Goal: Task Accomplishment & Management: Use online tool/utility

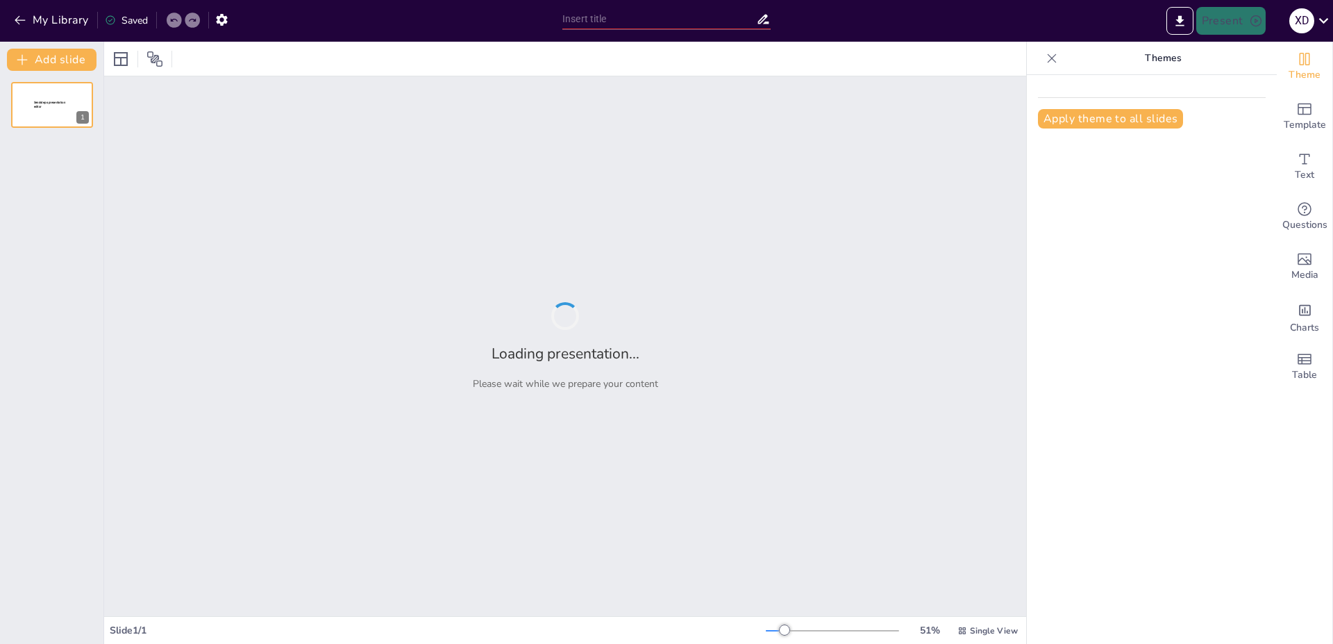
type input "Impacto Ambiental del Aceite Vegetal Usado: Consecuencias y Soluciones"
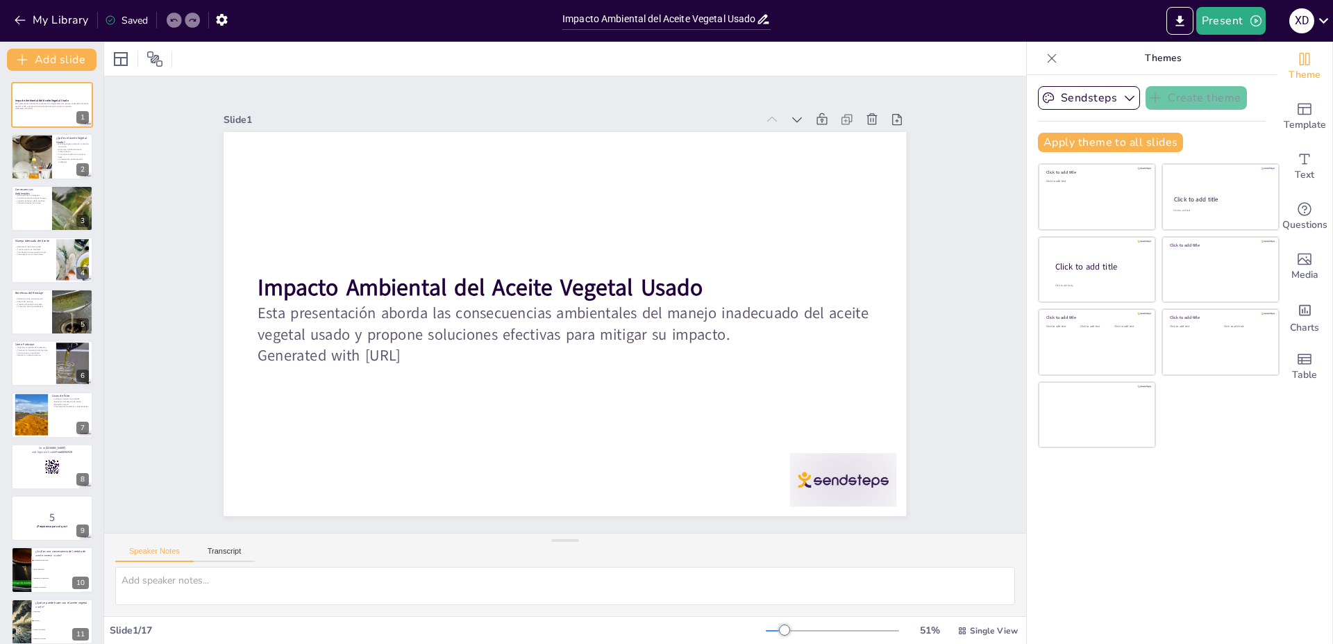
checkbox input "true"
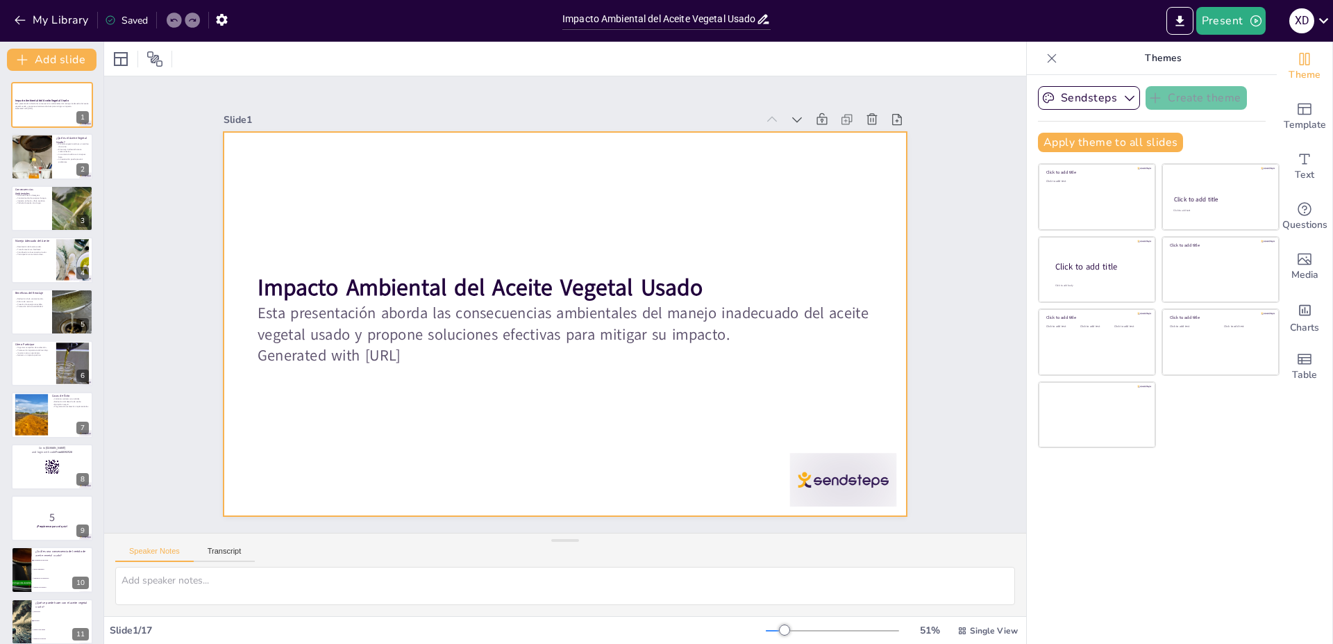
checkbox input "true"
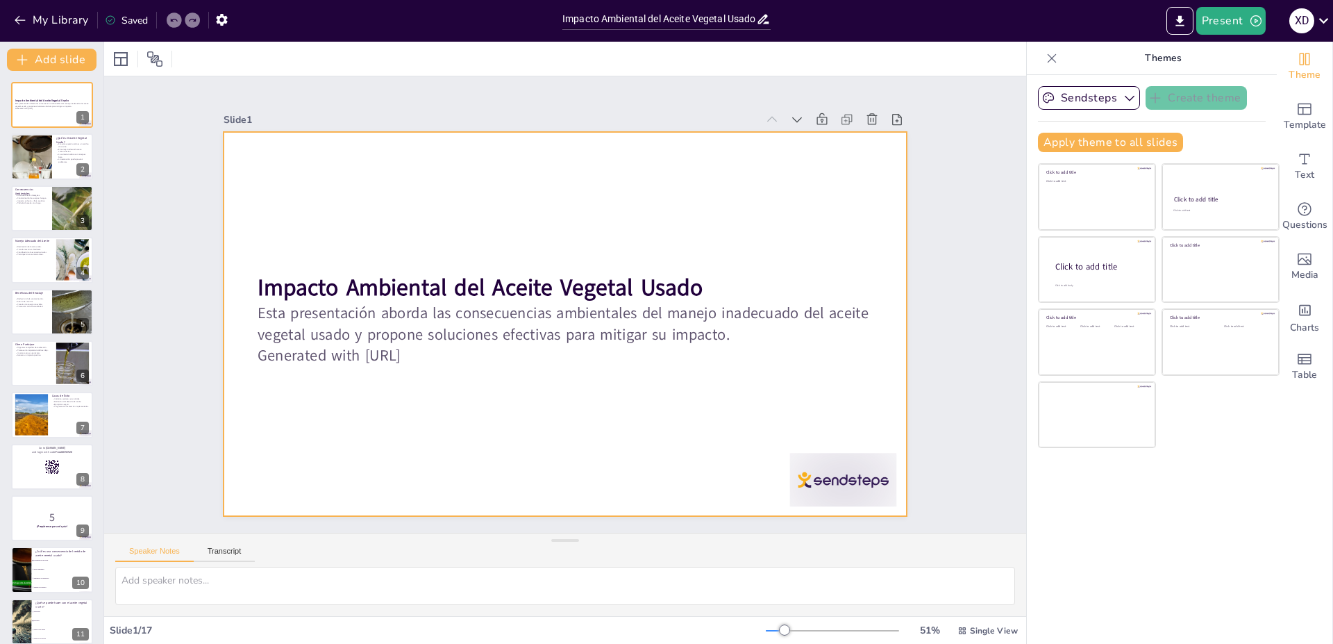
checkbox input "true"
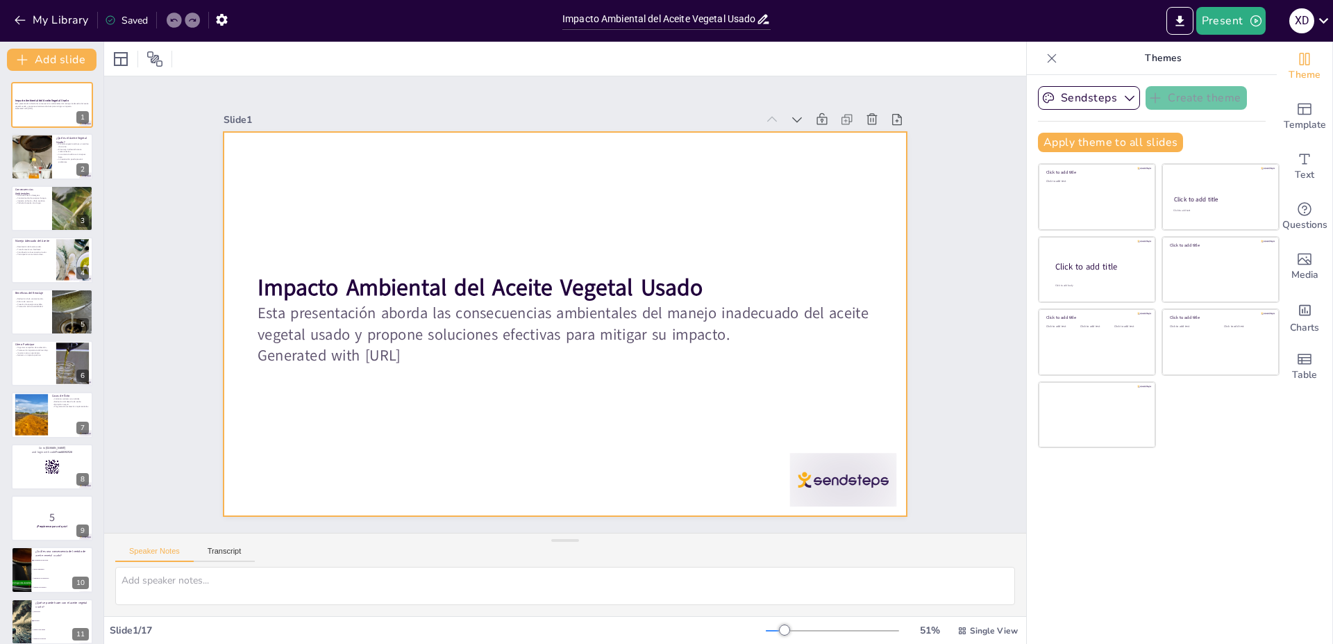
checkbox input "true"
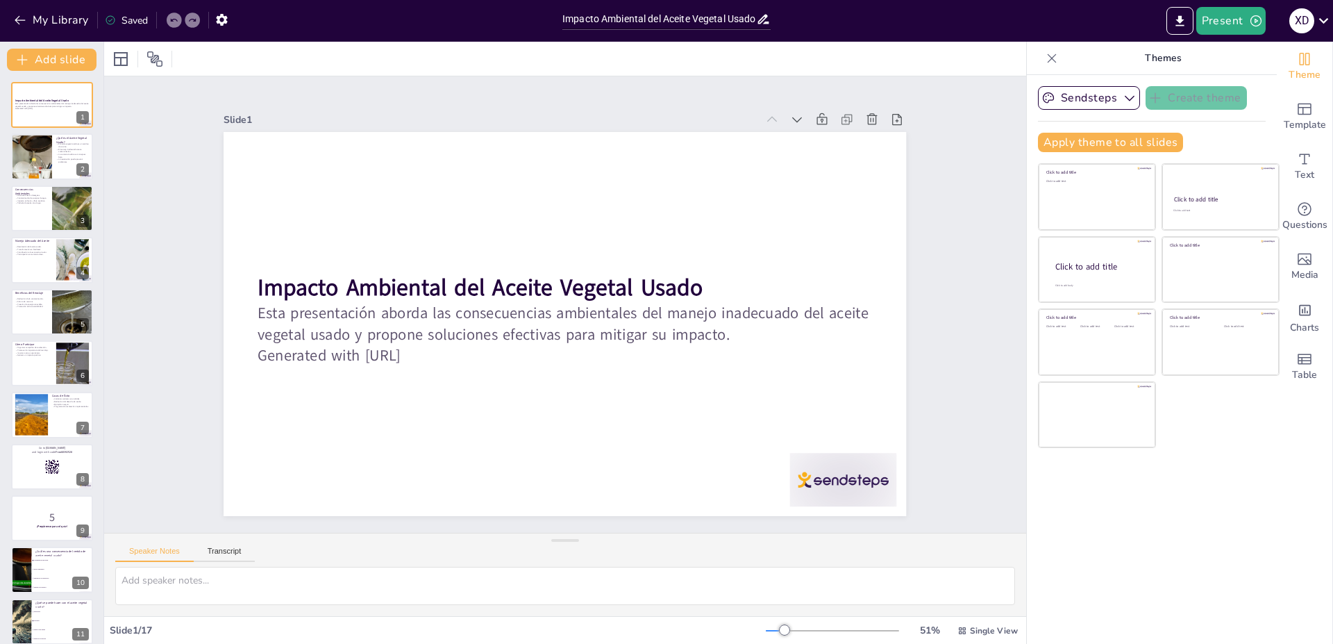
checkbox input "true"
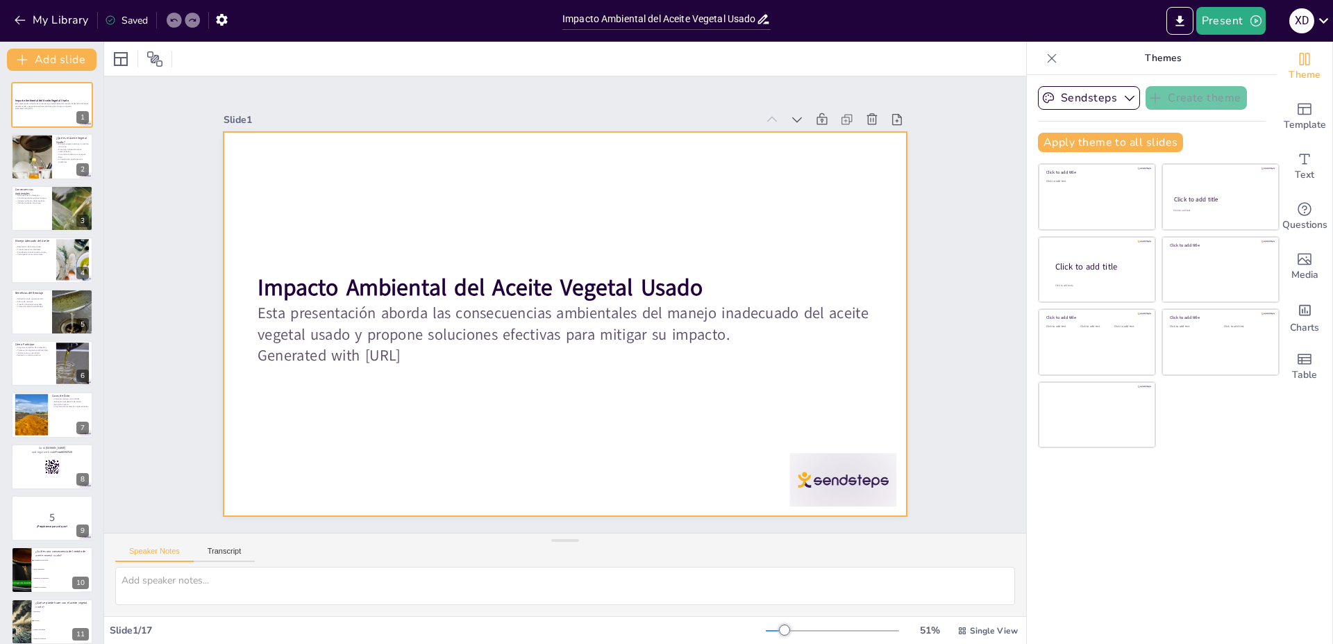
checkbox input "true"
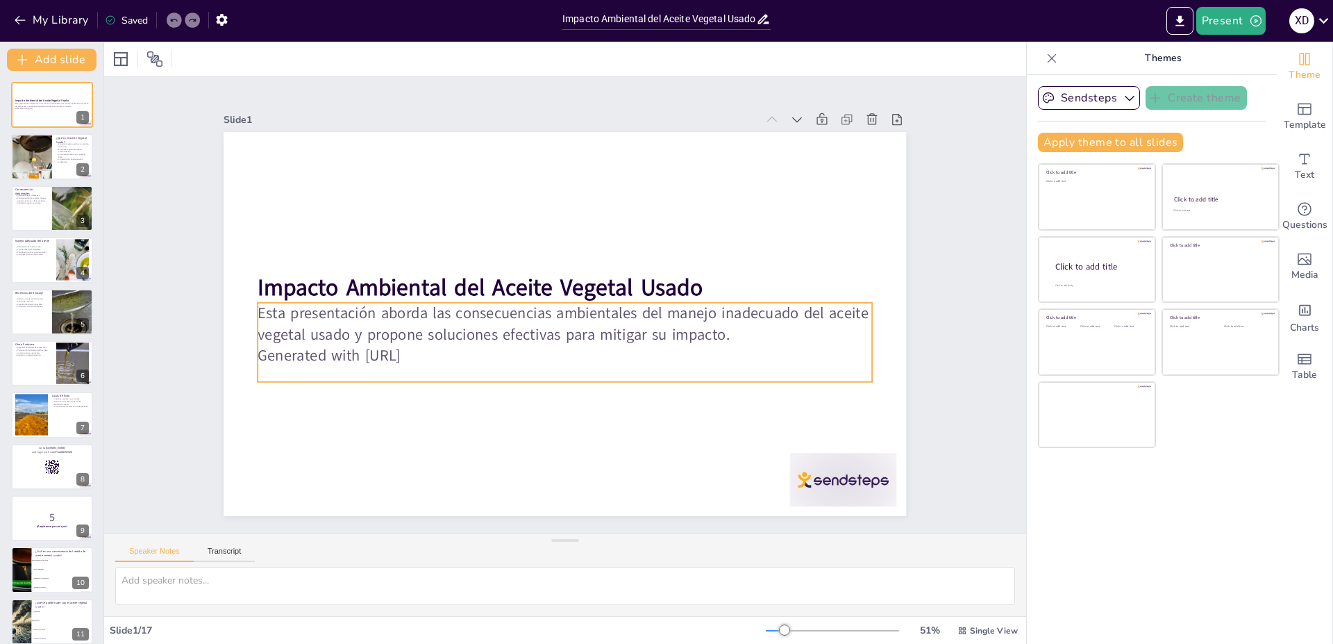
checkbox input "true"
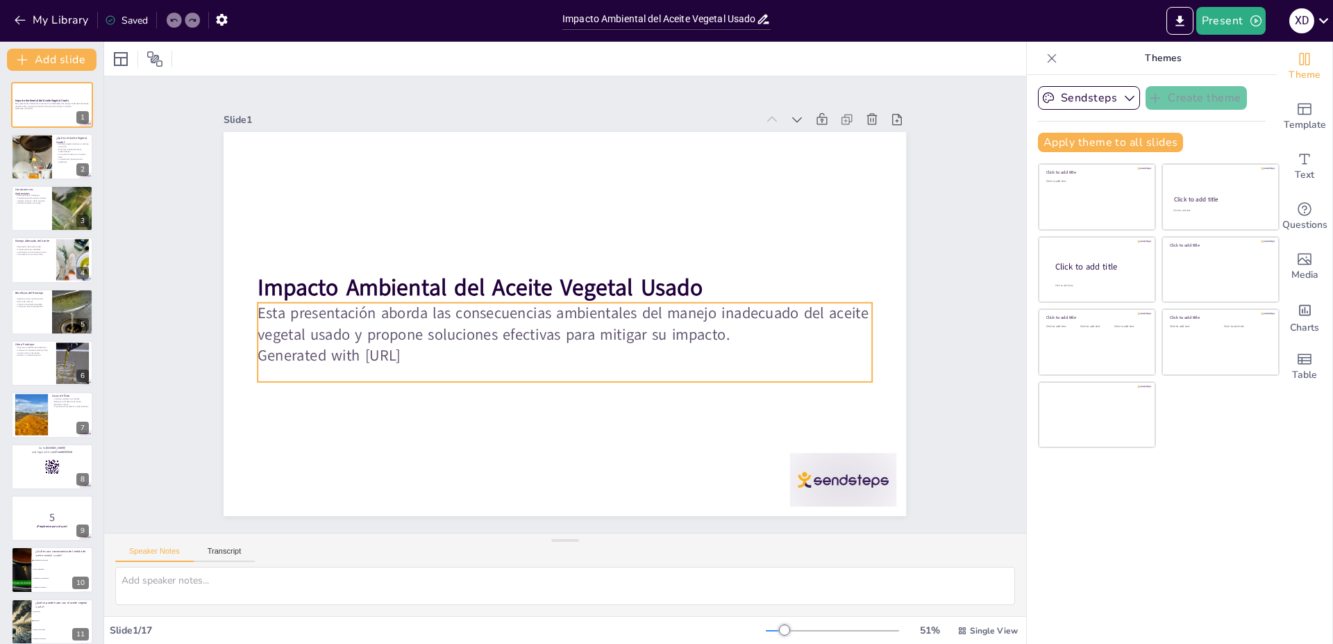
checkbox input "true"
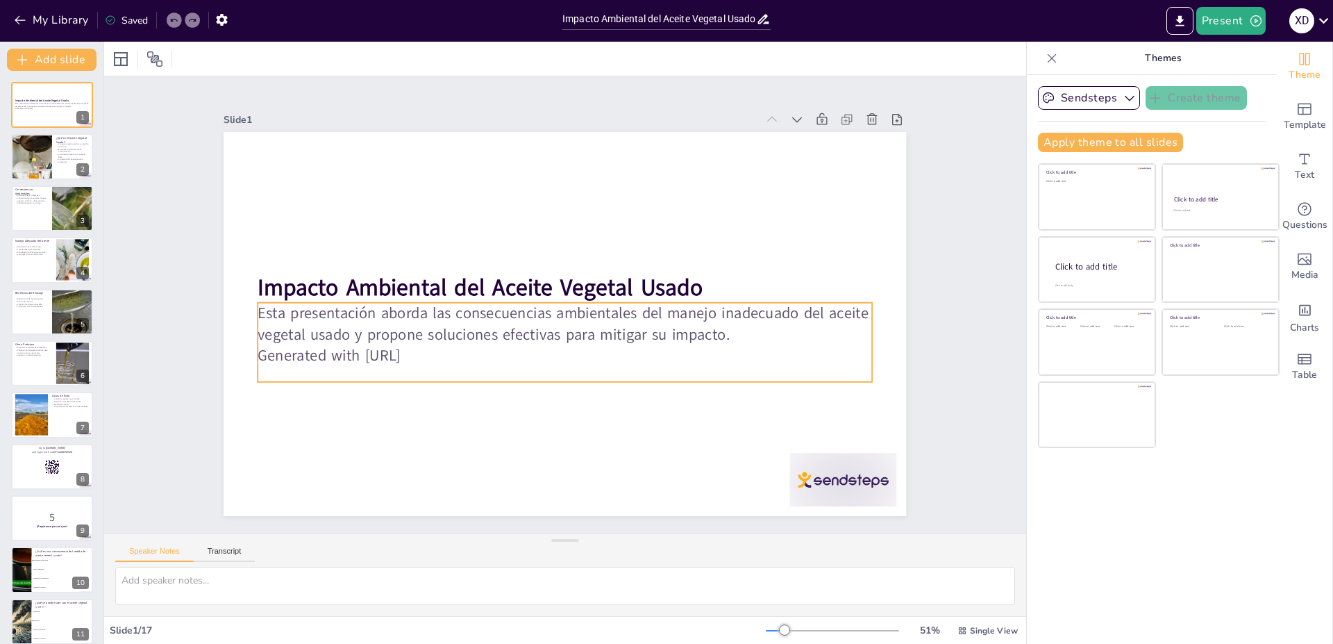
checkbox input "true"
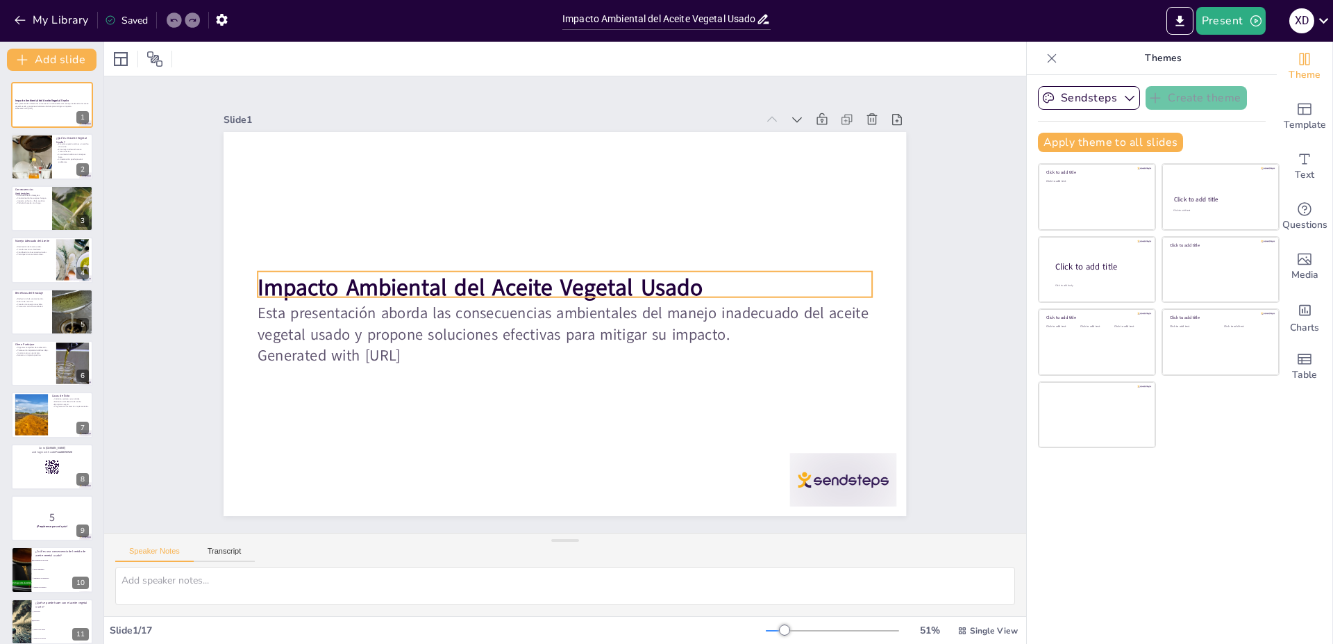
checkbox input "true"
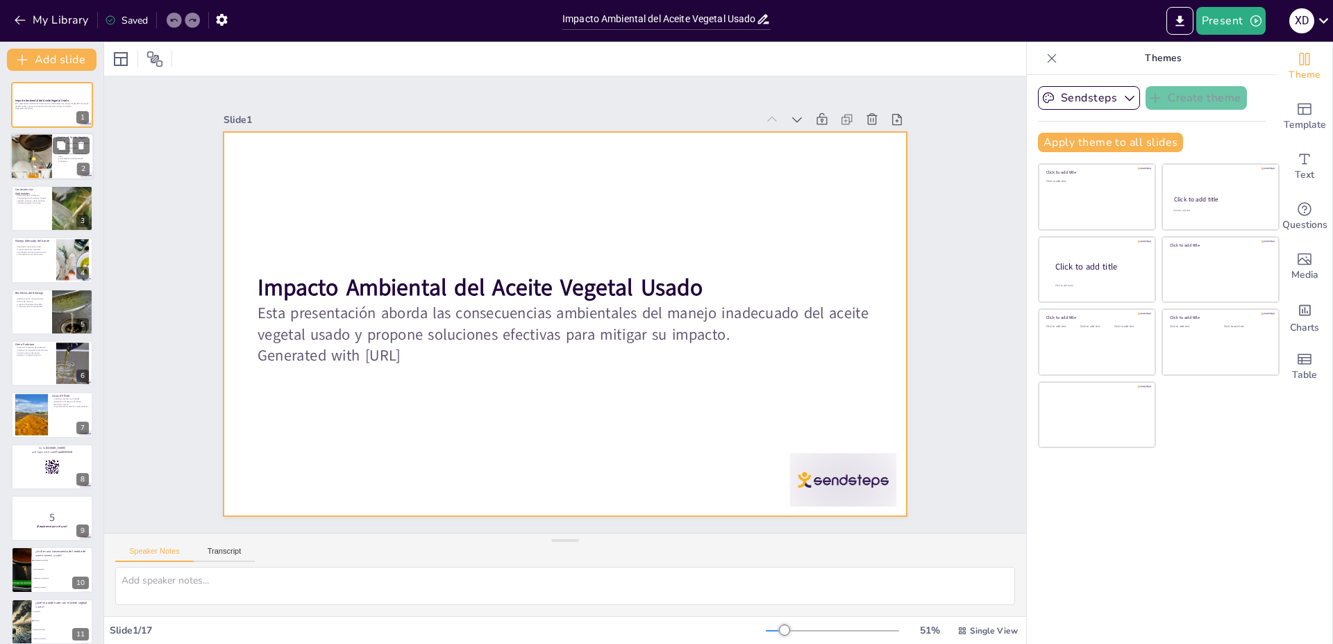
checkbox input "true"
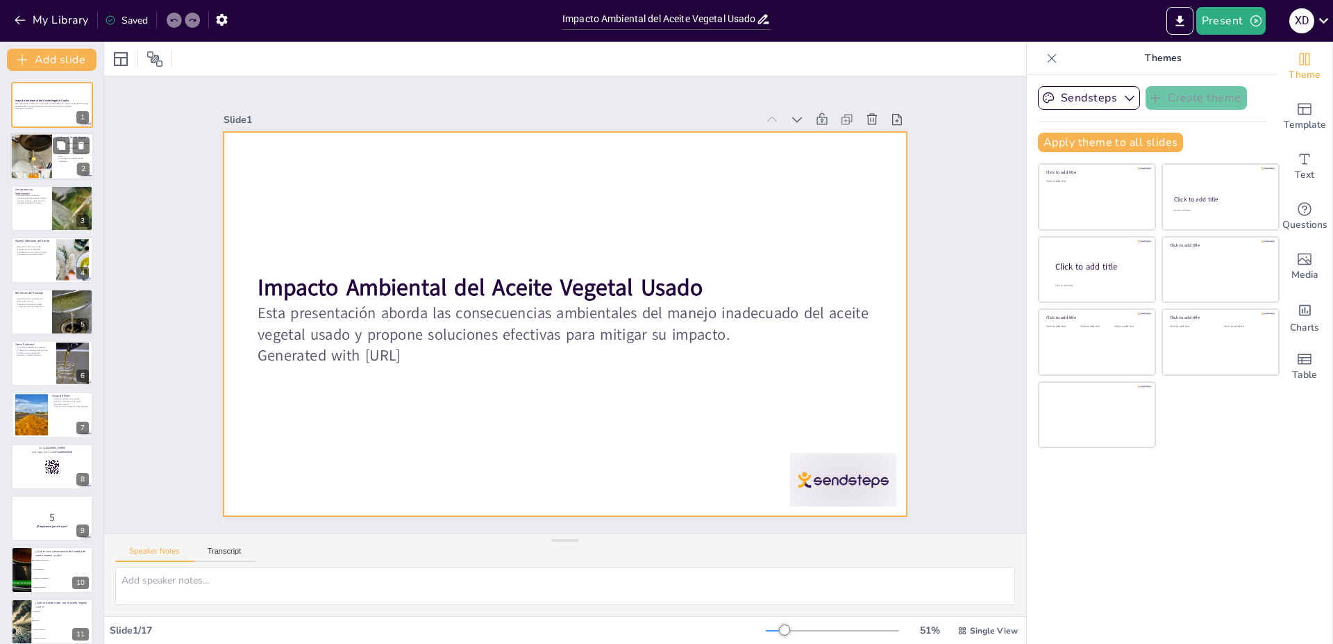
checkbox input "true"
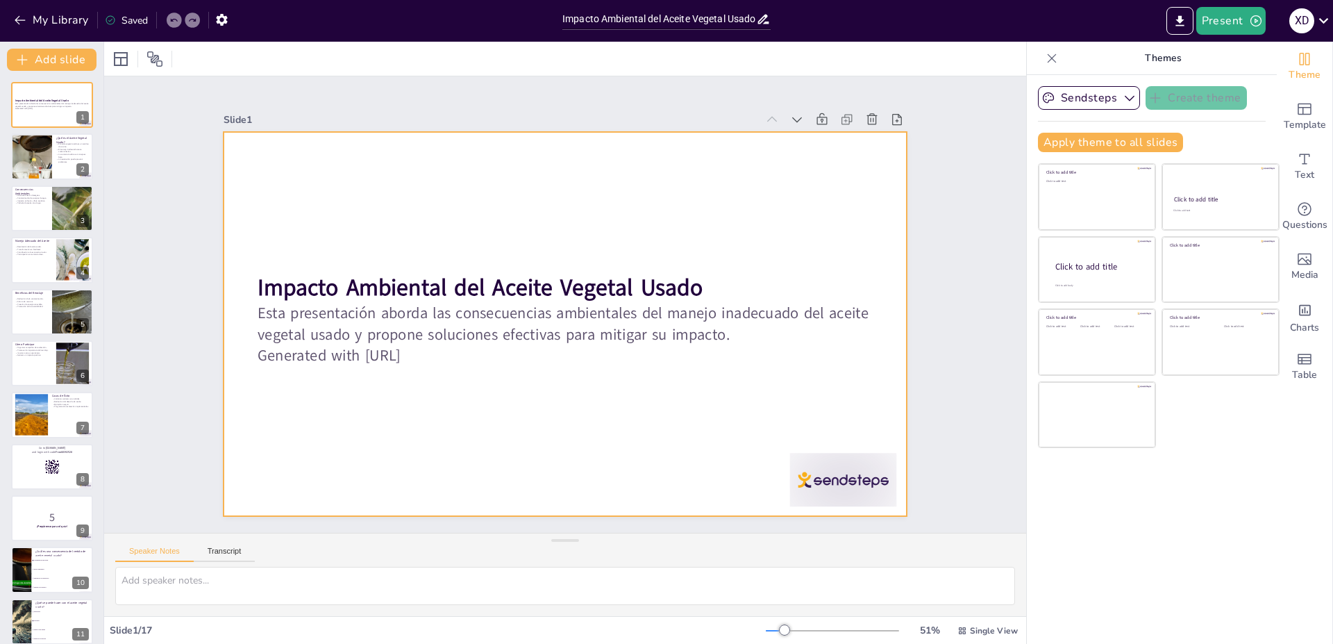
checkbox input "true"
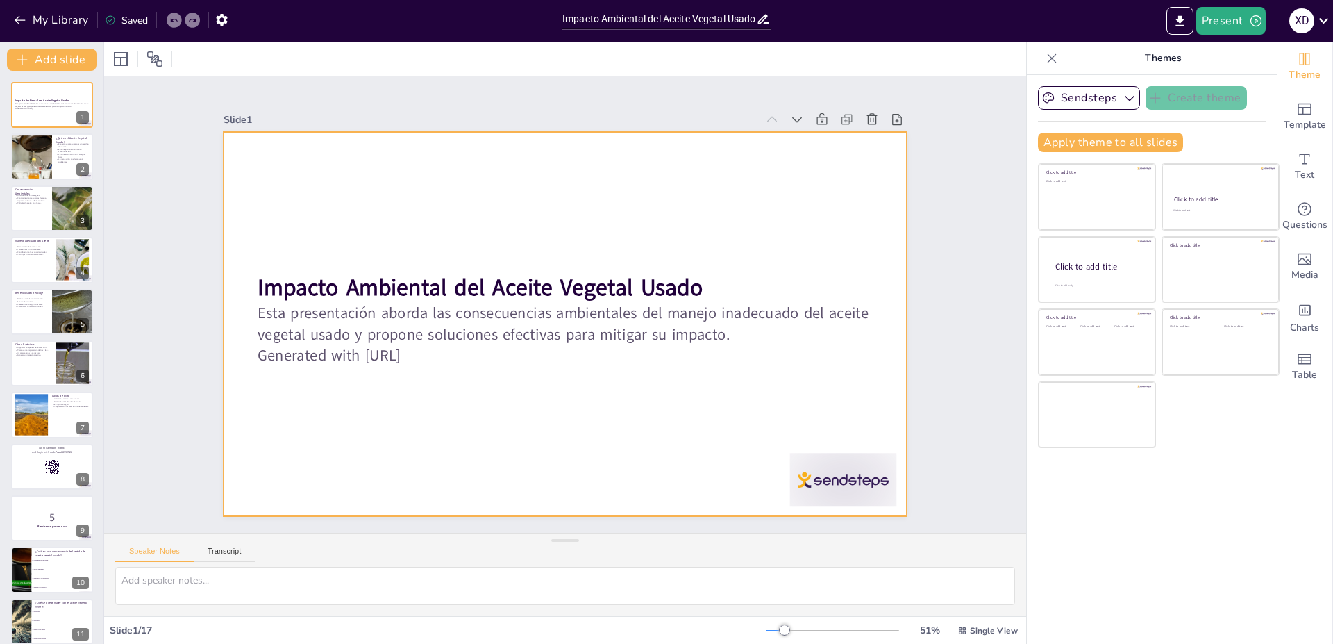
checkbox input "true"
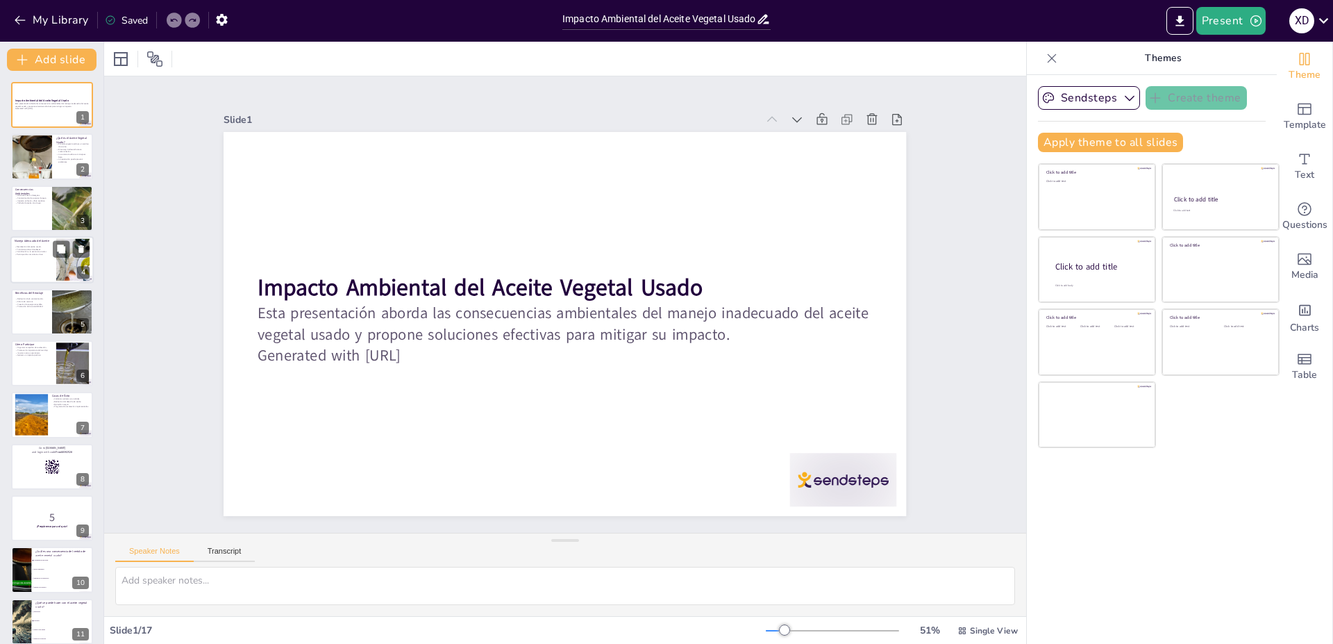
checkbox input "true"
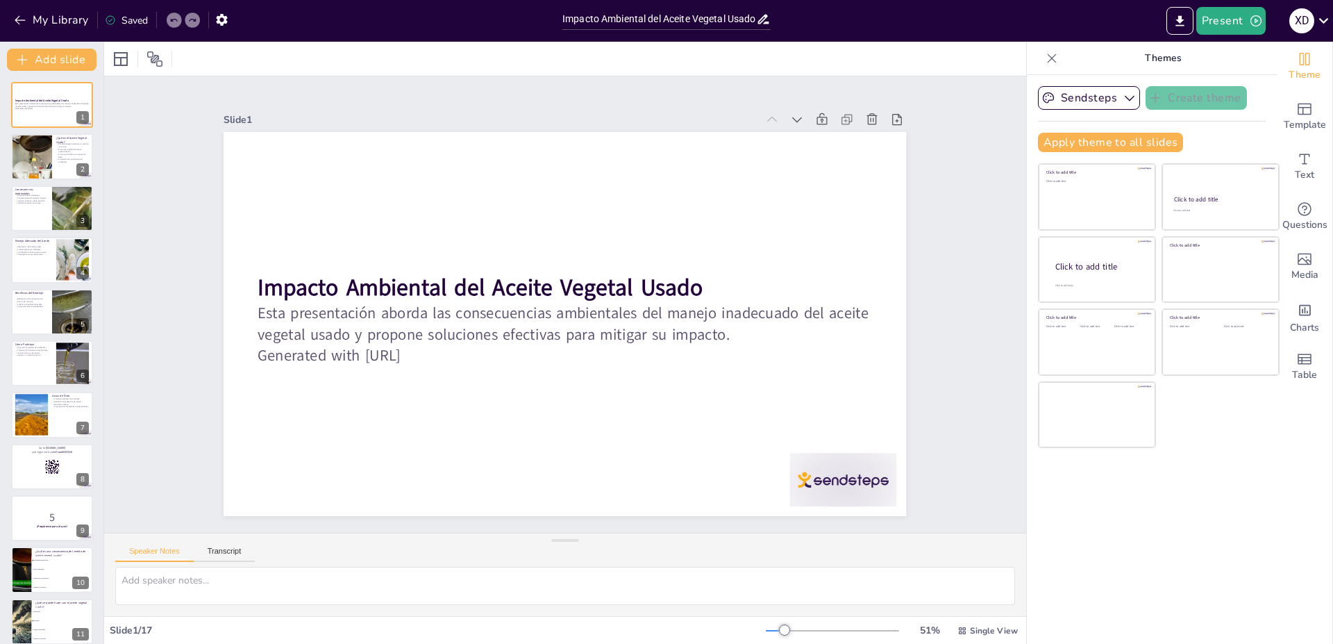
checkbox input "true"
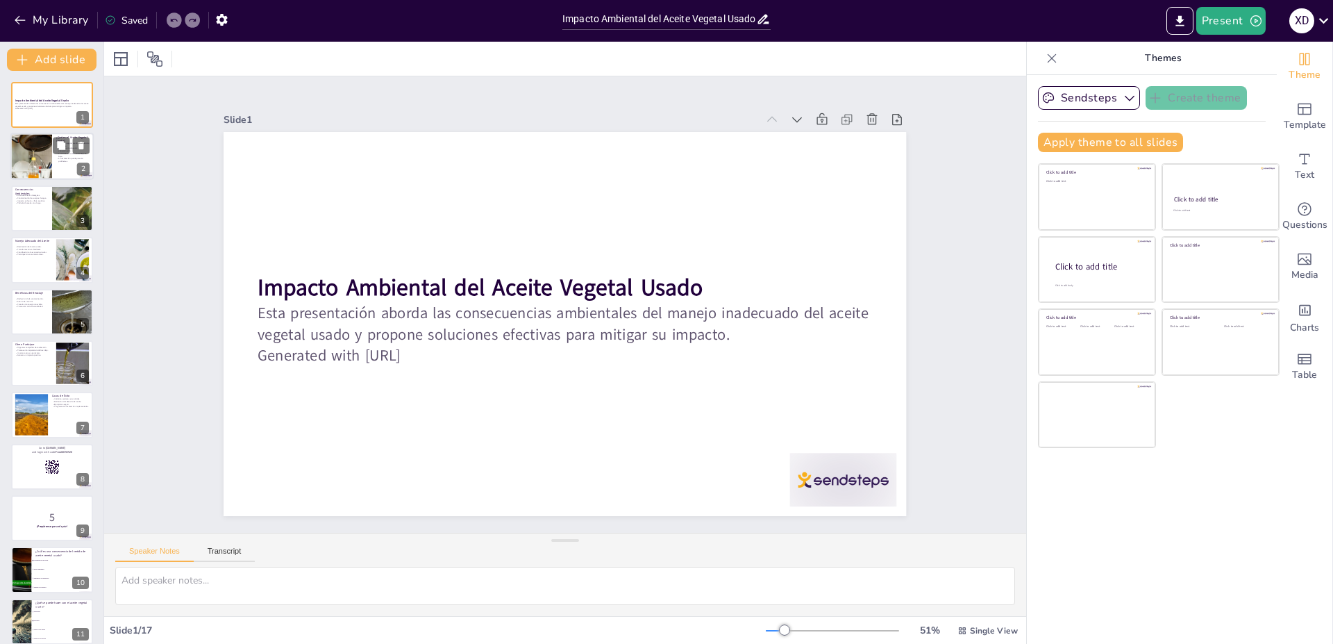
checkbox input "true"
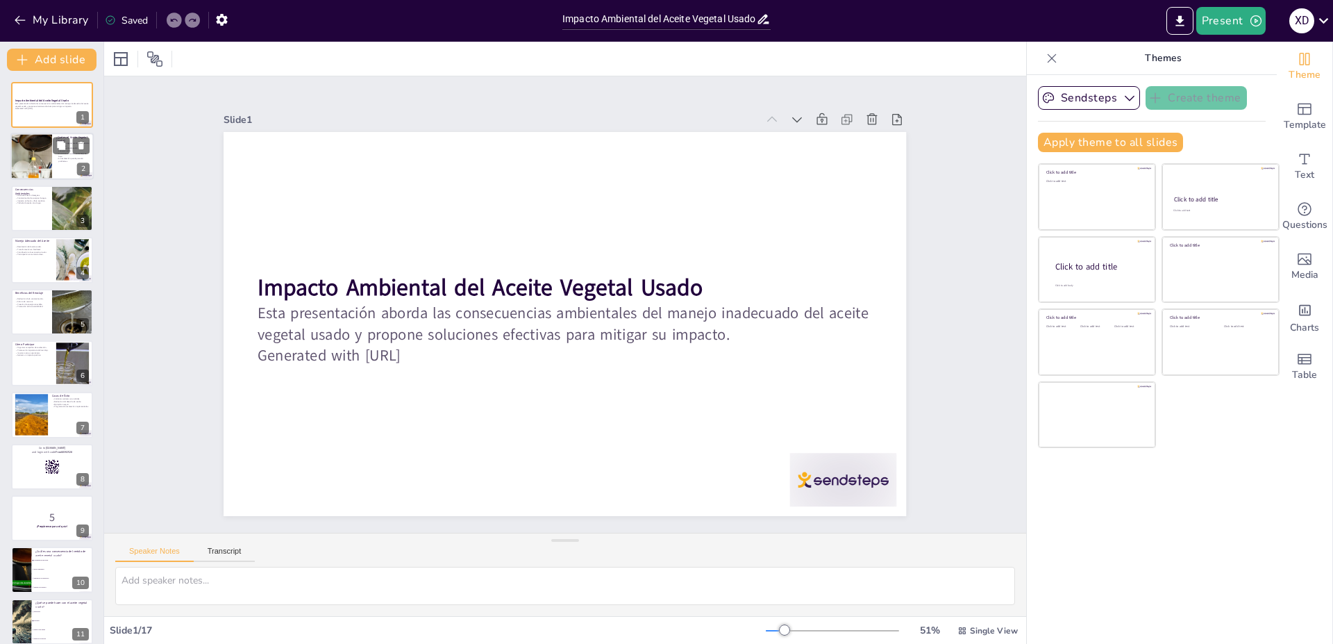
checkbox input "true"
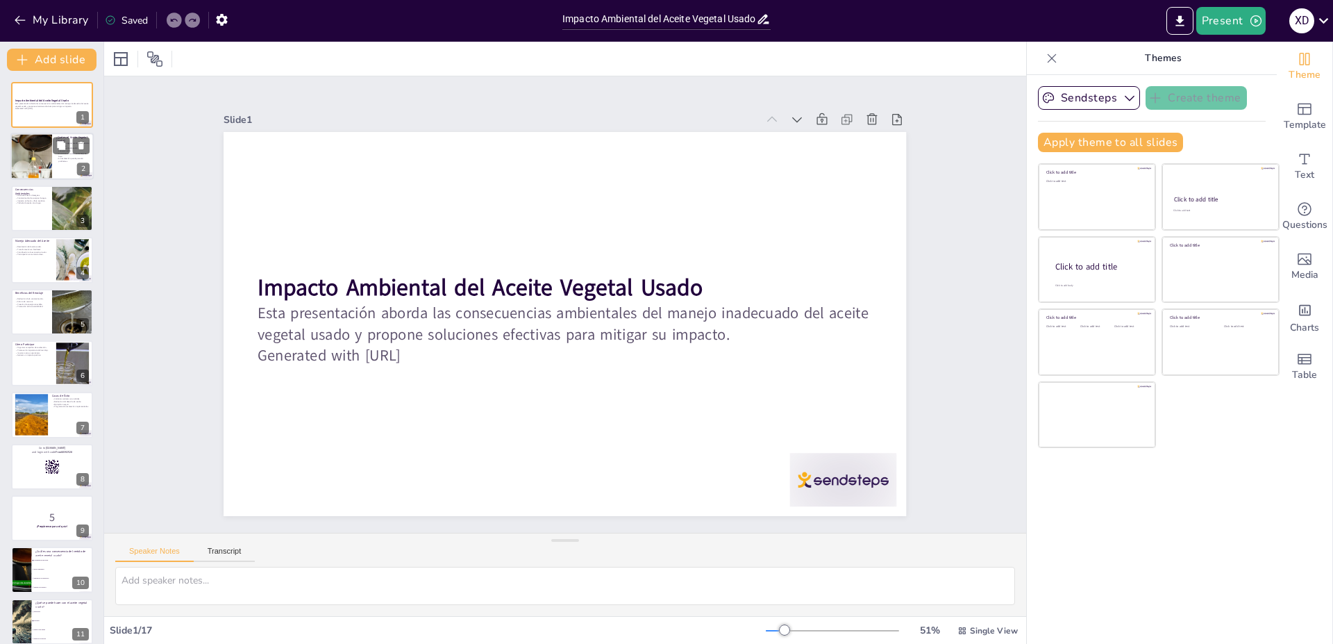
checkbox input "true"
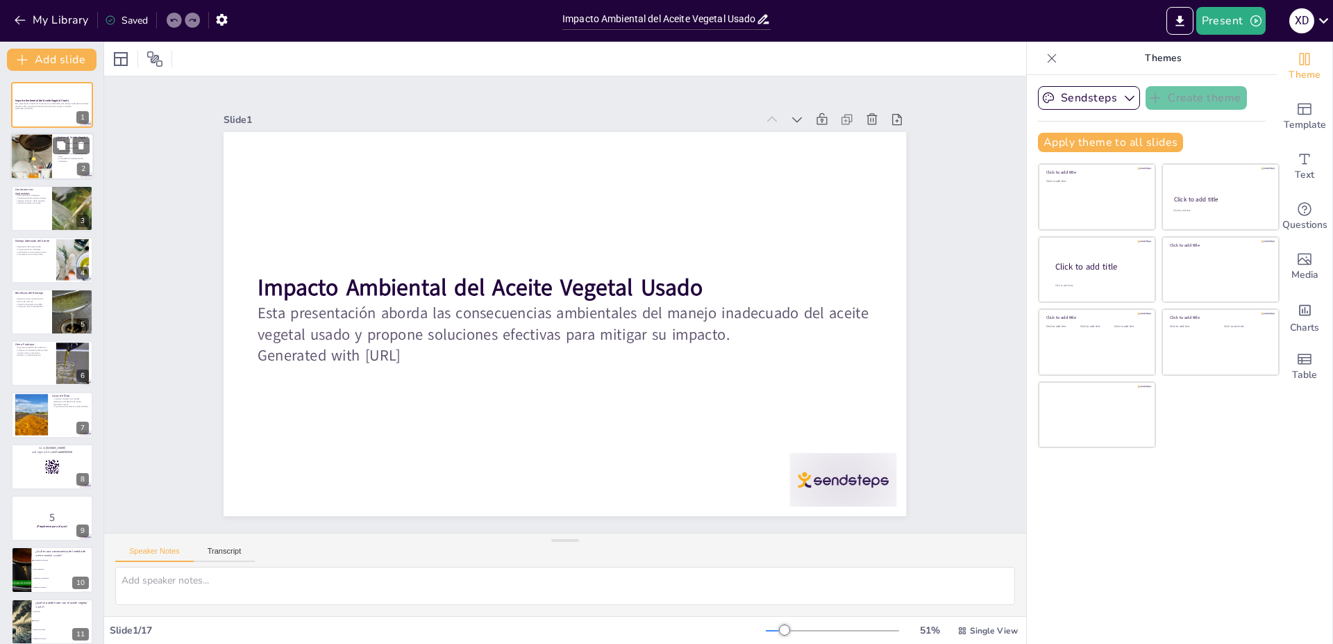
checkbox input "true"
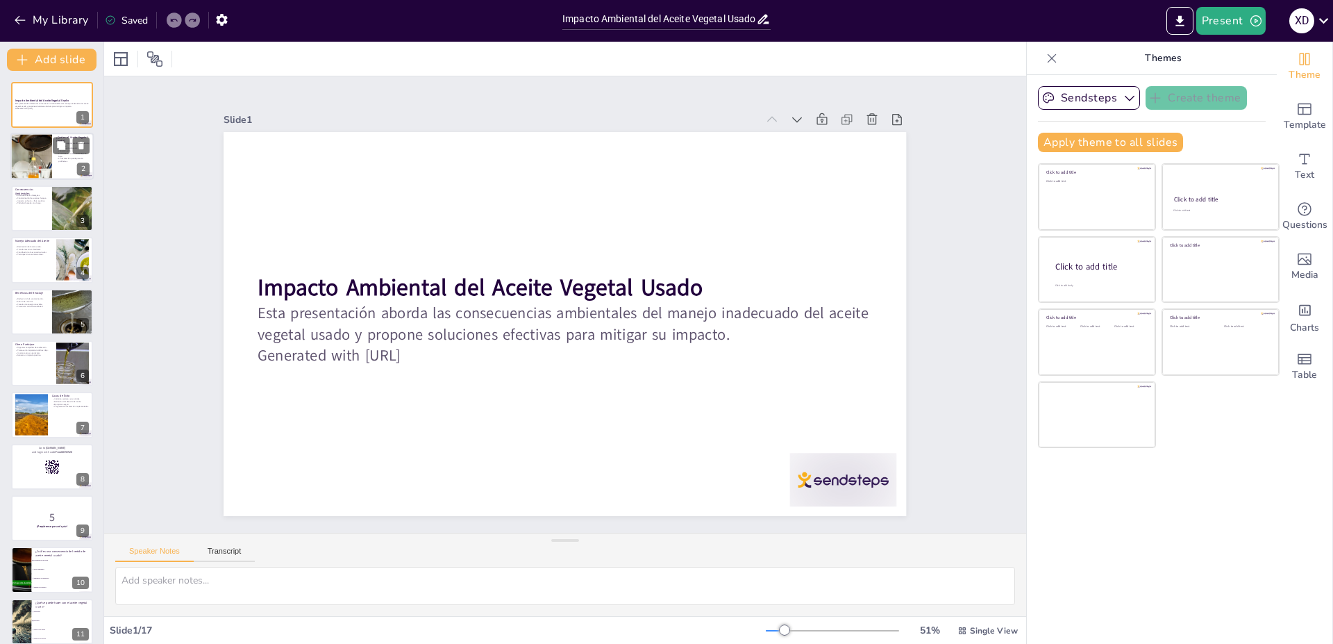
click at [47, 164] on div at bounding box center [31, 156] width 58 height 47
type textarea "El aceite vegetal usado es un subproducto de la cocina que muchos no consideran…"
checkbox input "true"
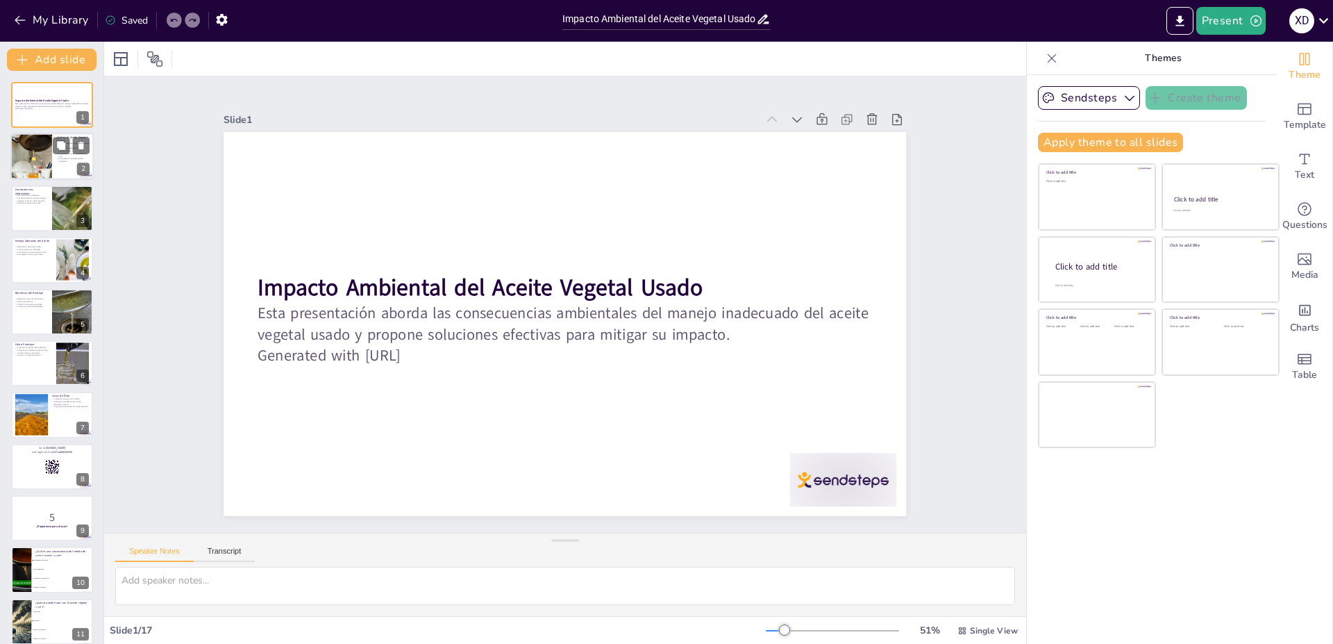
checkbox input "true"
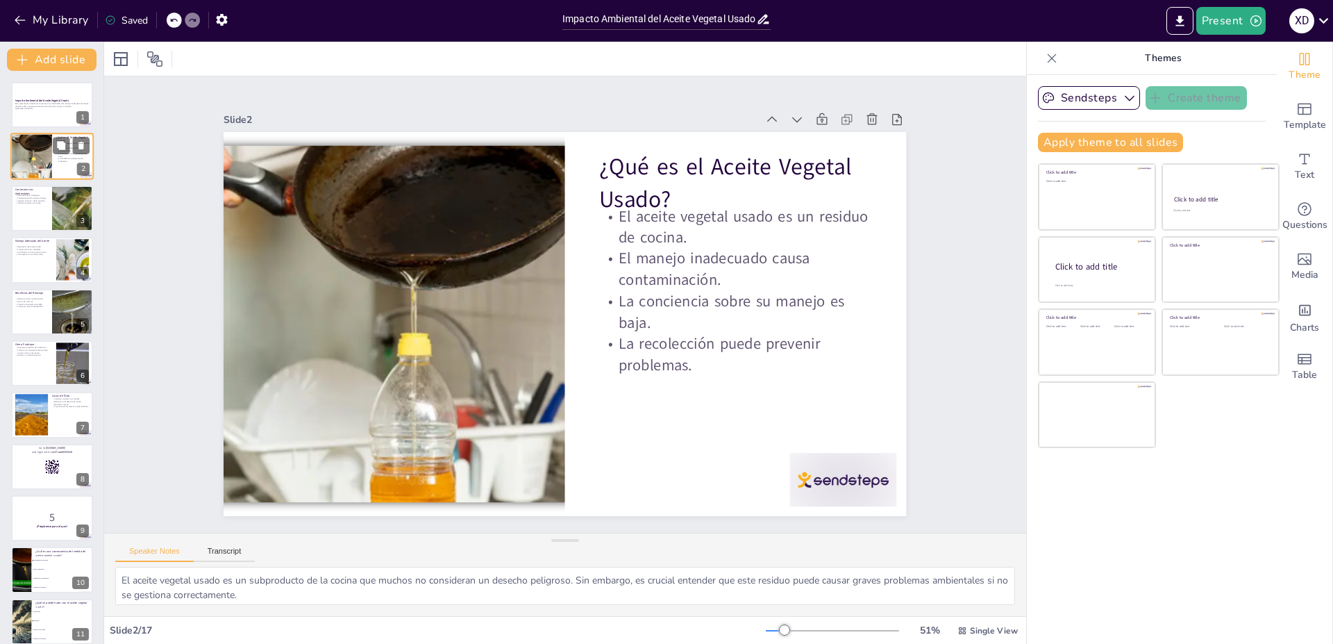
checkbox input "true"
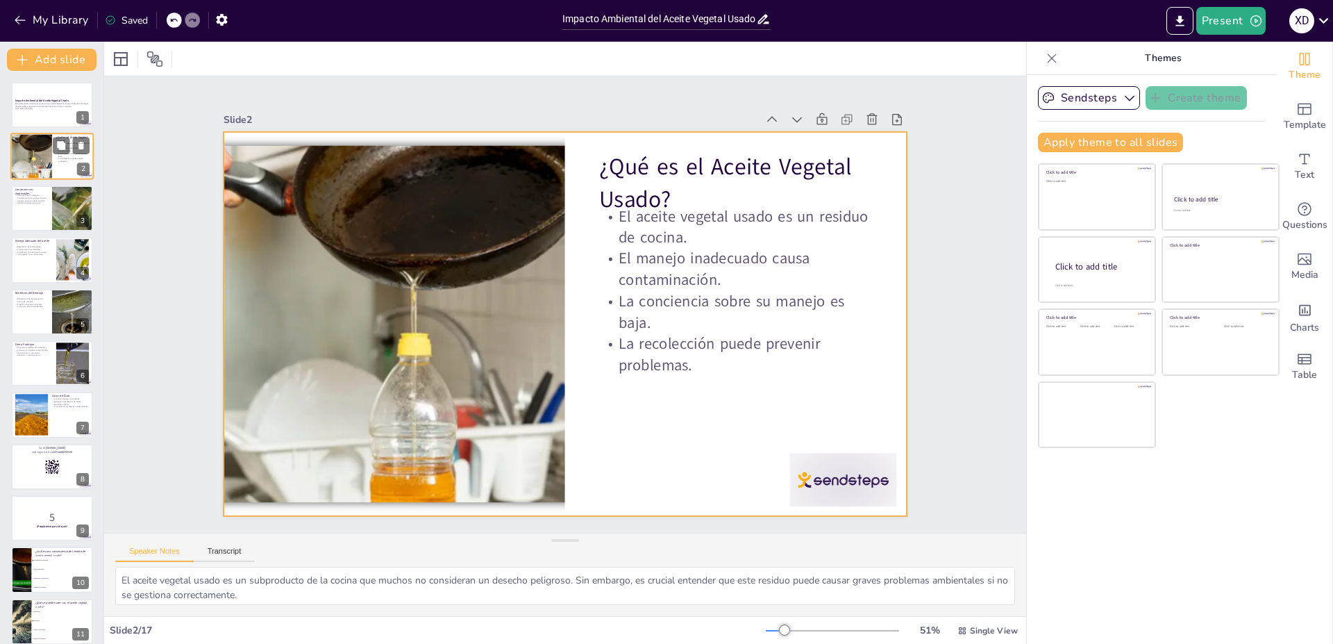
checkbox input "true"
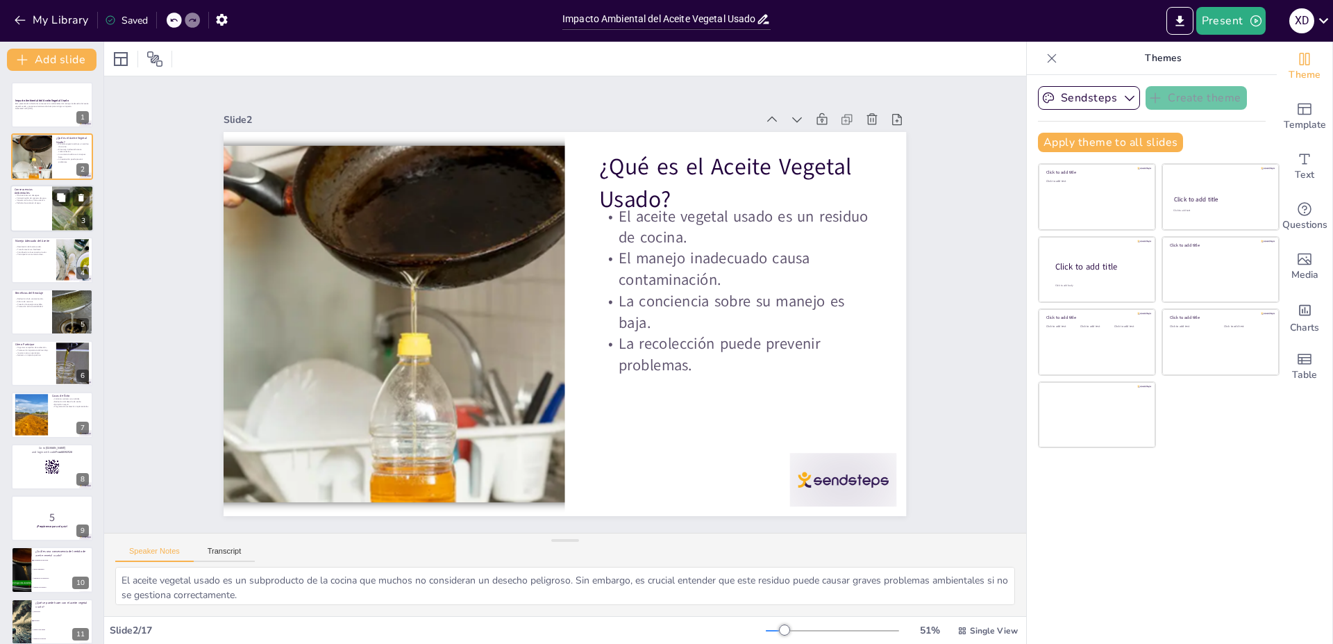
checkbox input "true"
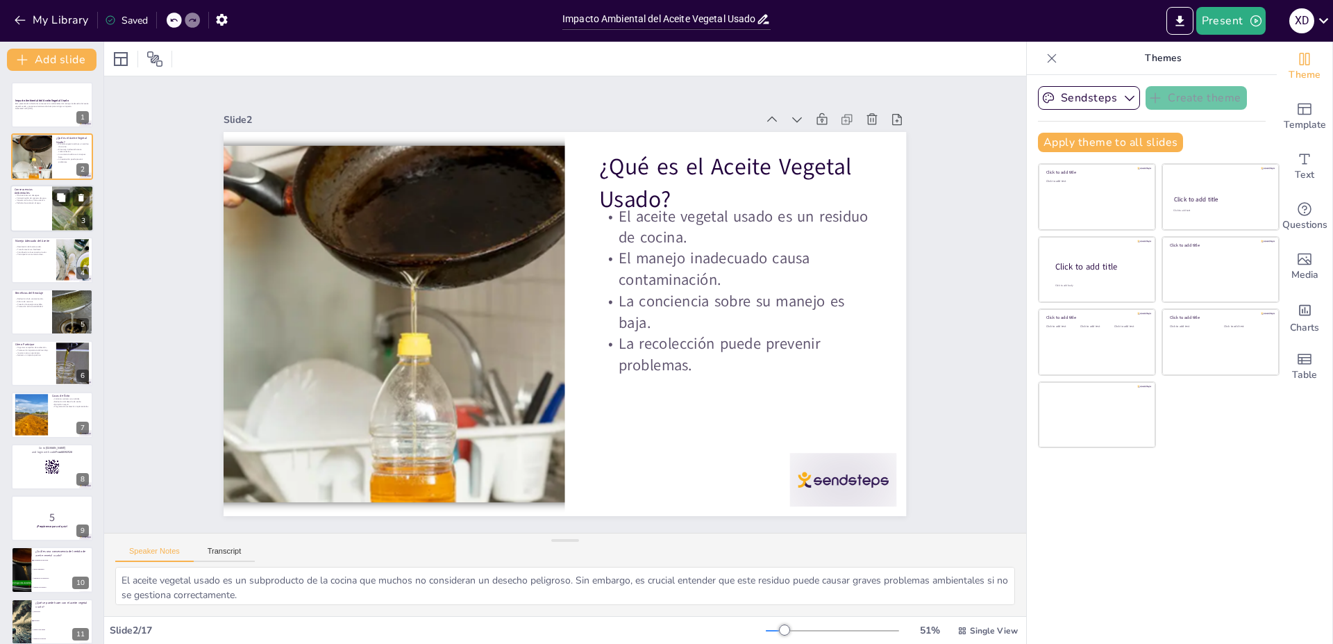
checkbox input "true"
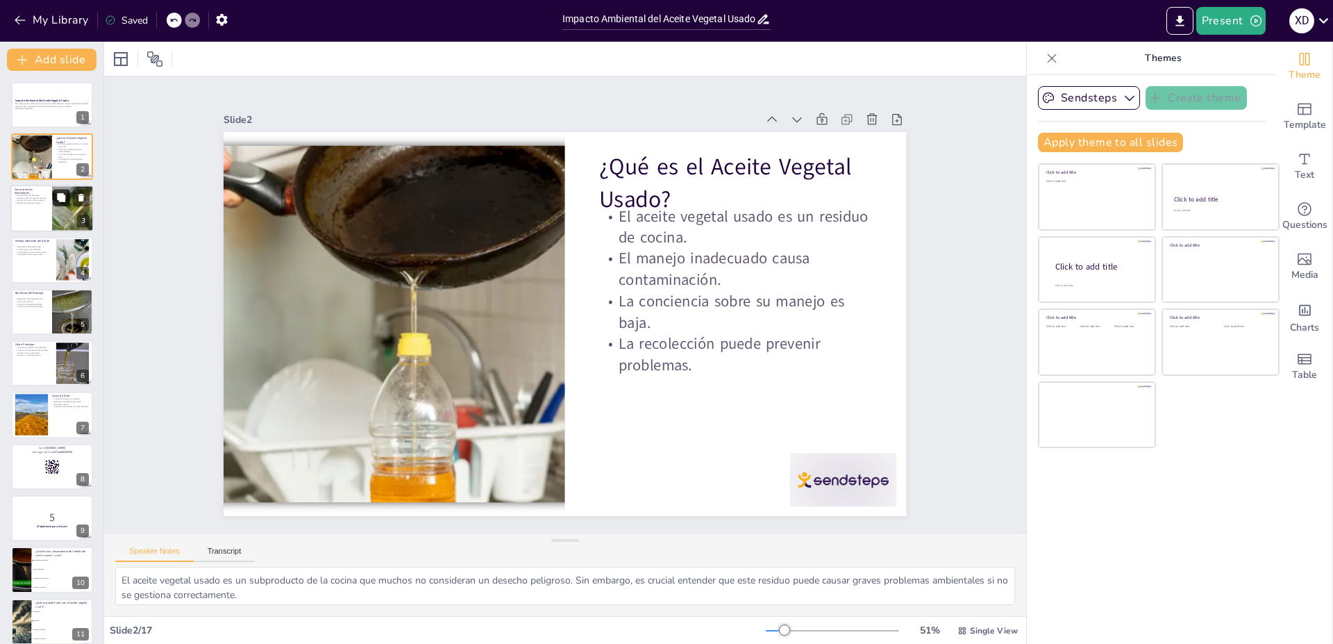
checkbox input "true"
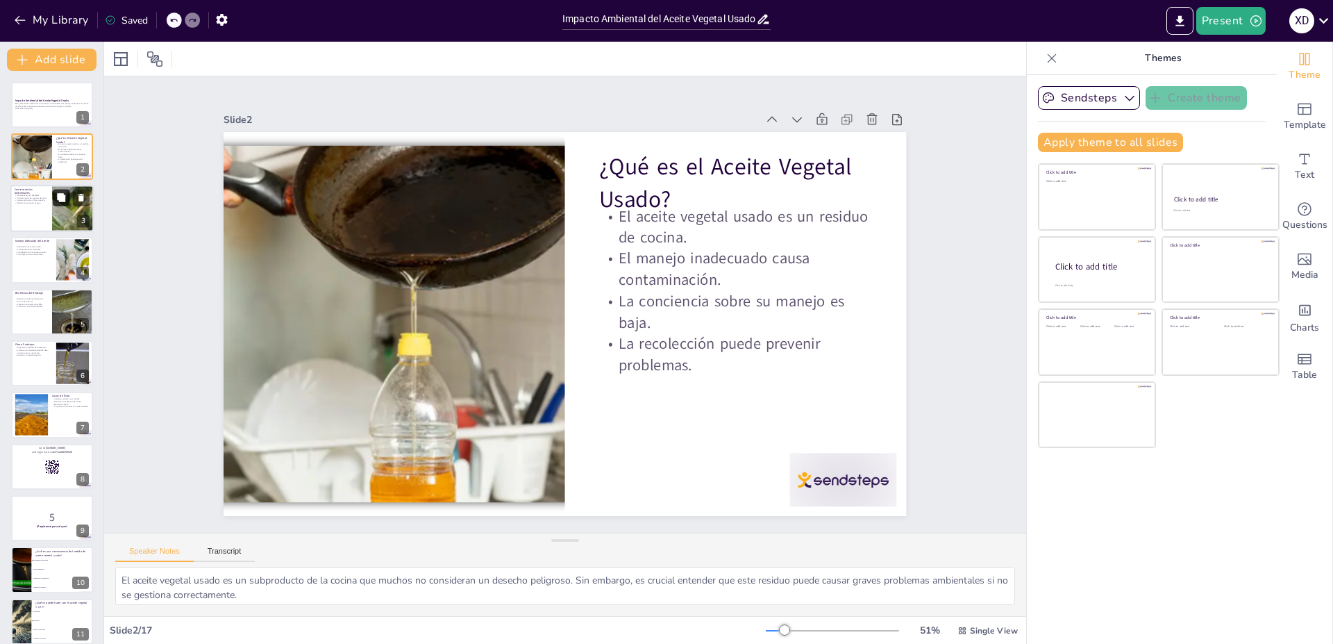
checkbox input "true"
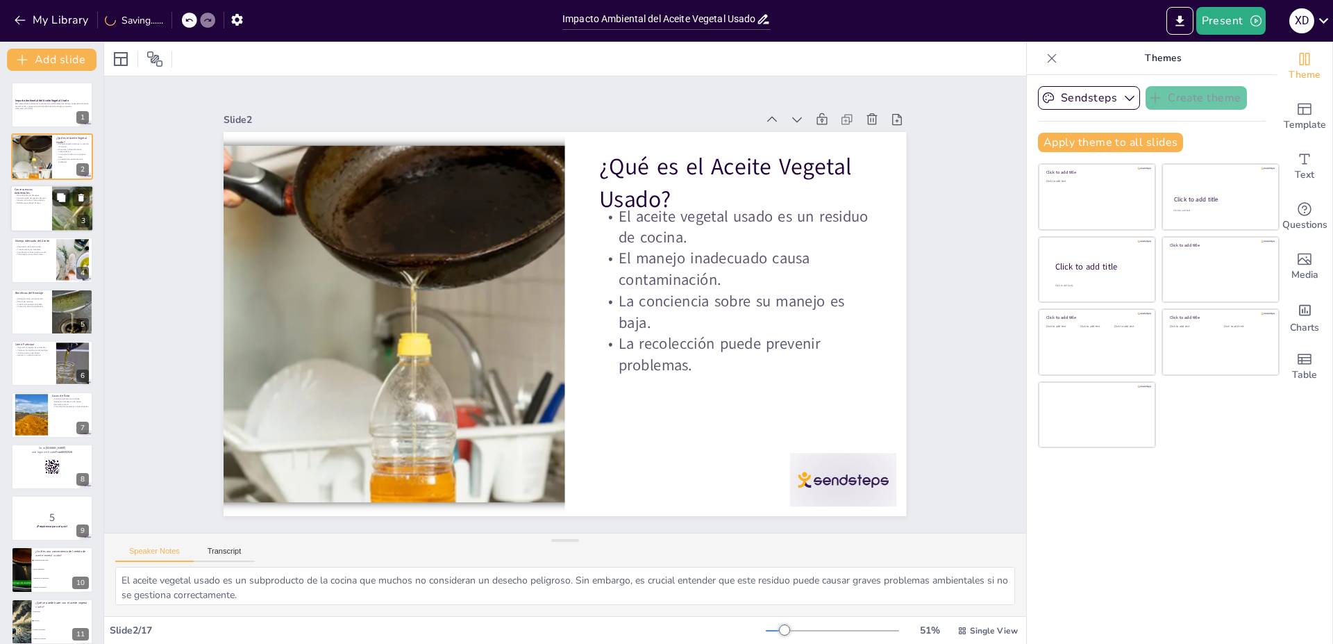
checkbox input "true"
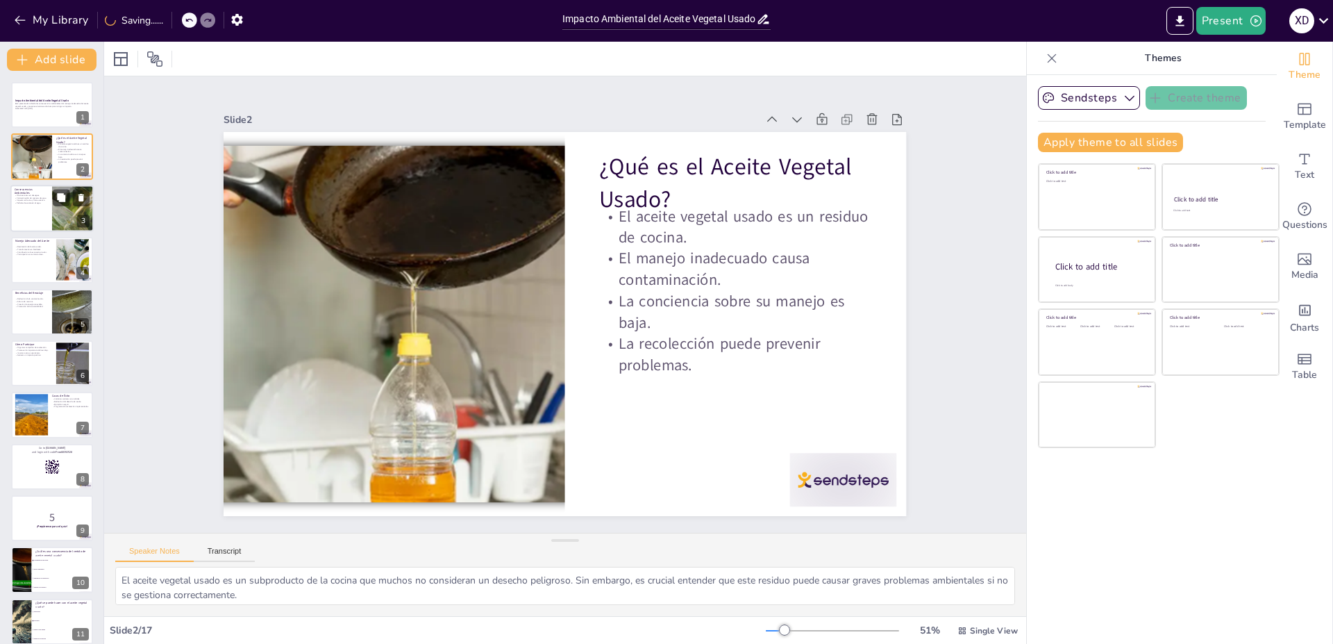
checkbox input "true"
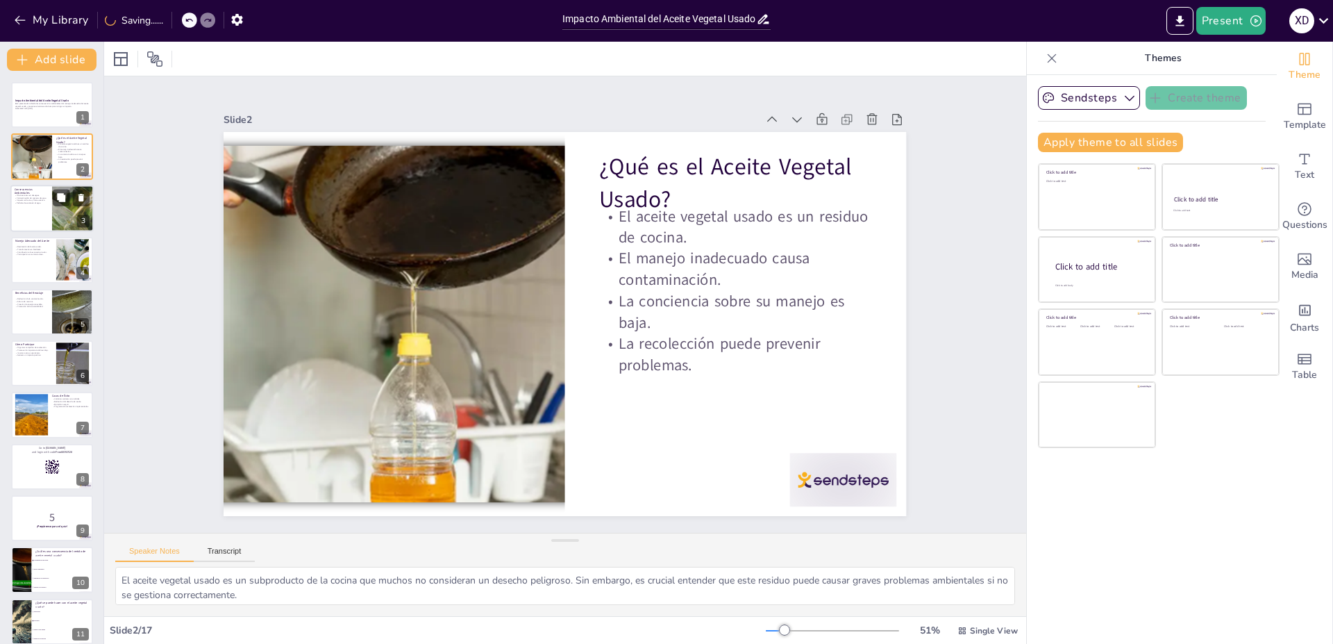
click at [40, 203] on p "Película de aceite en el agua." at bounding box center [31, 202] width 33 height 3
type textarea "Las obstrucciones en los desagües son una consecuencia directa del vertido de a…"
checkbox input "true"
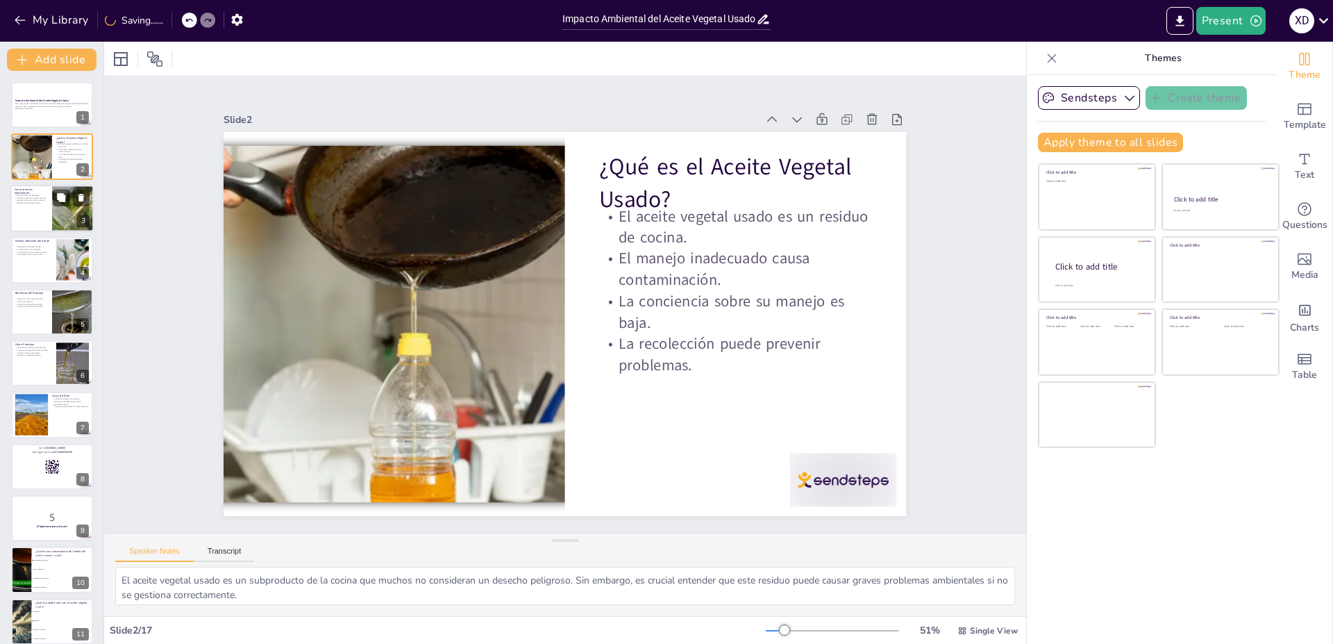
checkbox input "true"
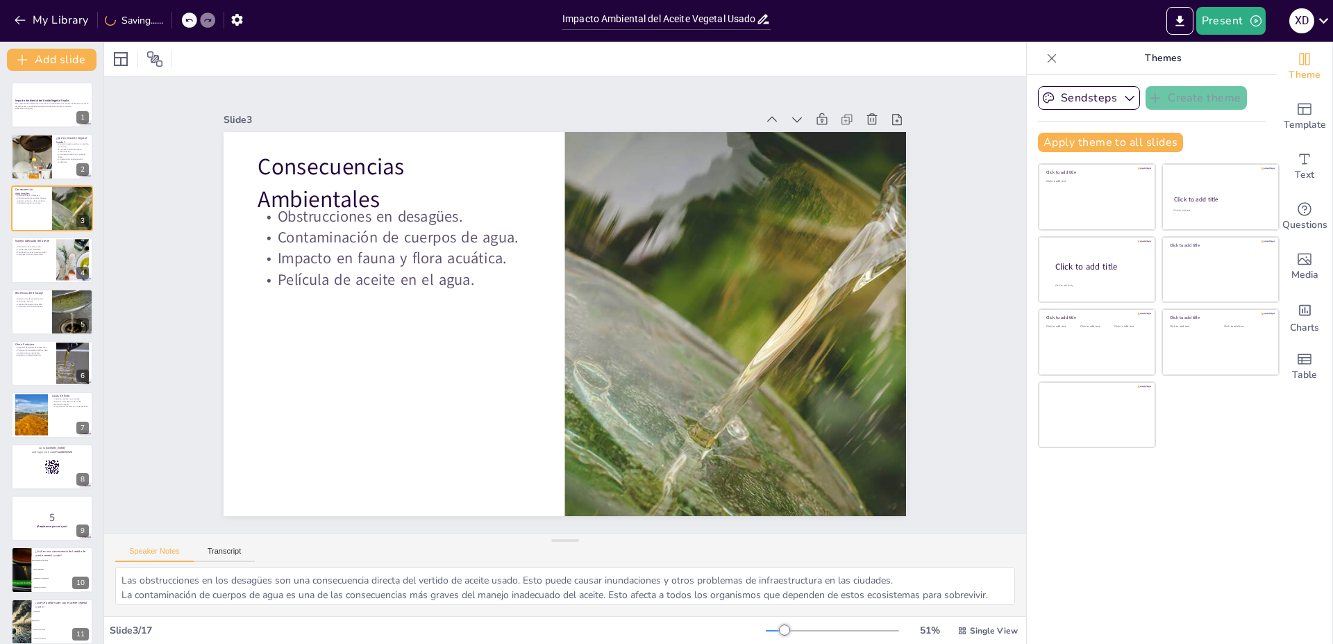
checkbox input "true"
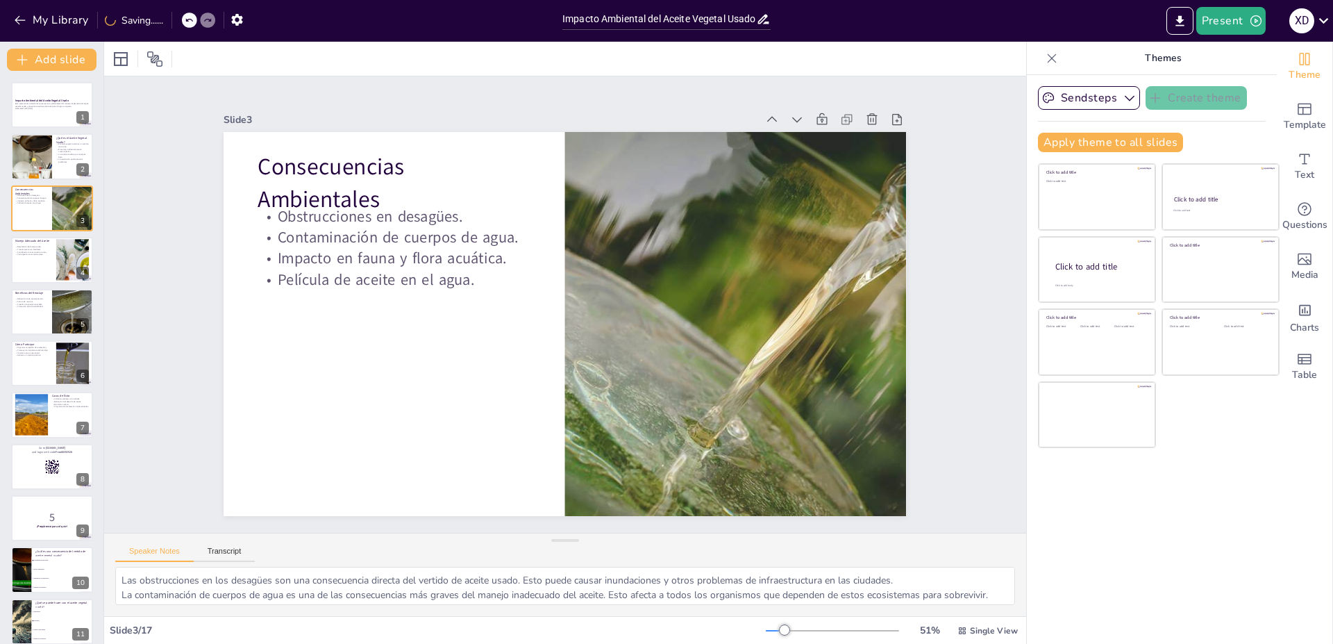
checkbox input "true"
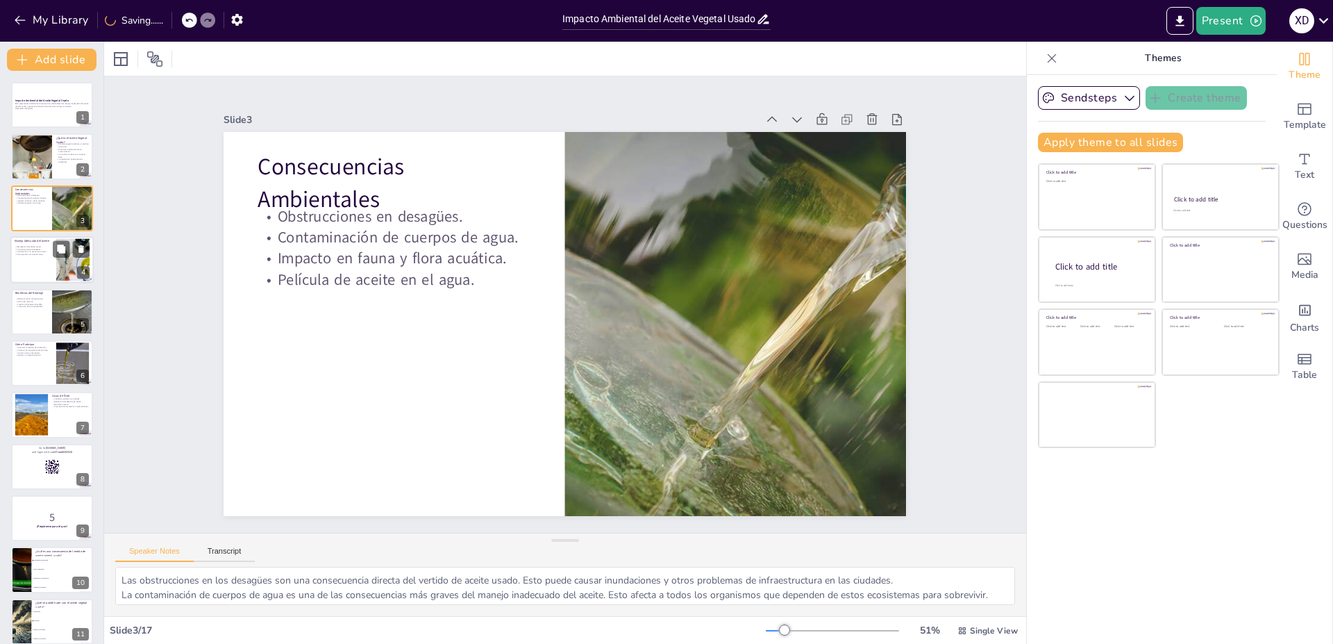
checkbox input "true"
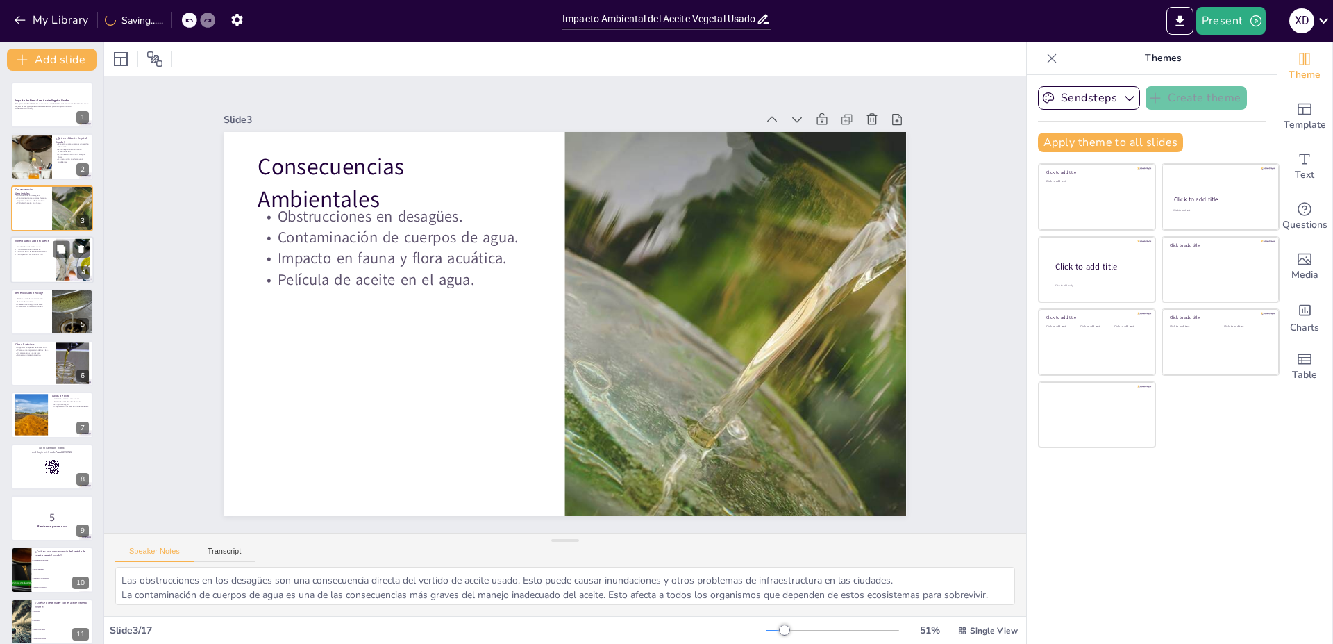
checkbox input "true"
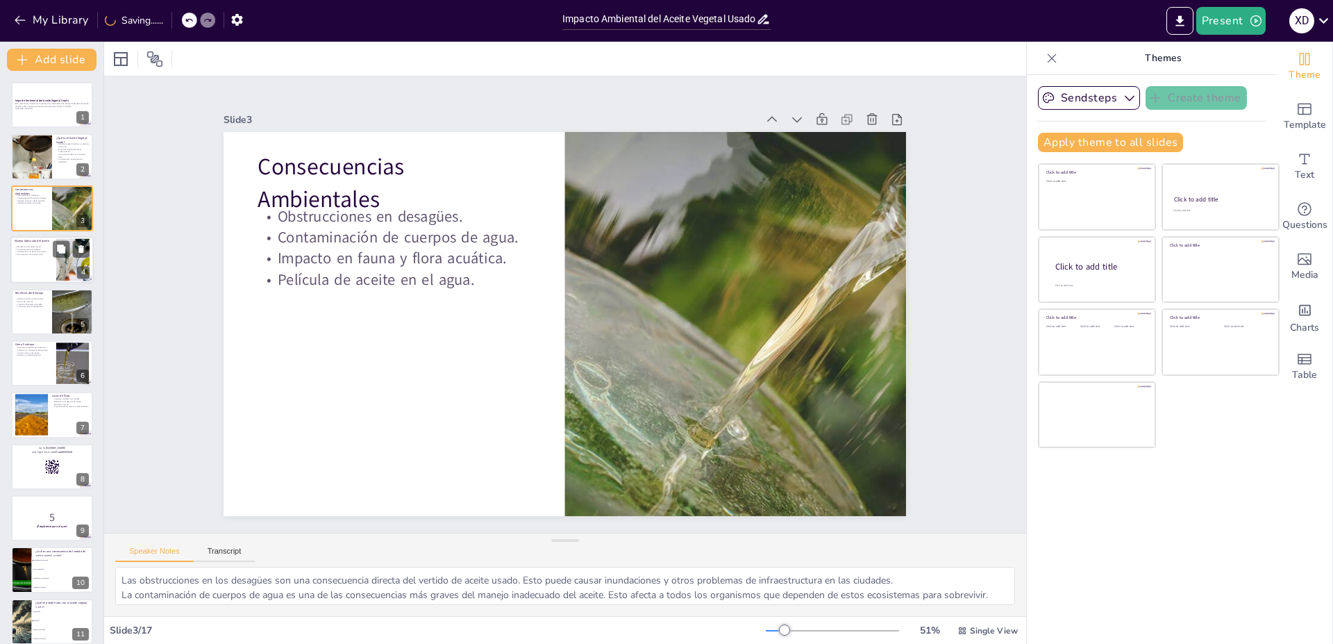
checkbox input "true"
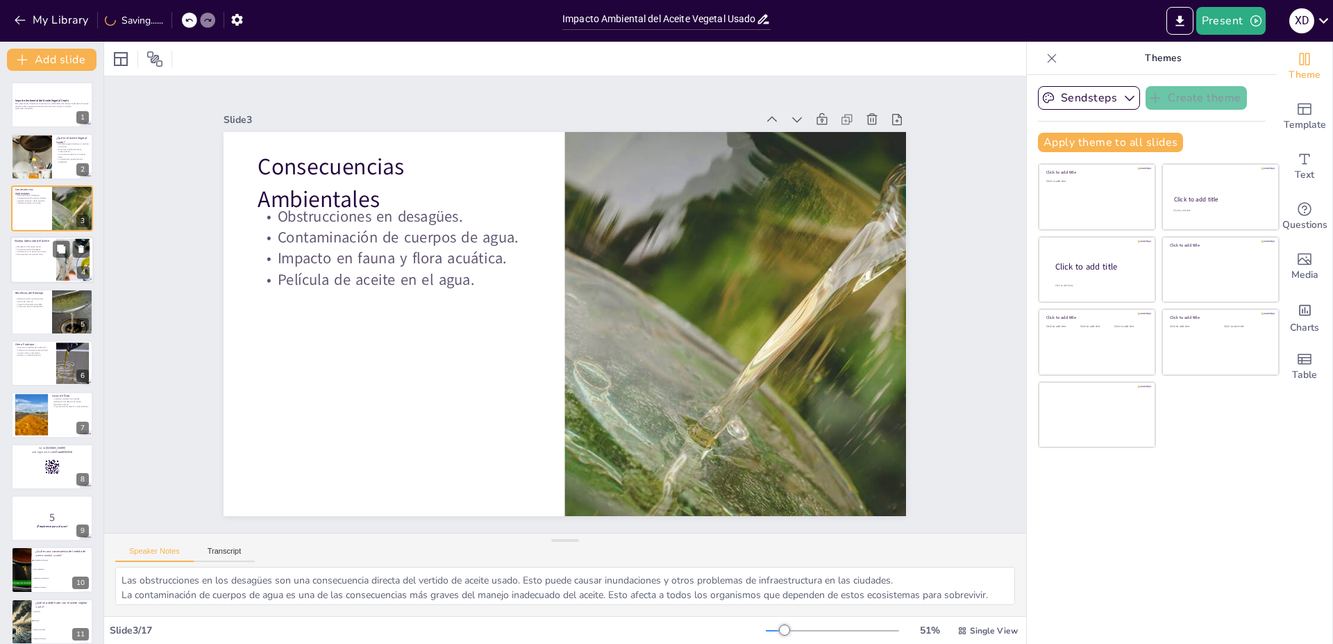
checkbox input "true"
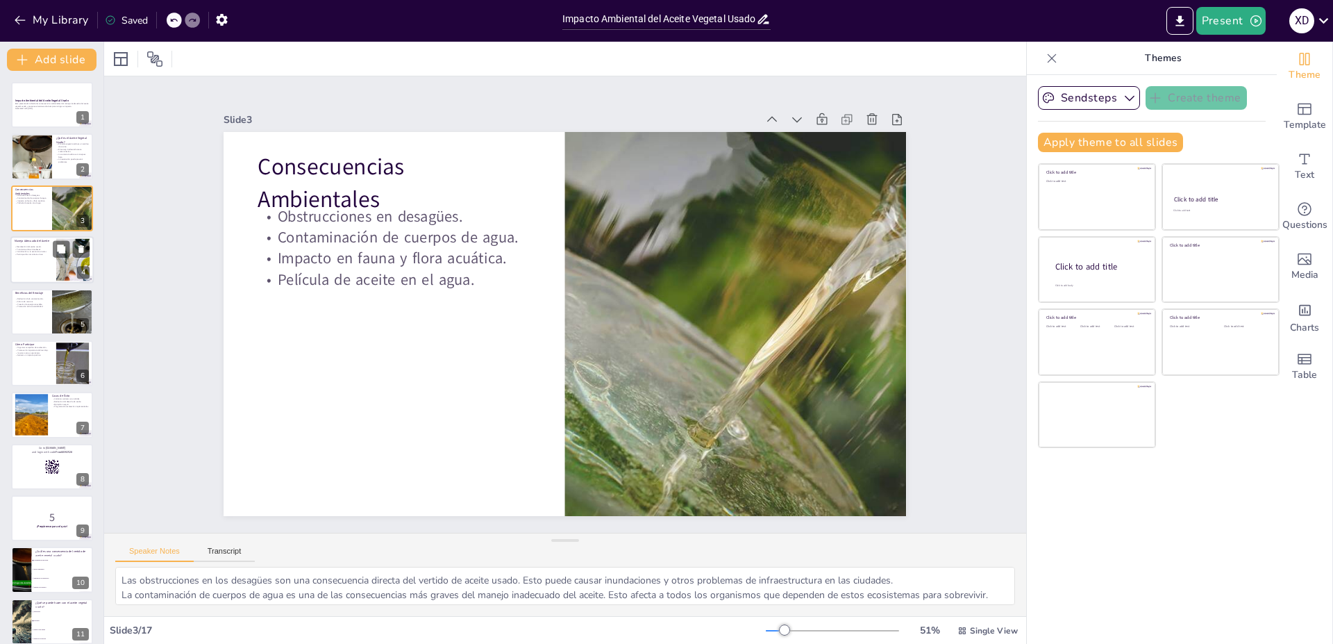
click at [44, 259] on div at bounding box center [51, 259] width 83 height 47
type textarea "La recolección del aceite usado es el primer paso hacia un manejo adecuado. Est…"
checkbox input "true"
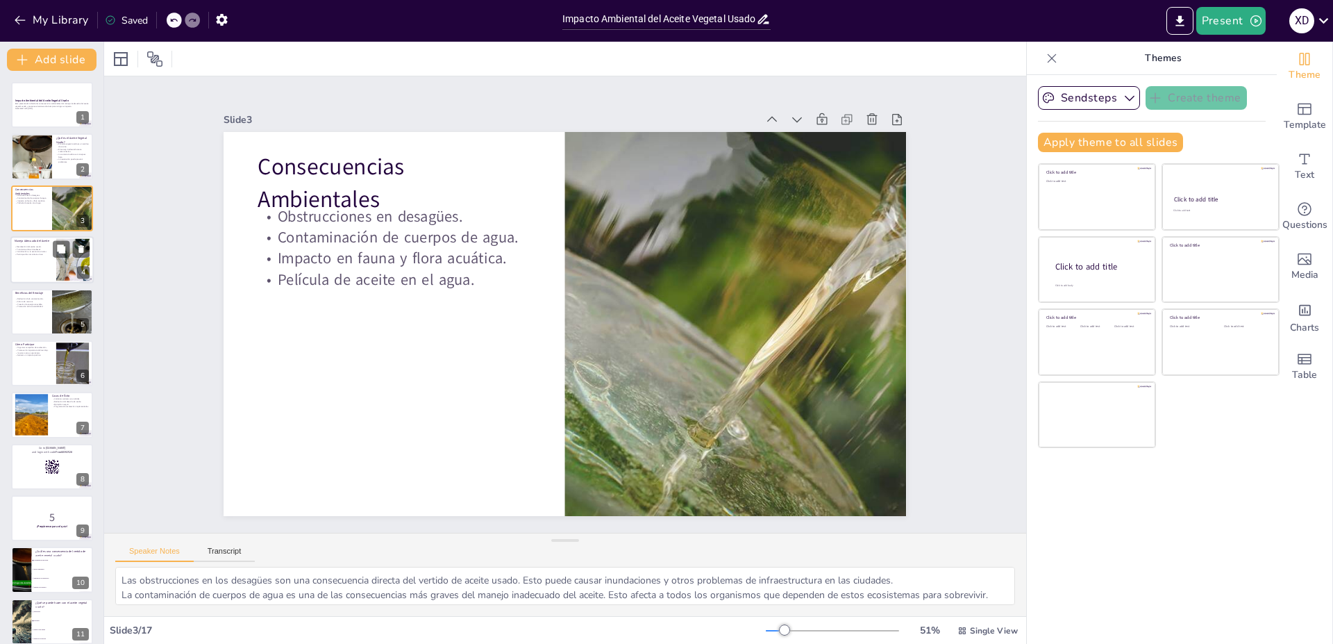
checkbox input "true"
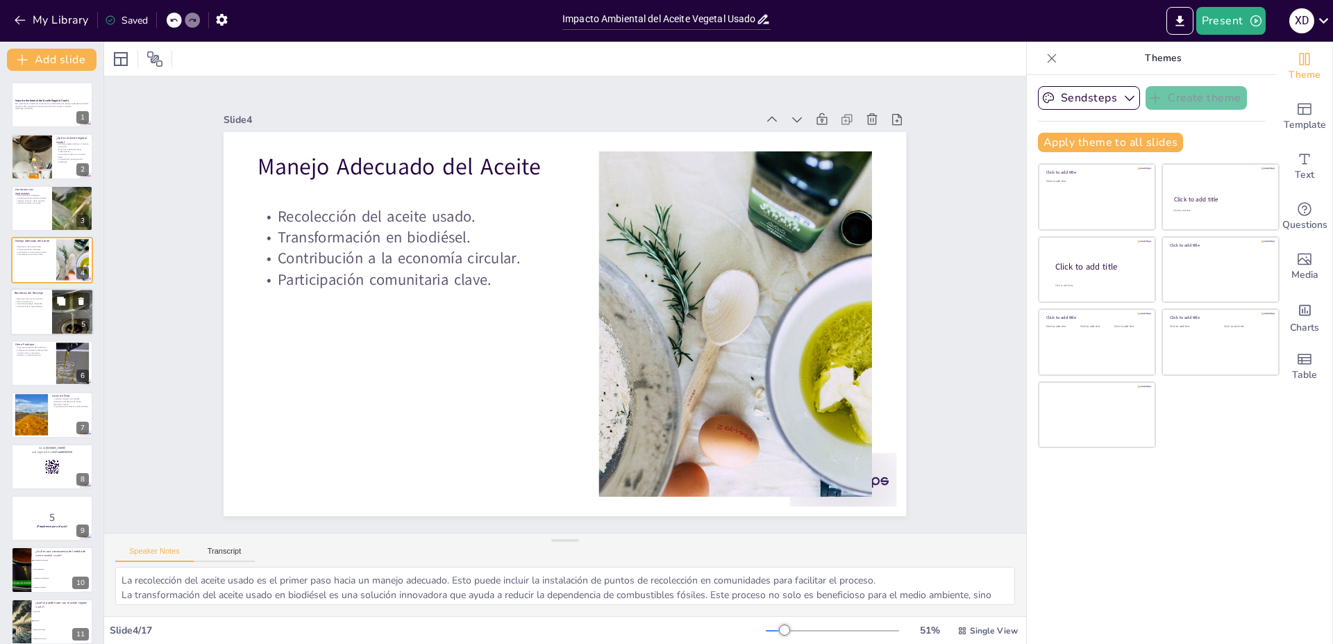
checkbox input "true"
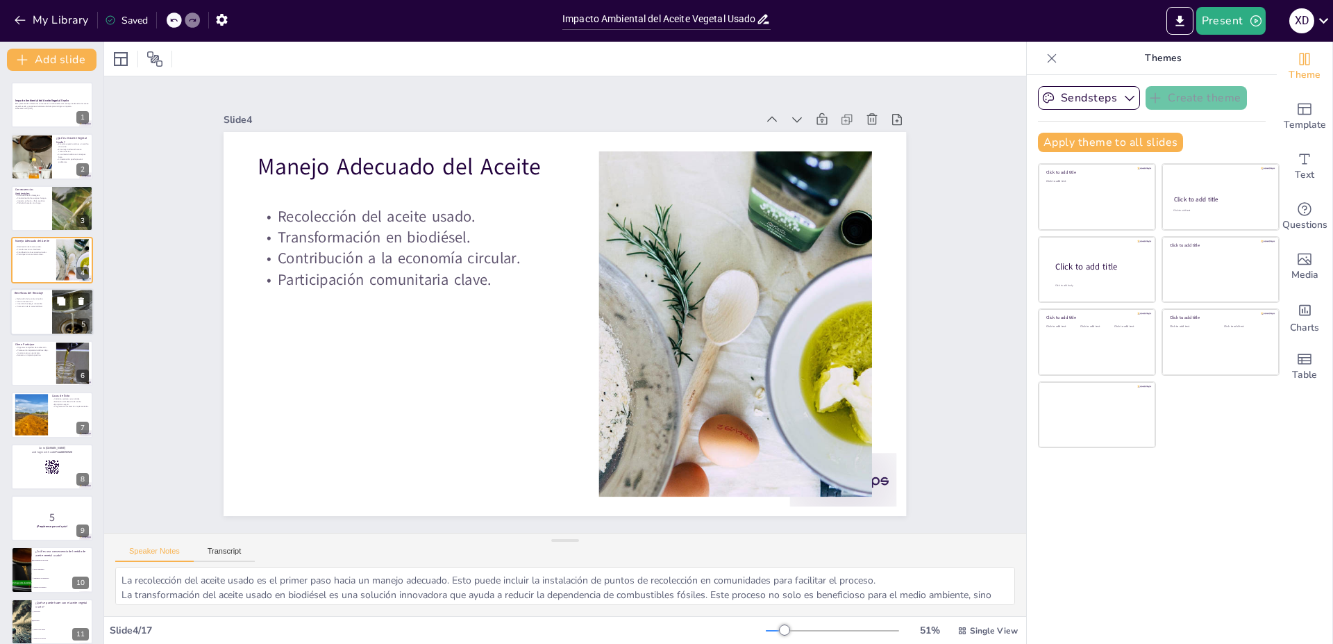
checkbox input "true"
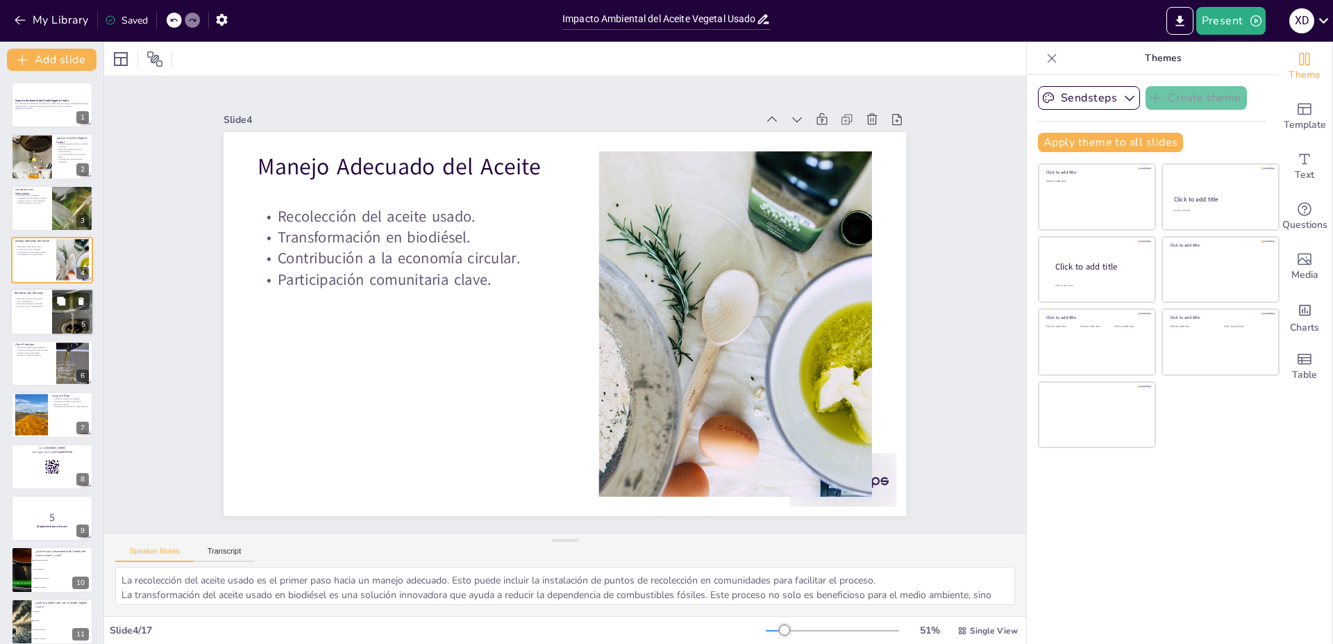
checkbox input "true"
click at [33, 312] on div at bounding box center [51, 311] width 83 height 47
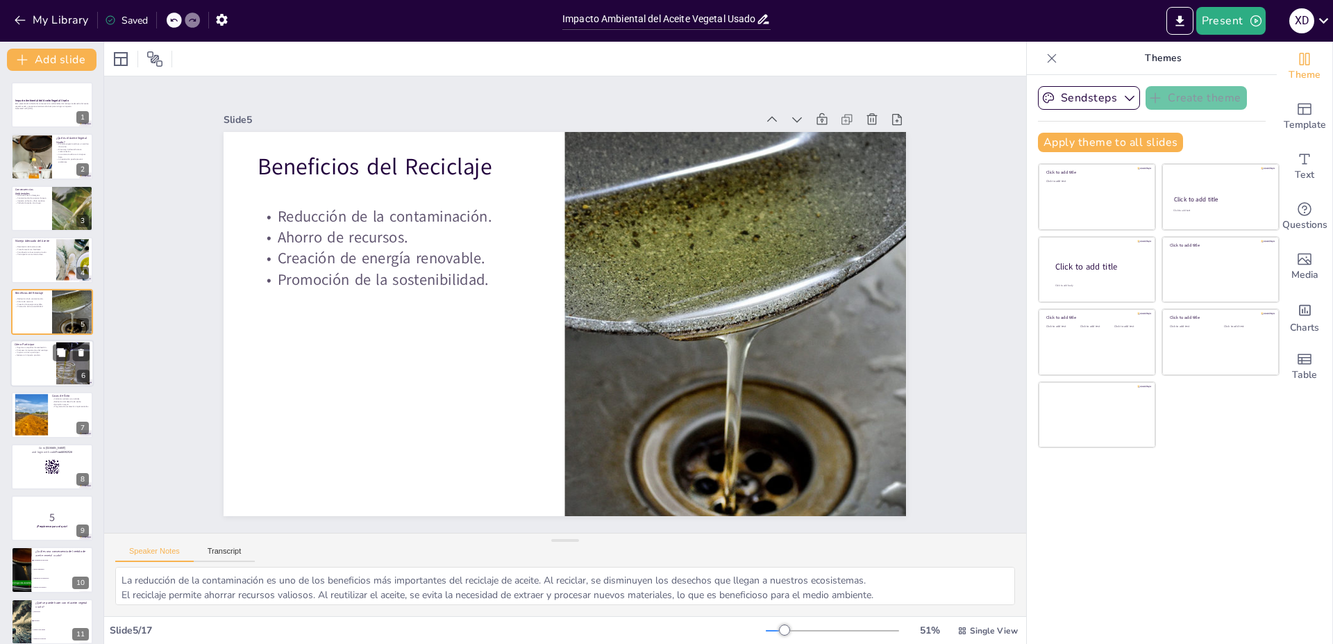
click at [31, 363] on div at bounding box center [51, 362] width 83 height 47
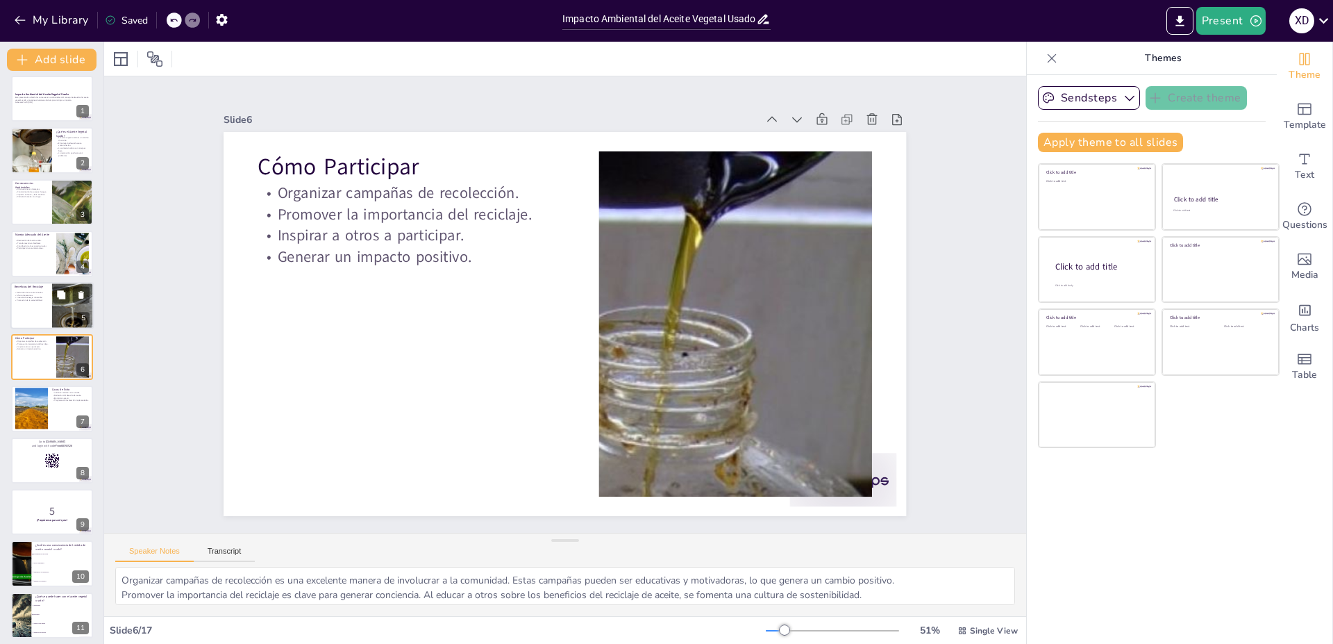
click at [46, 314] on div at bounding box center [51, 305] width 83 height 47
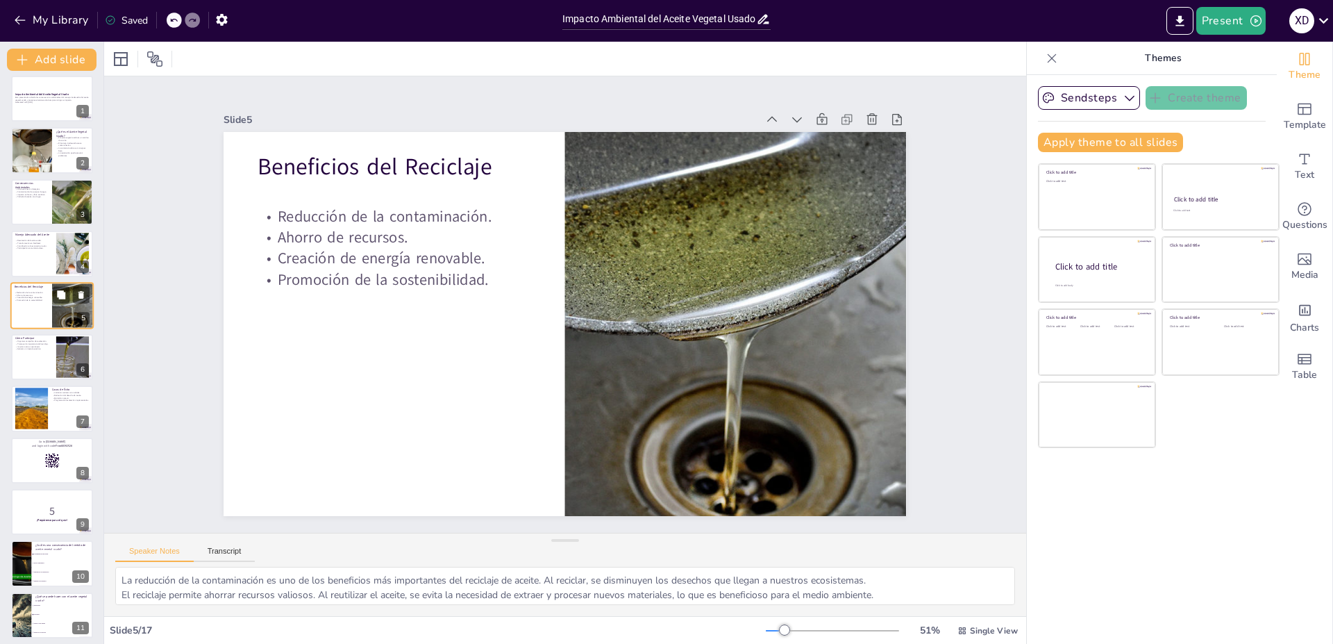
scroll to position [0, 0]
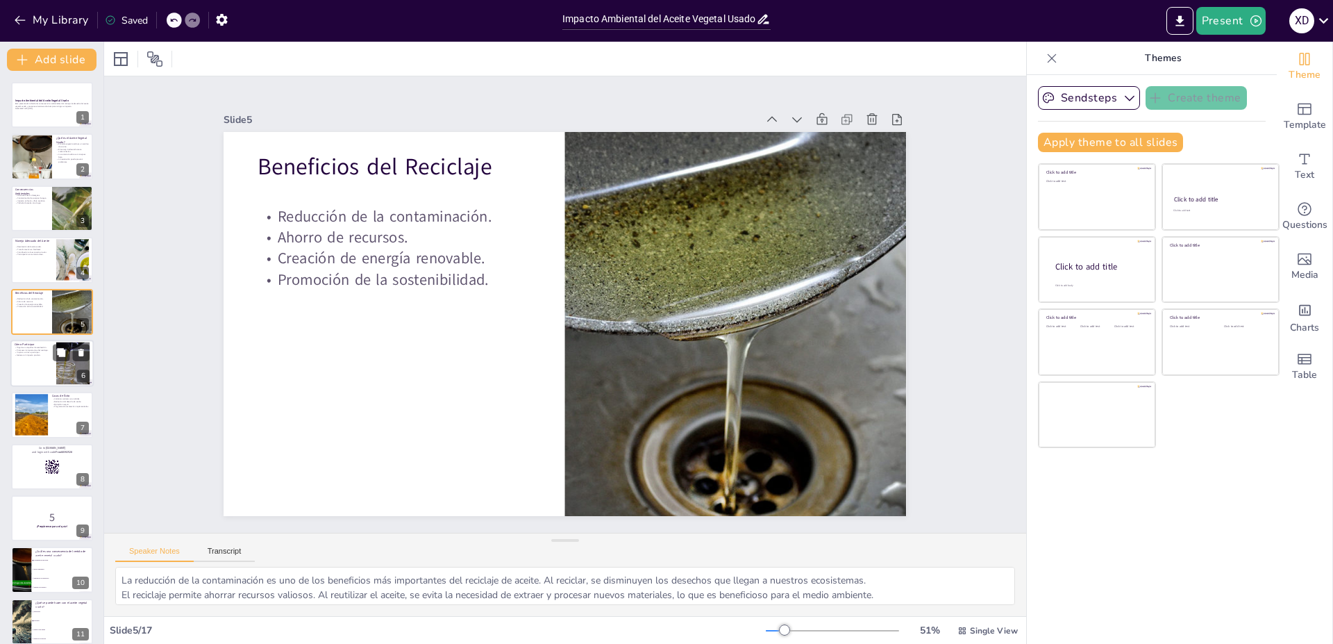
click at [42, 363] on div at bounding box center [51, 362] width 83 height 47
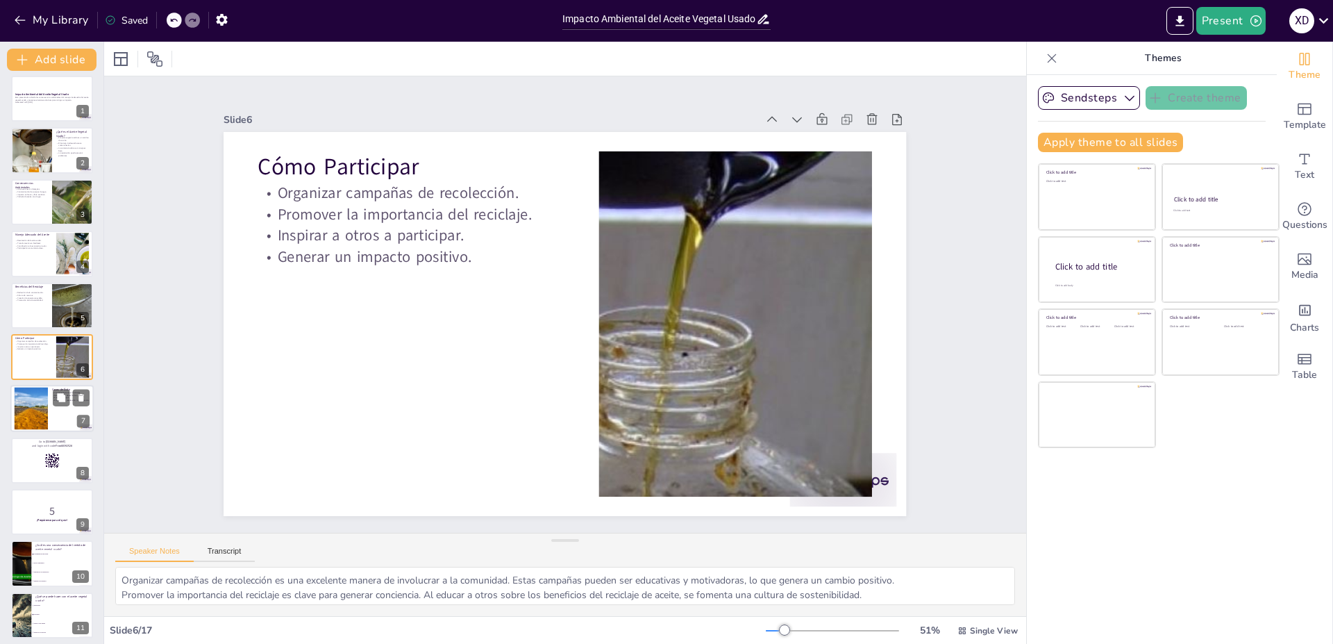
click at [30, 416] on div at bounding box center [31, 408] width 56 height 42
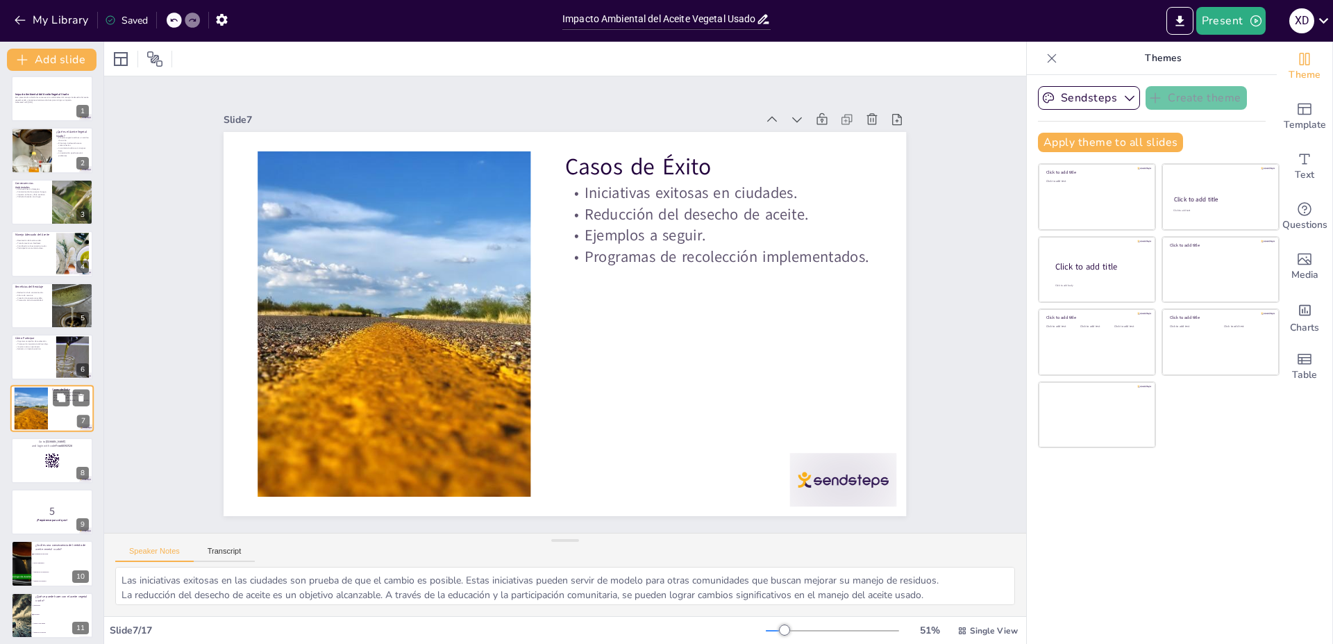
scroll to position [58, 0]
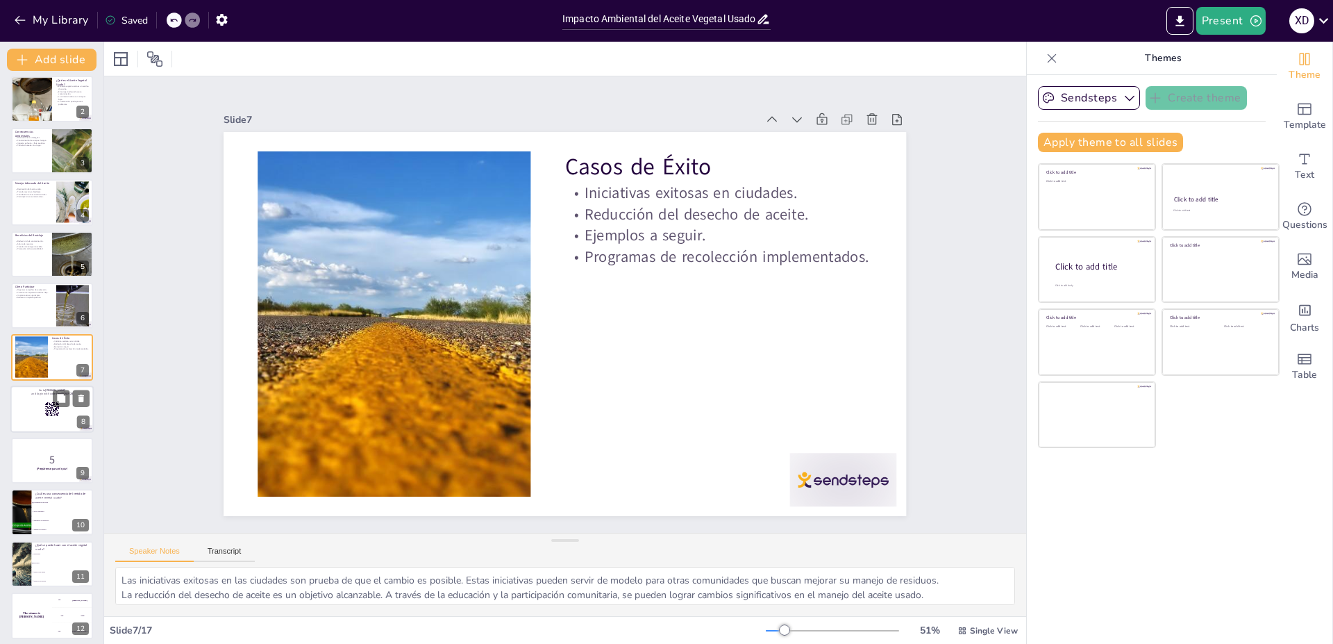
click at [40, 412] on div at bounding box center [51, 408] width 83 height 47
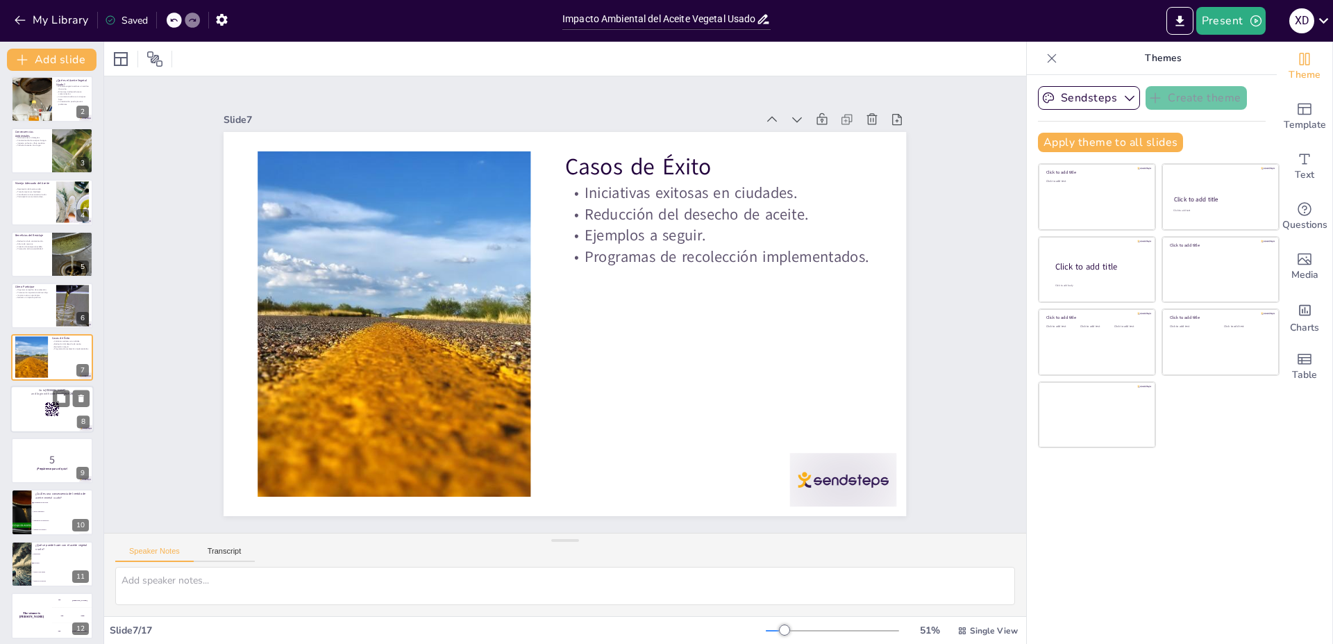
scroll to position [109, 0]
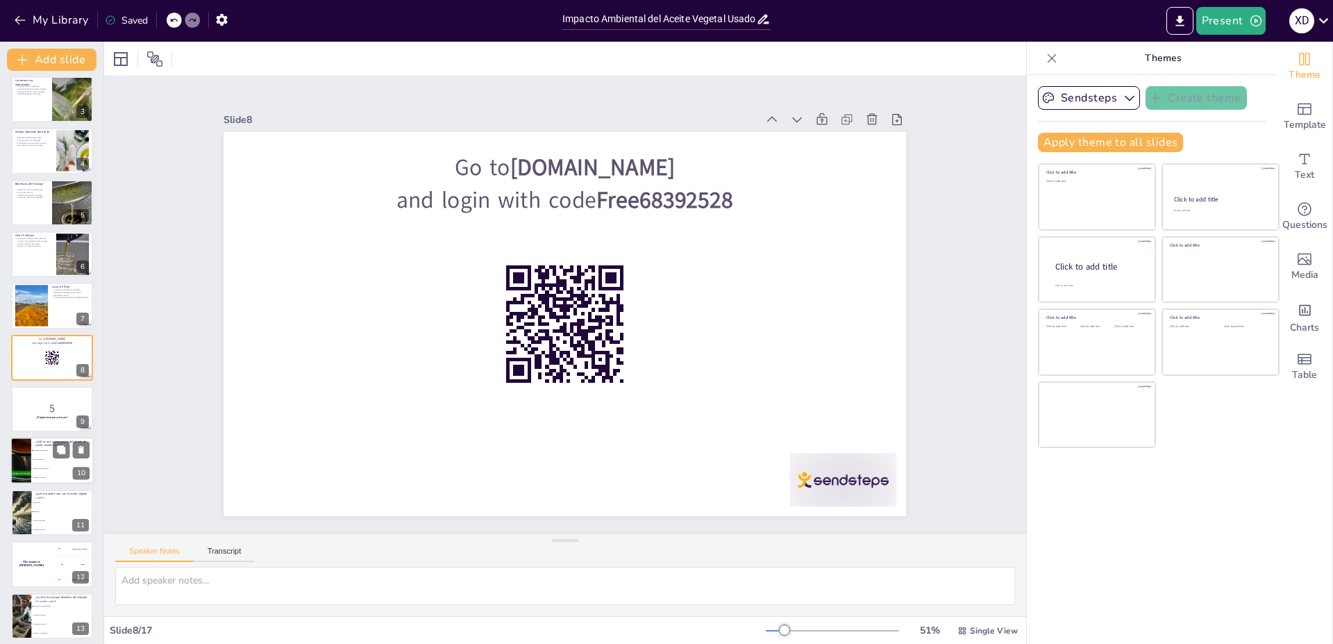
click at [35, 450] on span "contaminación del agua" at bounding box center [63, 451] width 60 height 2
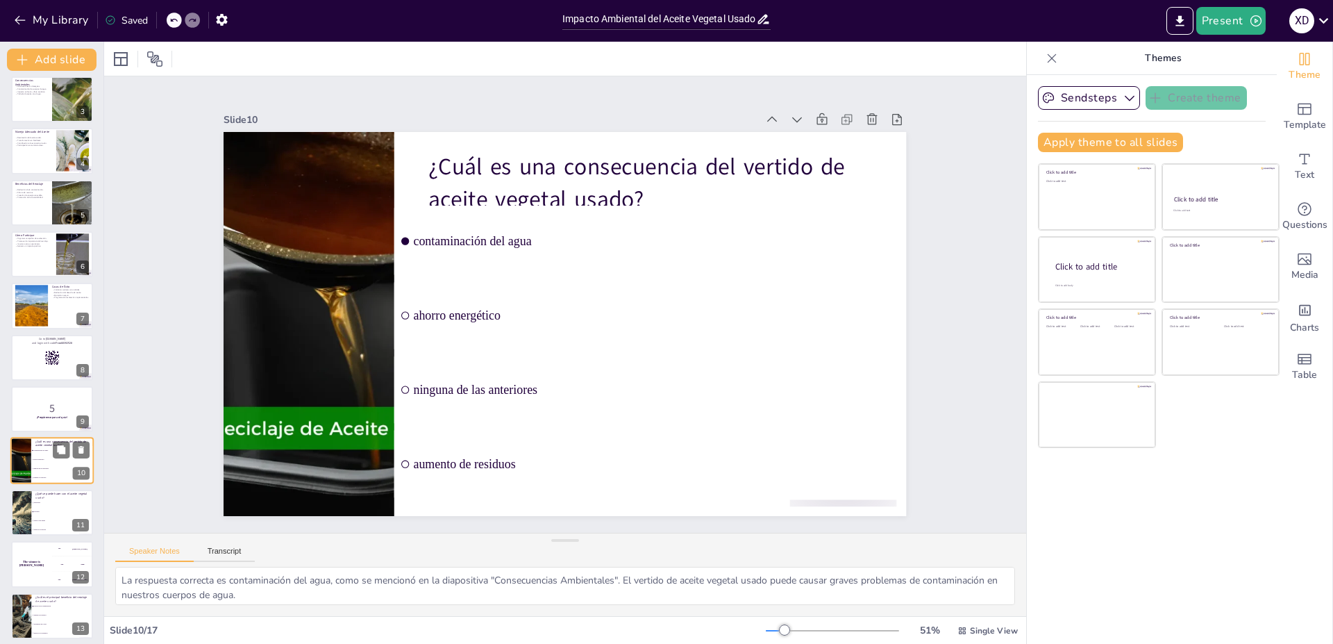
scroll to position [212, 0]
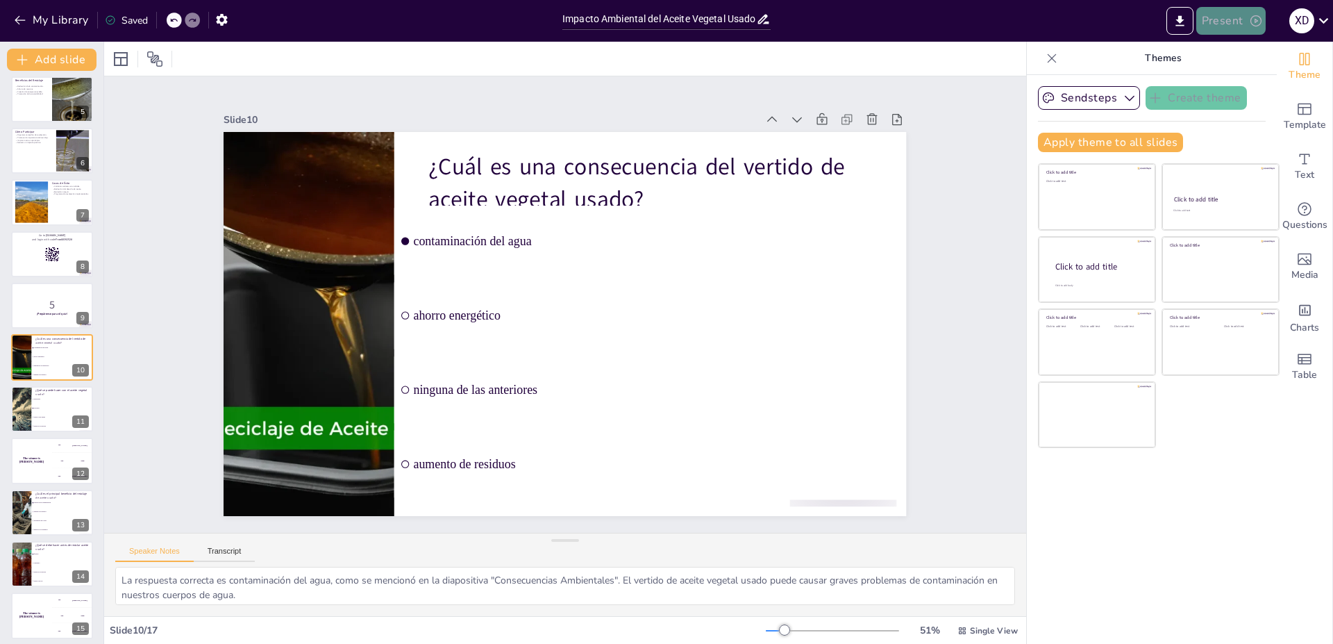
click at [1222, 13] on button "Present" at bounding box center [1230, 21] width 69 height 28
click at [1240, 51] on font "Presentación de vista previa" at bounding box center [1267, 52] width 116 height 10
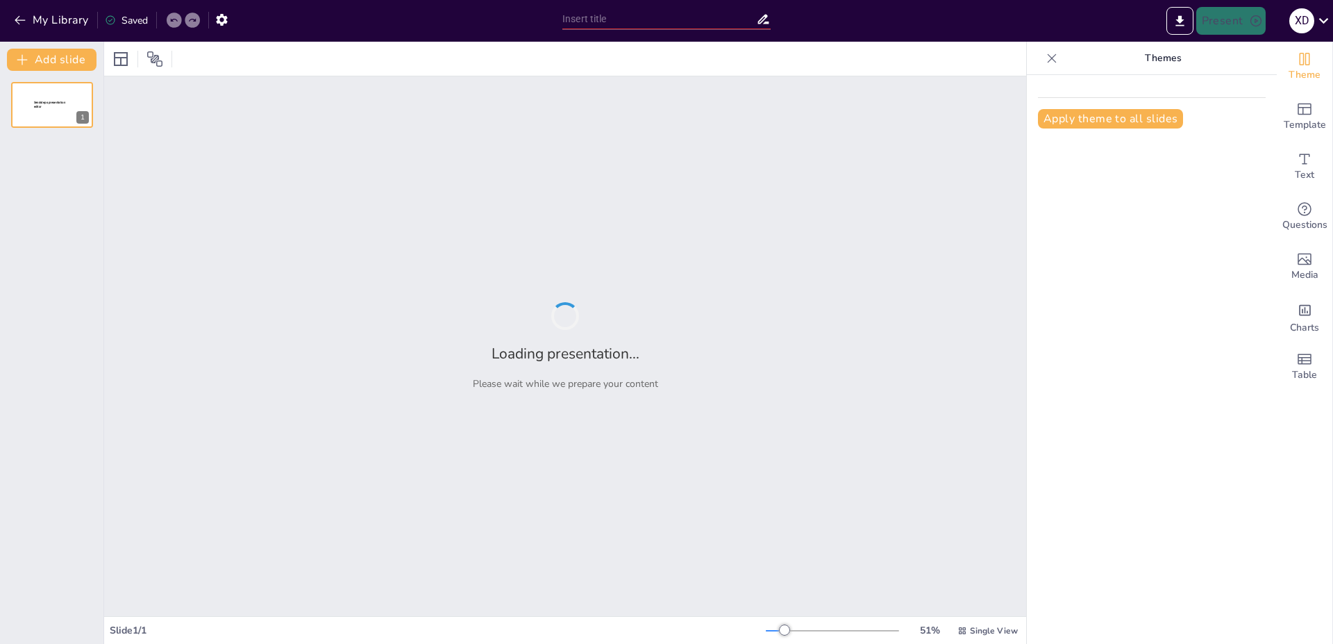
type input "Impacto Ambiental del Aceite Vegetal Usado: Consecuencias y Soluciones"
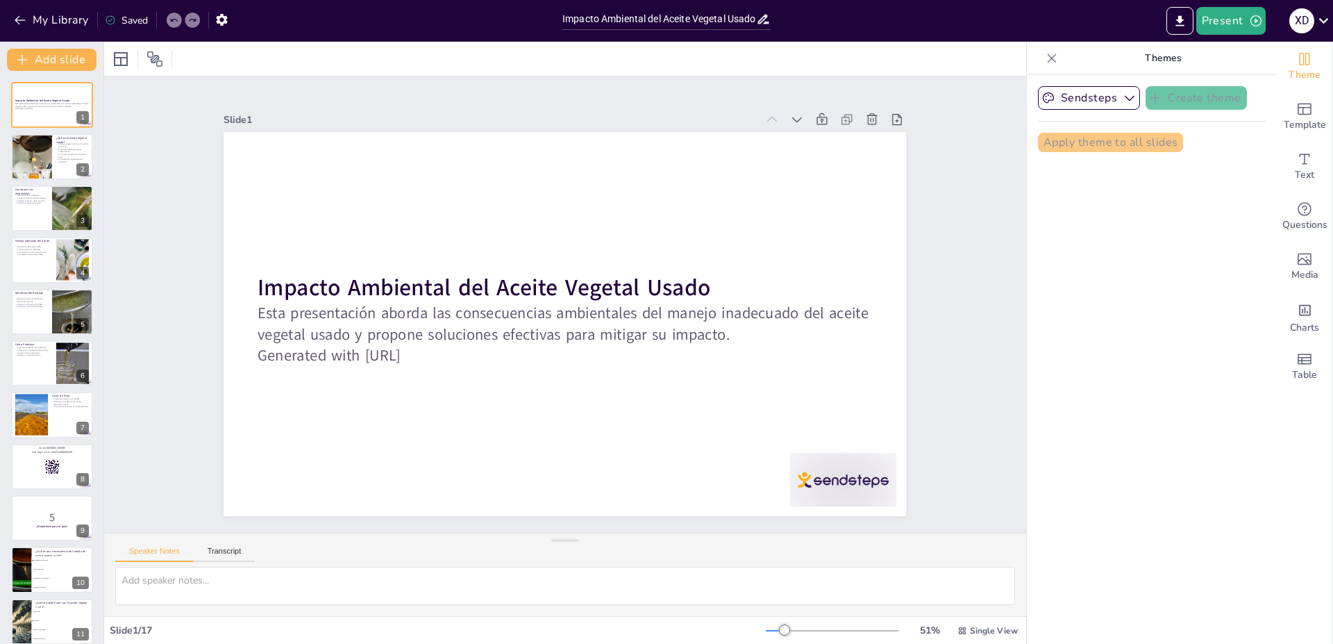
checkbox input "true"
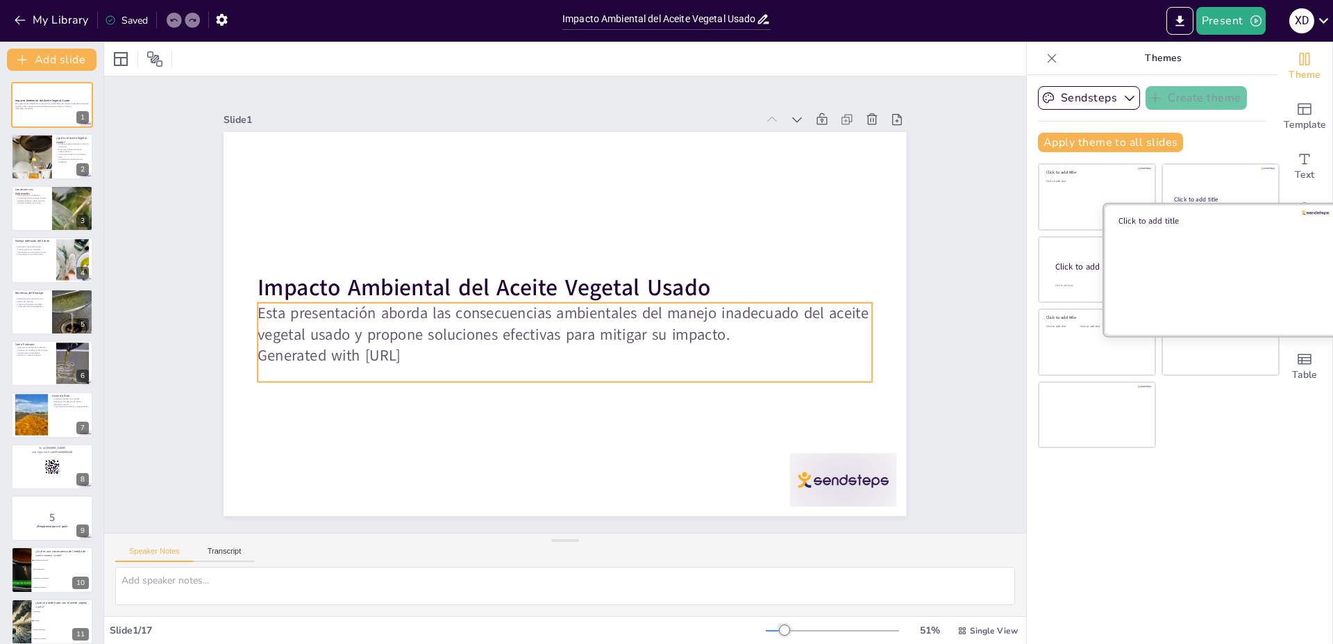
checkbox input "true"
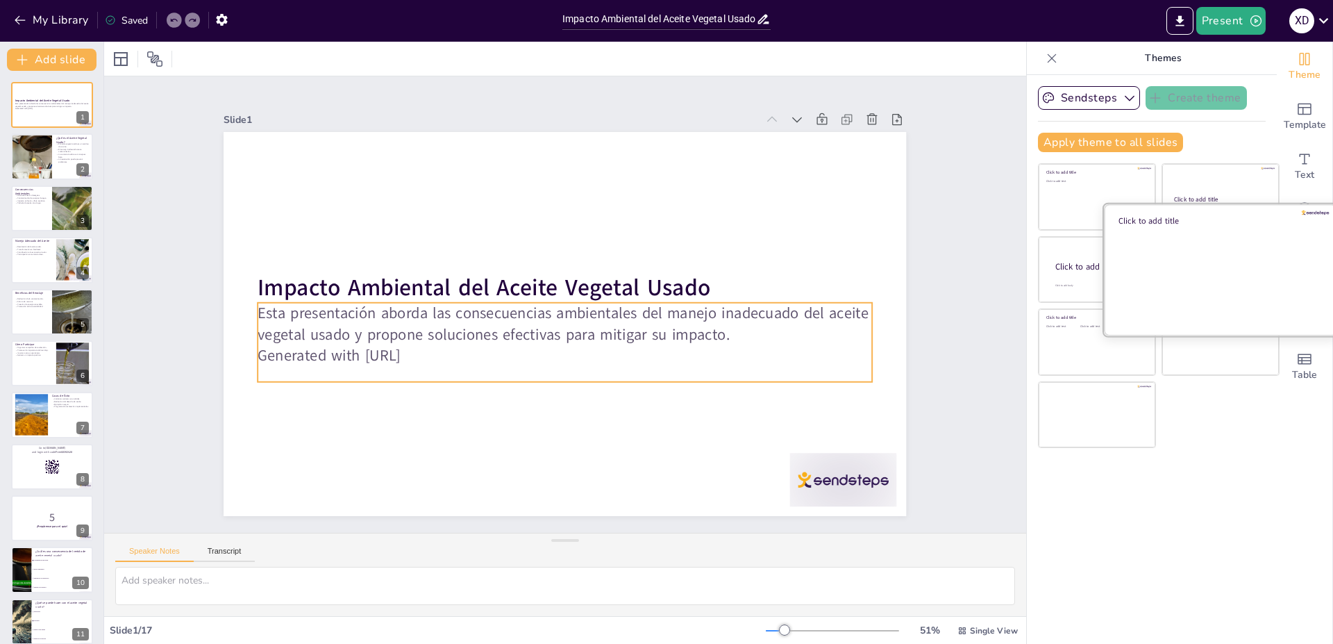
checkbox input "true"
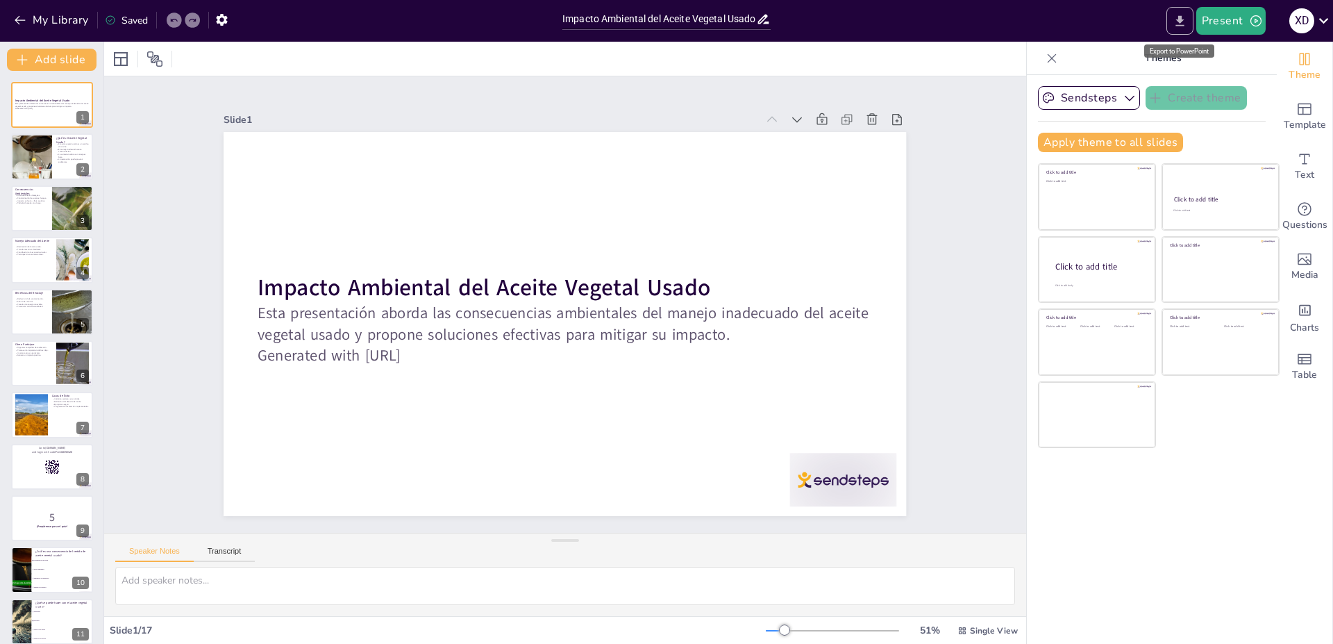
click at [1183, 14] on icon "Export to PowerPoint" at bounding box center [1179, 21] width 15 height 15
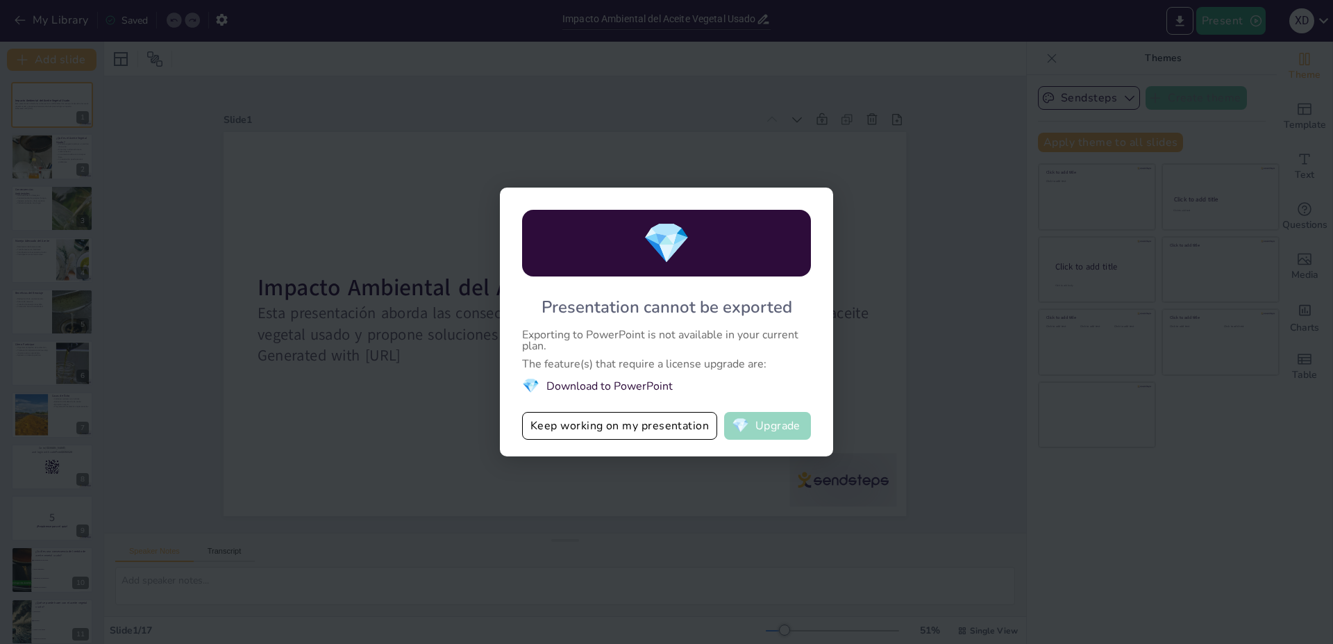
click at [752, 421] on button "💎 Upgrade" at bounding box center [767, 426] width 87 height 28
checkbox input "true"
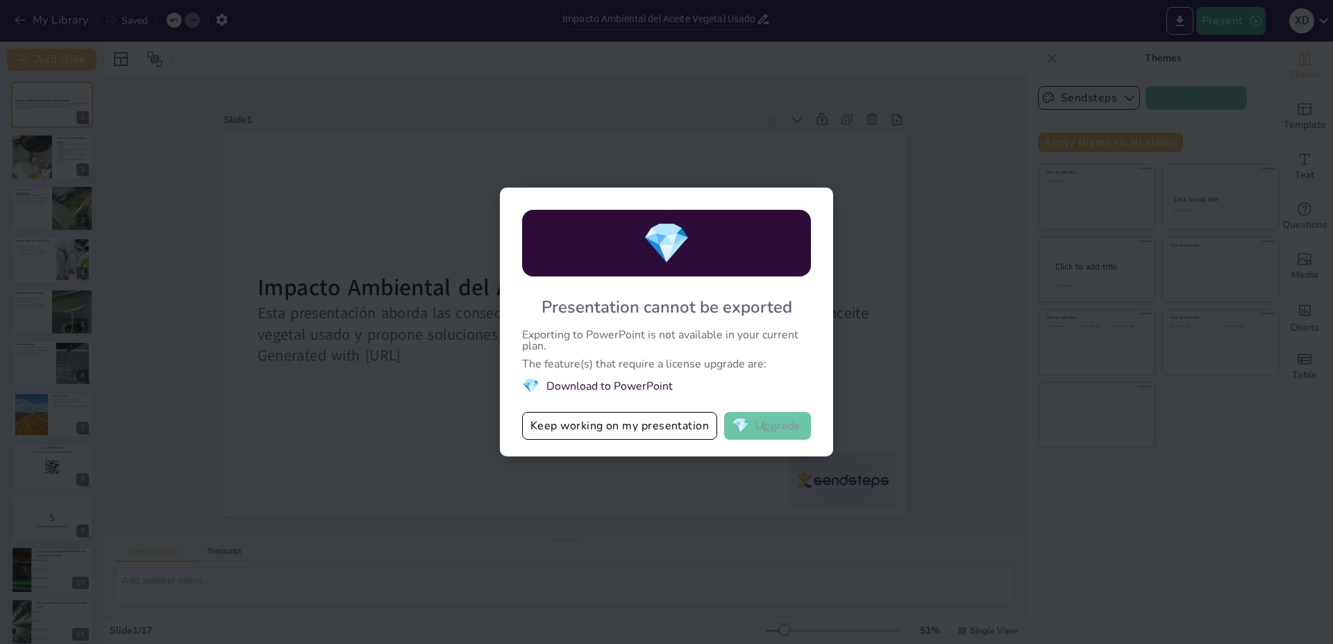
checkbox input "true"
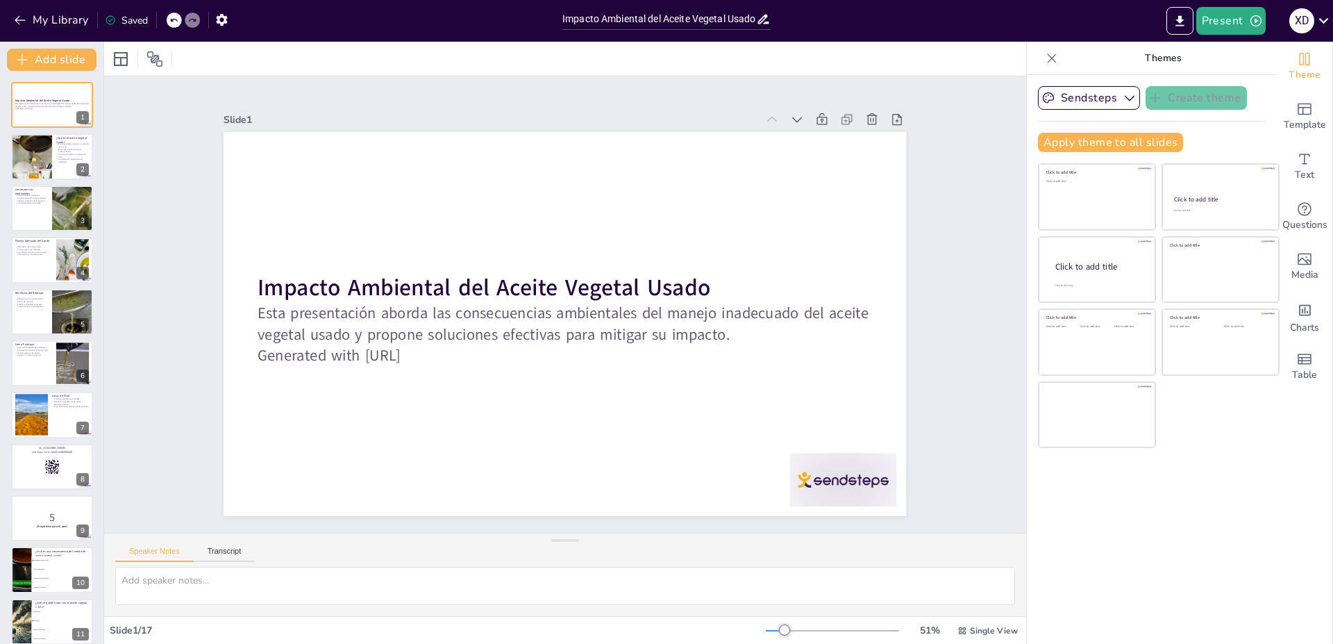
checkbox input "true"
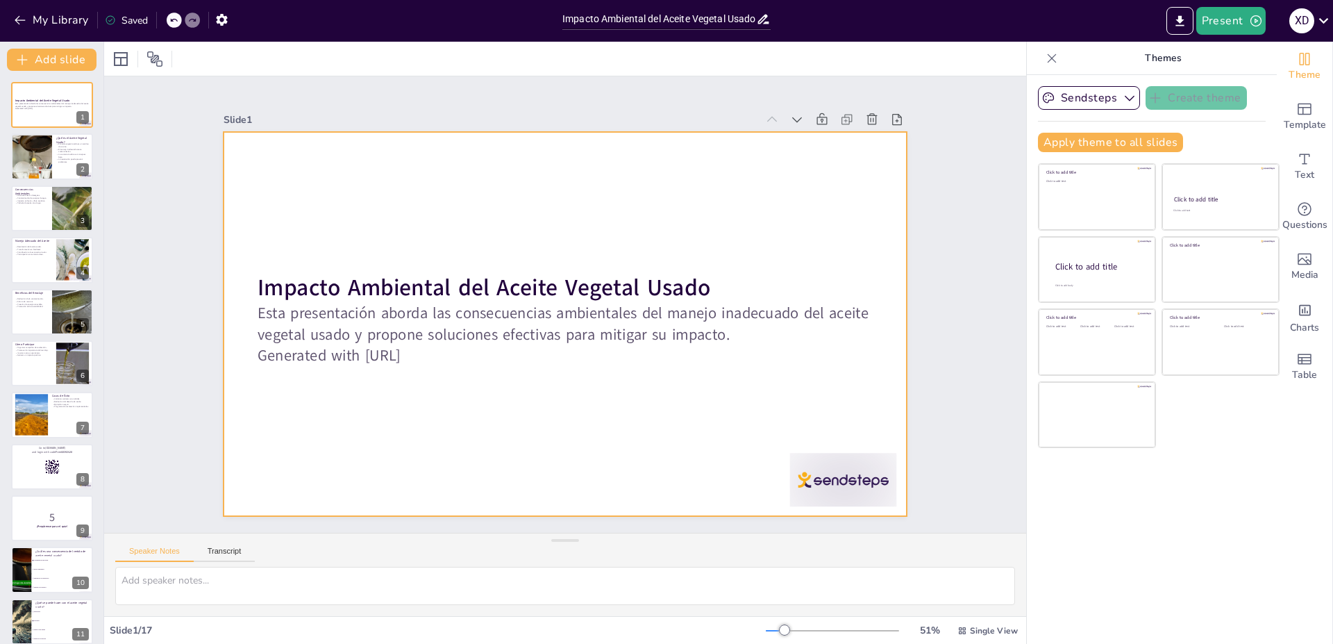
checkbox input "true"
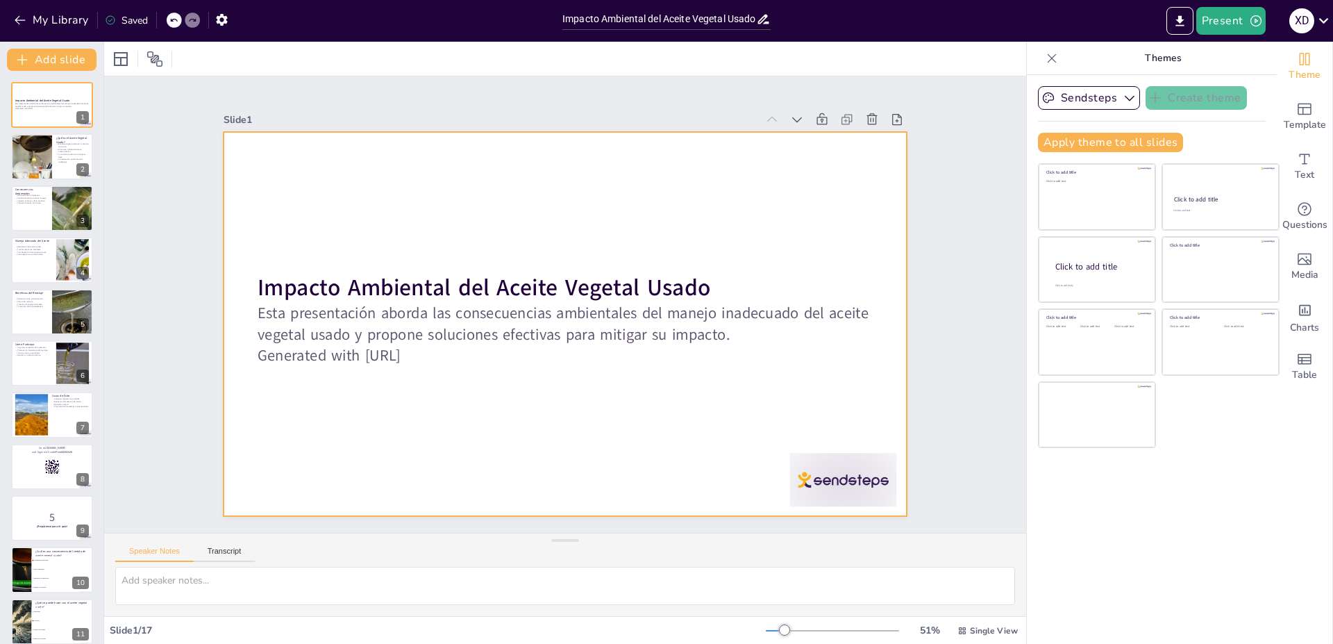
checkbox input "true"
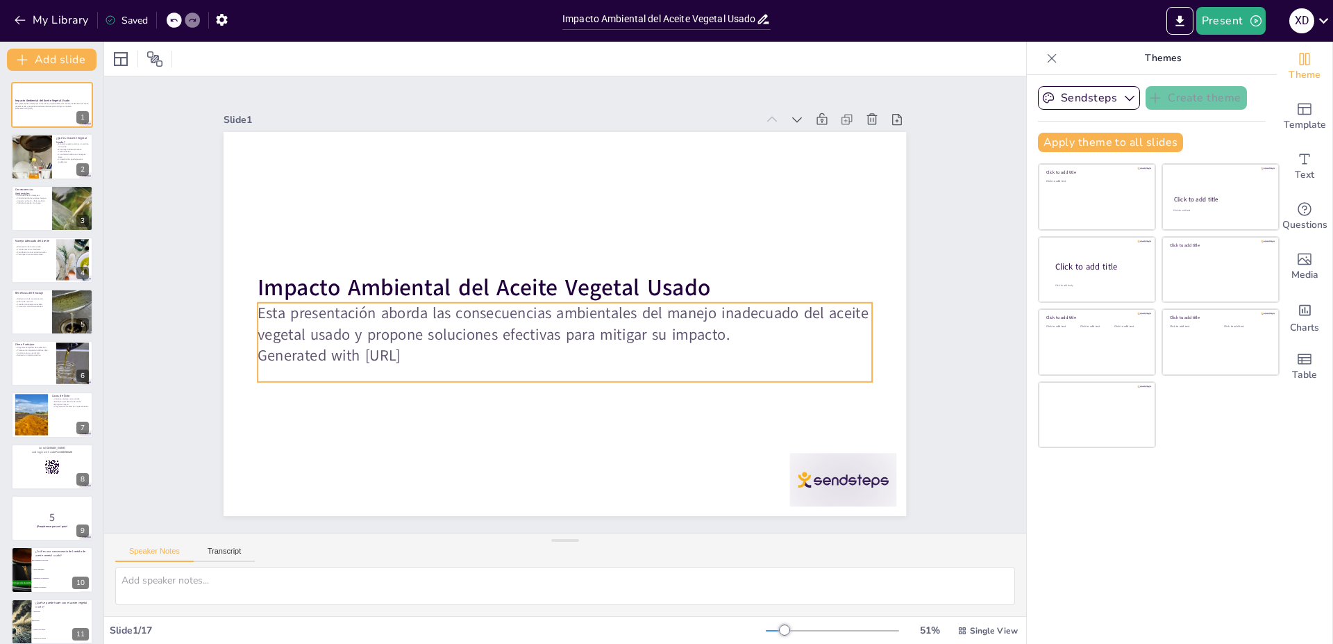
checkbox input "true"
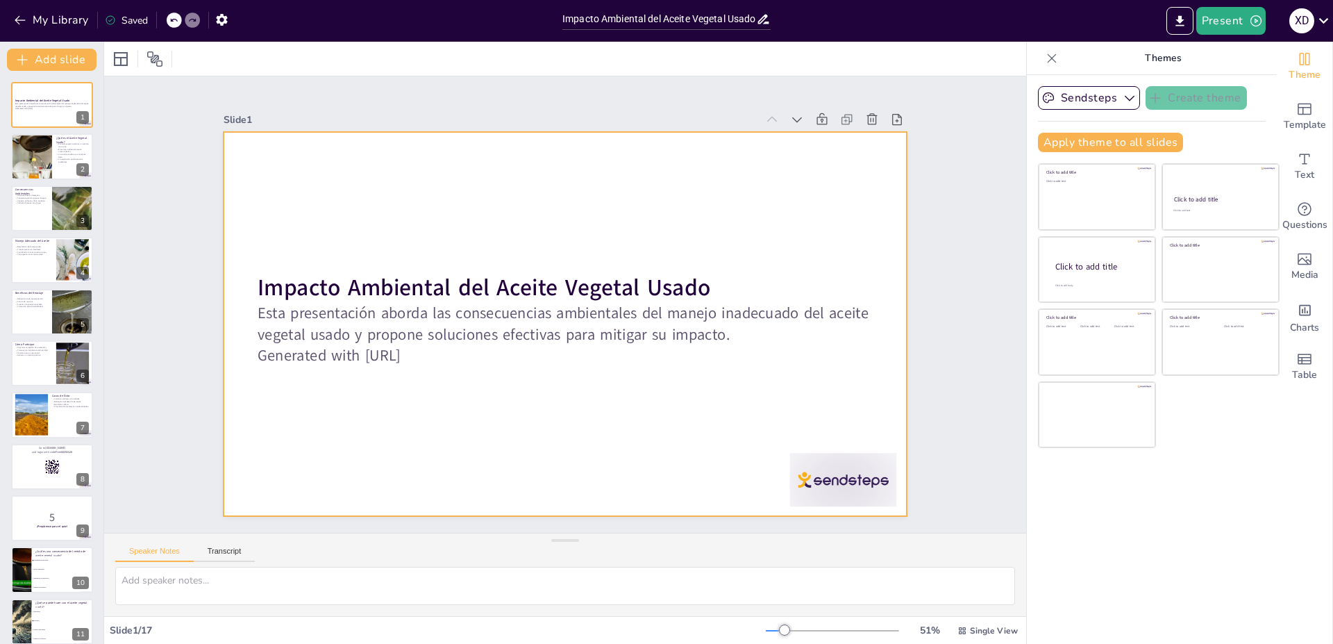
checkbox input "true"
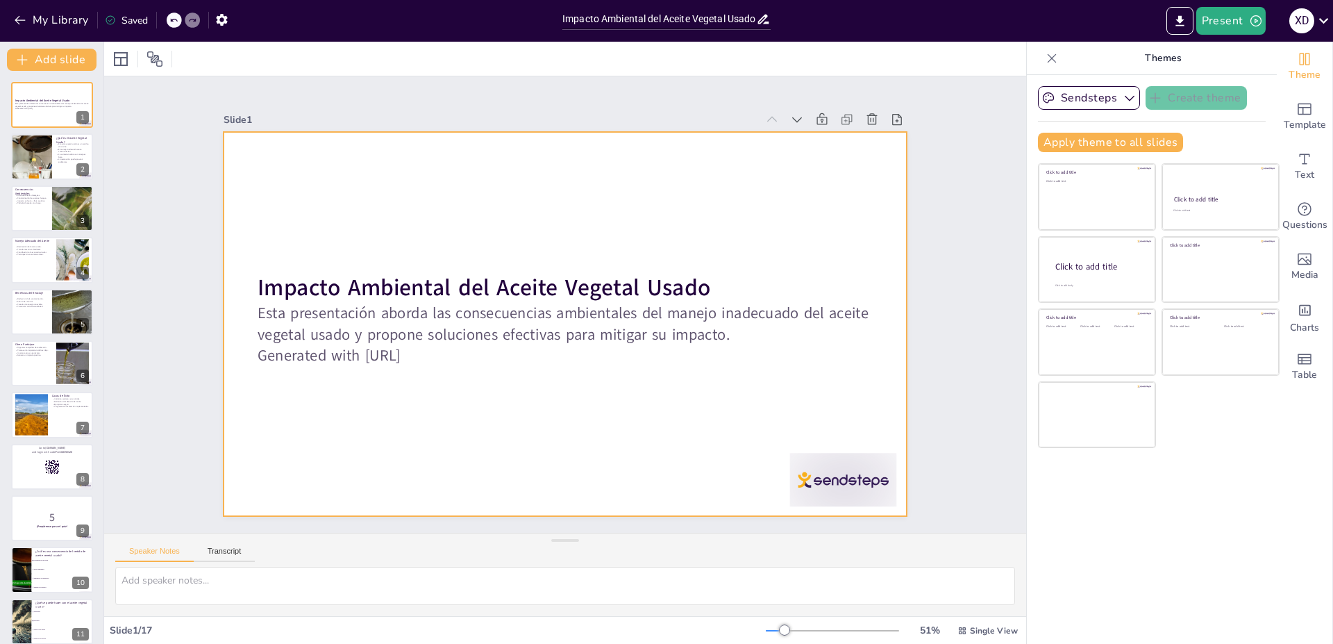
checkbox input "true"
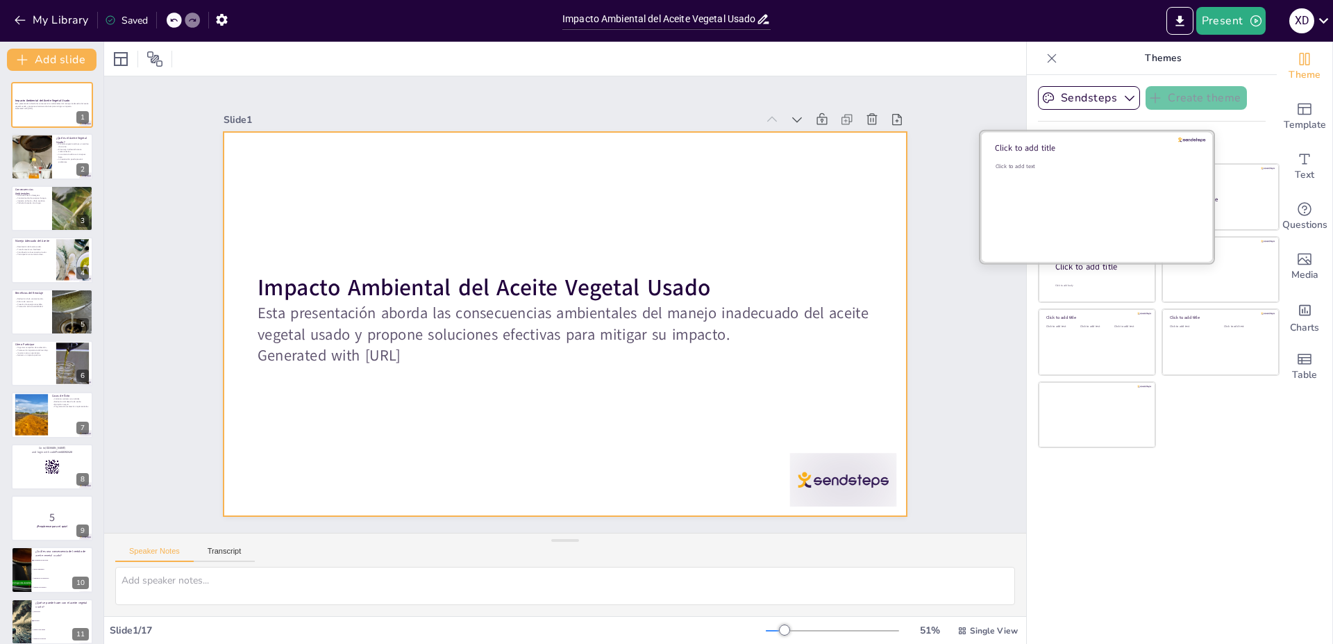
checkbox input "true"
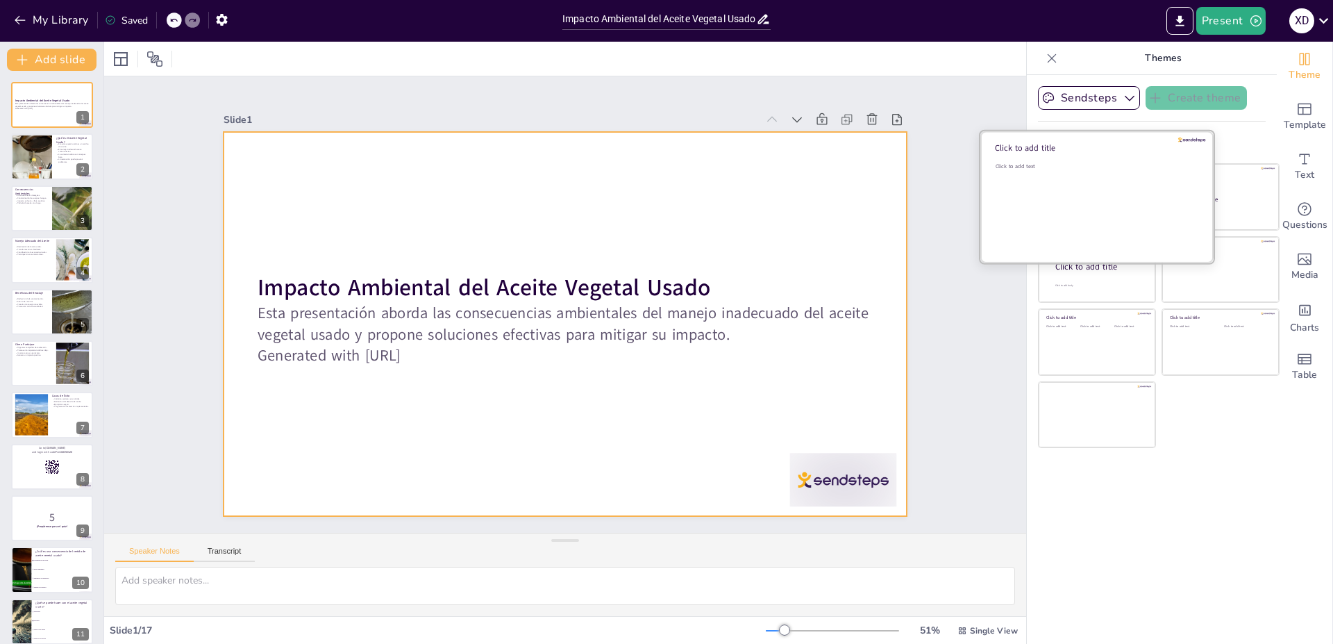
checkbox input "true"
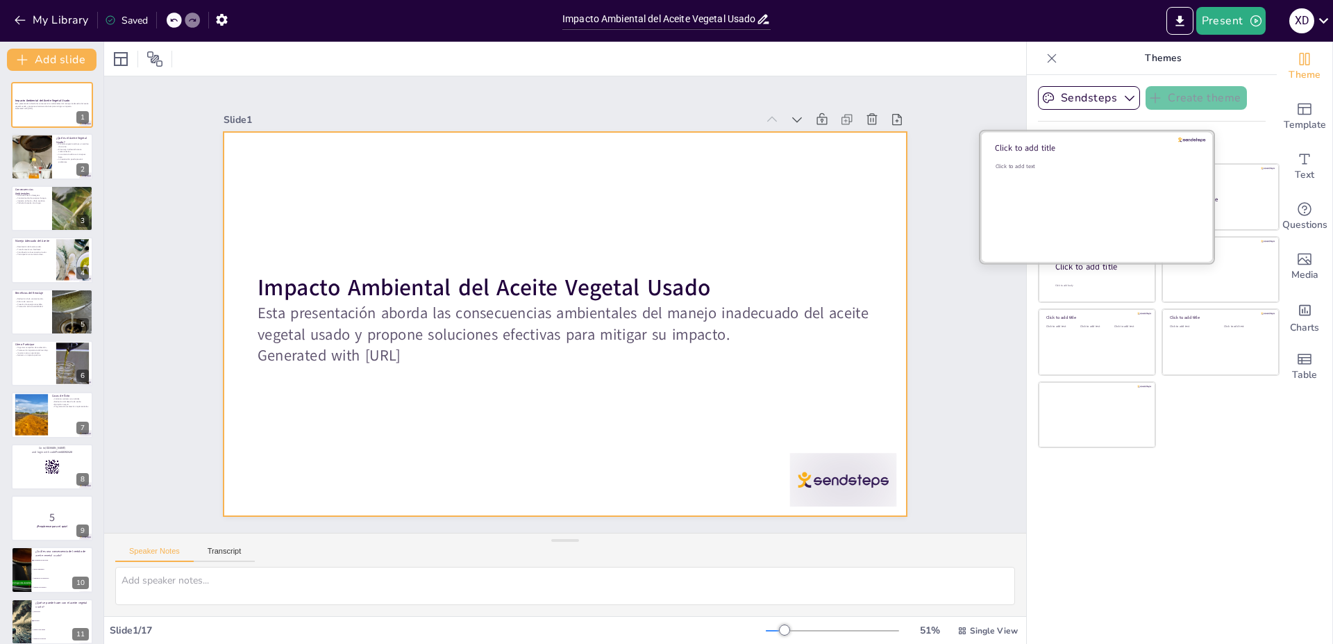
checkbox input "true"
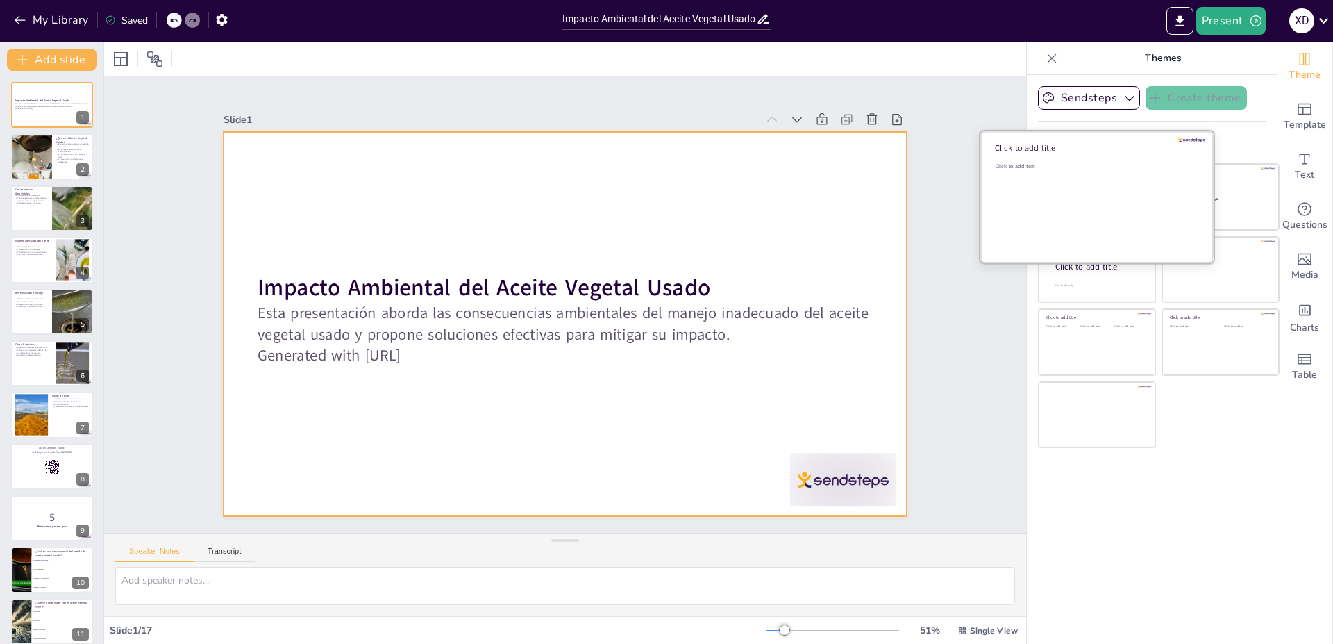
checkbox input "true"
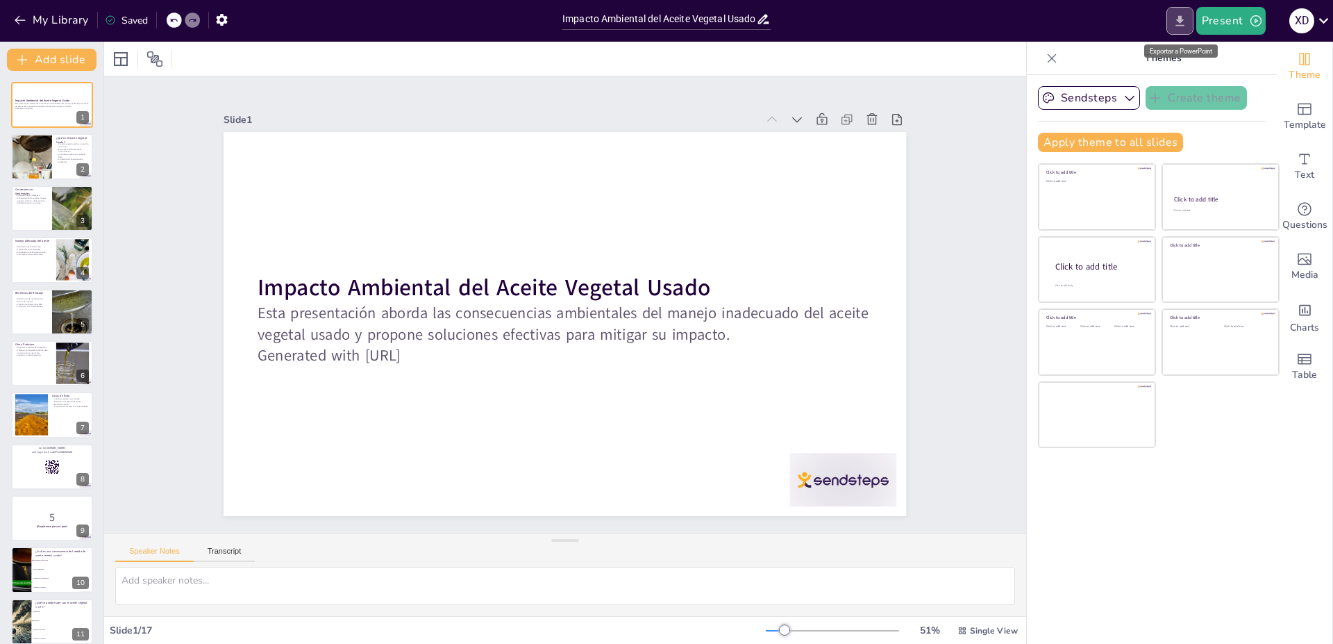
click at [1183, 15] on icon "Export to PowerPoint" at bounding box center [1179, 21] width 15 height 15
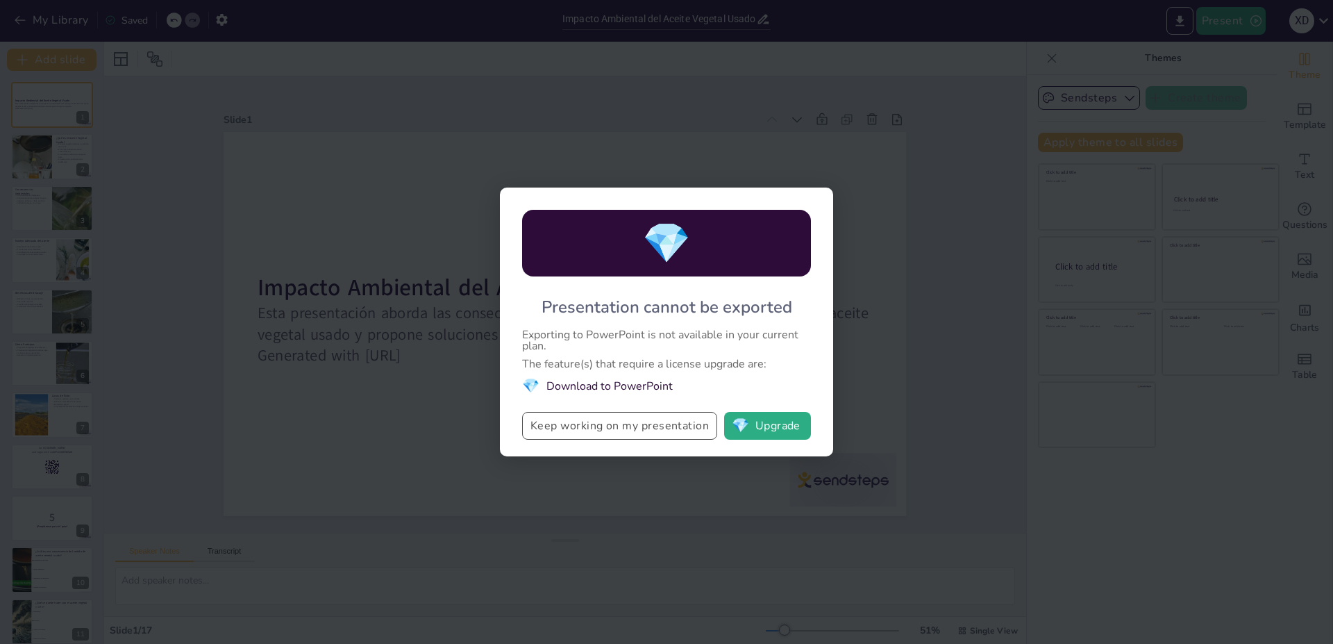
click at [573, 428] on button "Keep working on my presentation" at bounding box center [619, 426] width 195 height 28
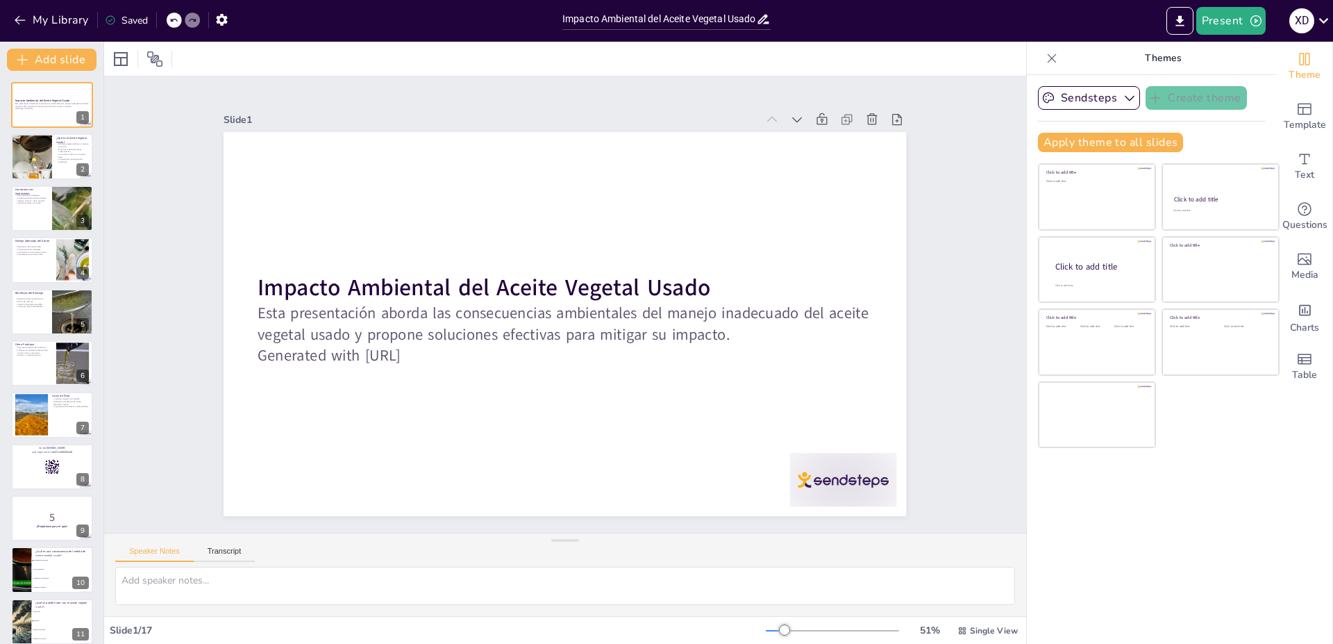
checkbox input "true"
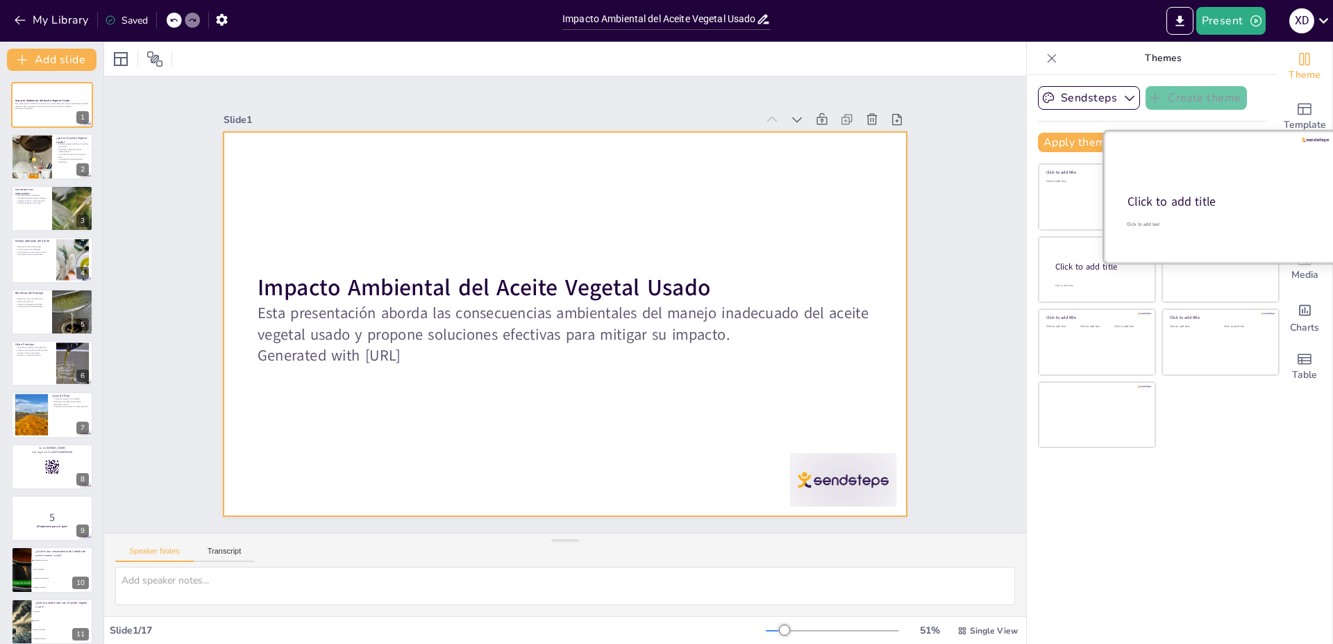
checkbox input "true"
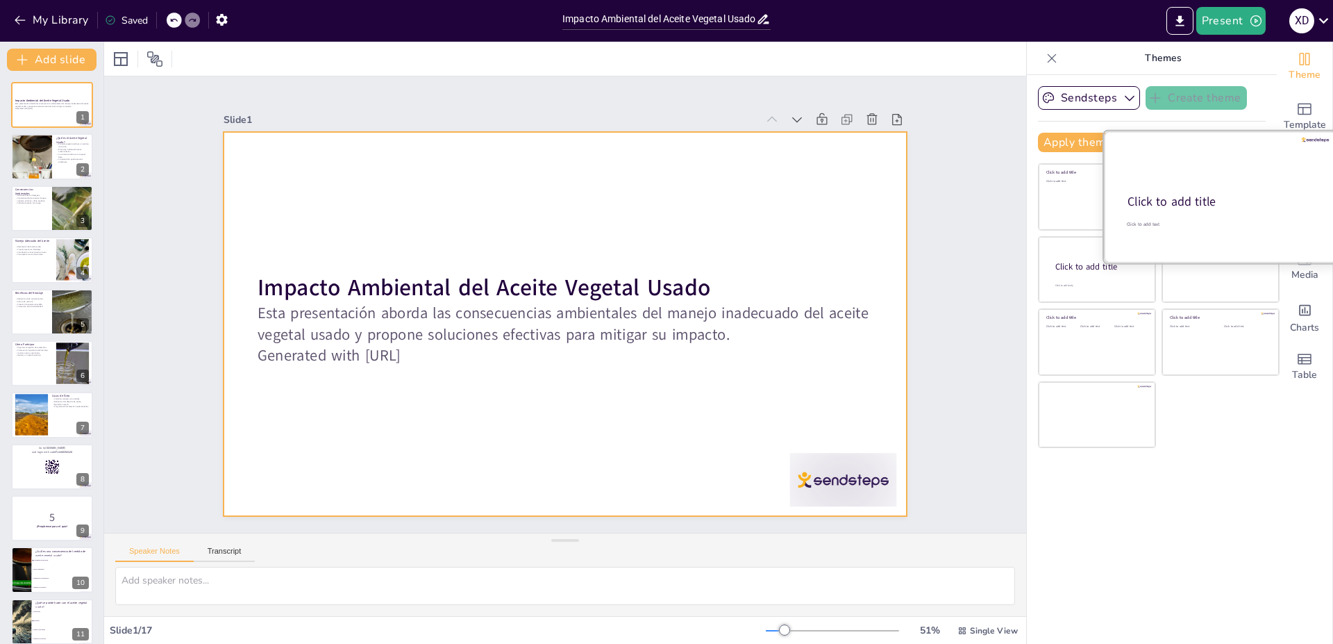
checkbox input "true"
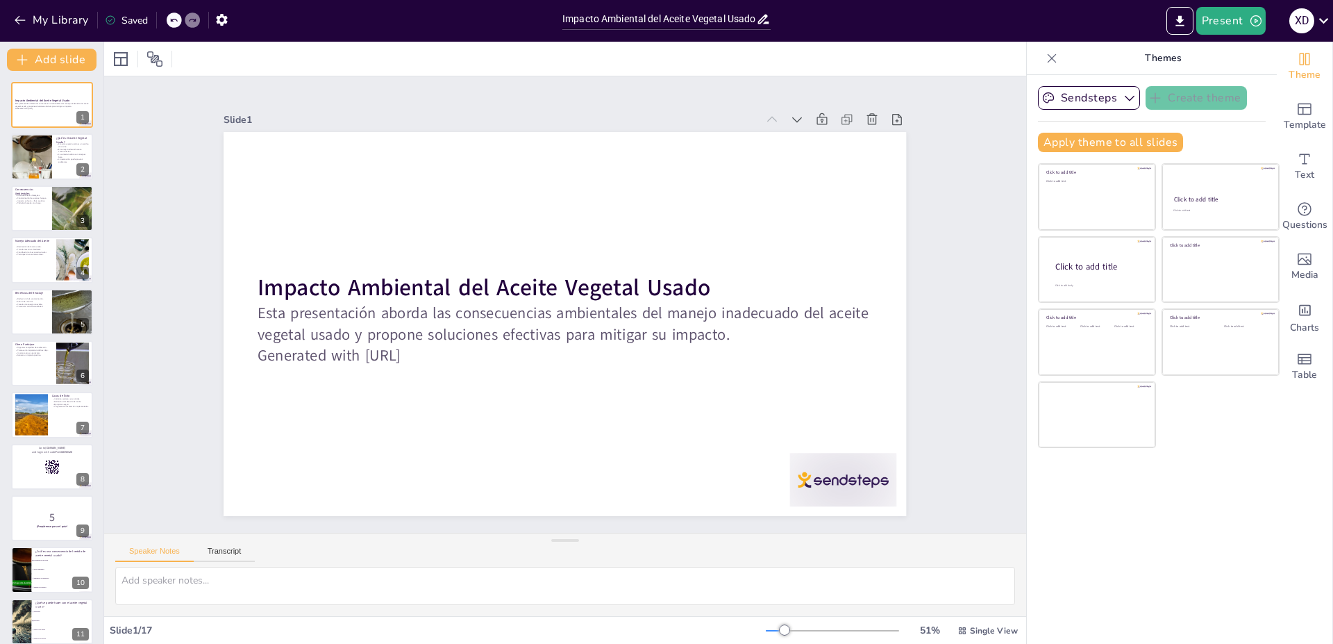
checkbox input "true"
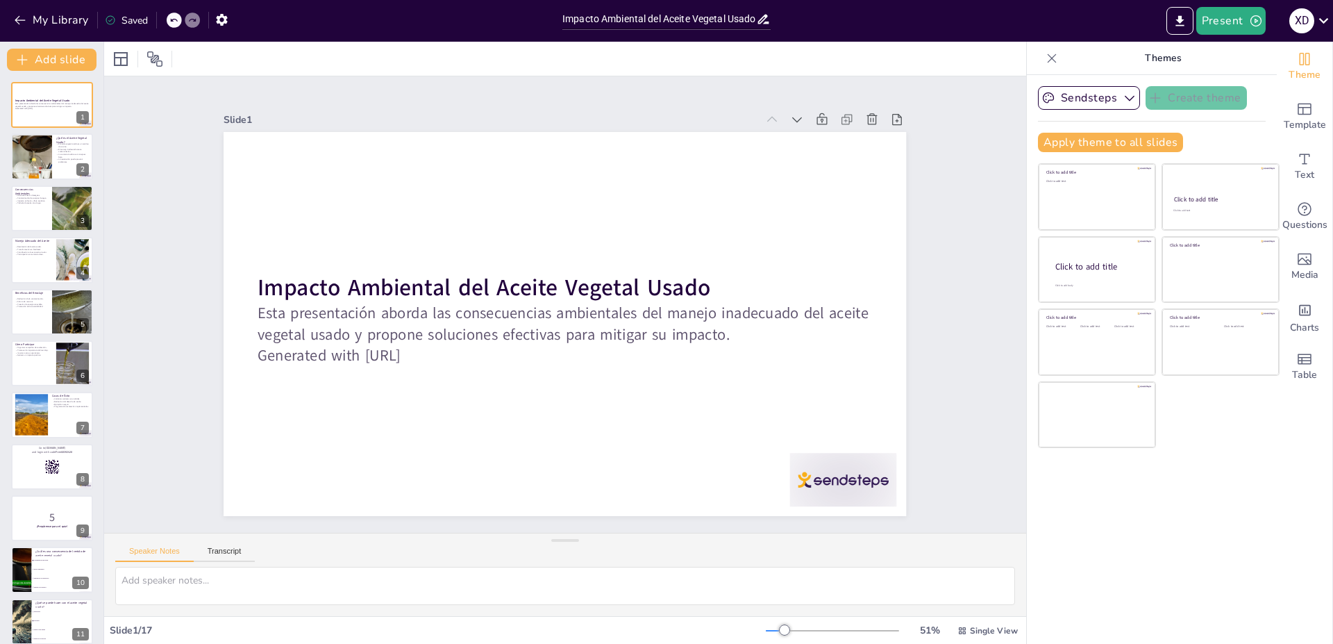
checkbox input "true"
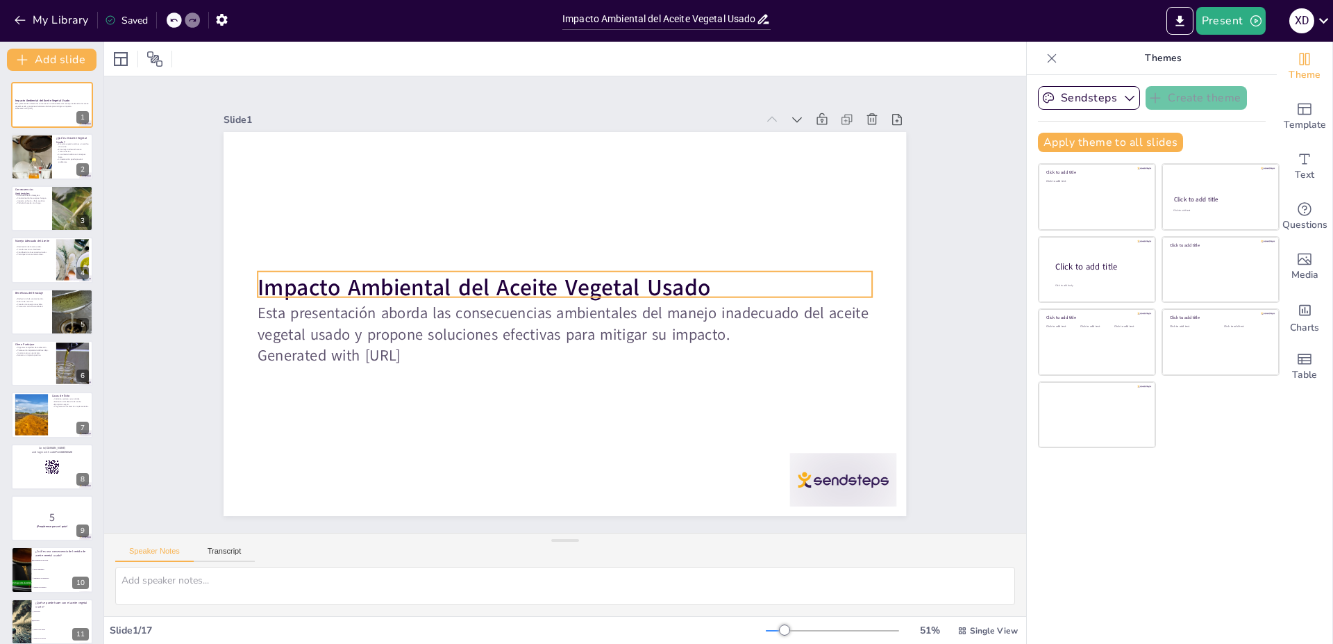
checkbox input "true"
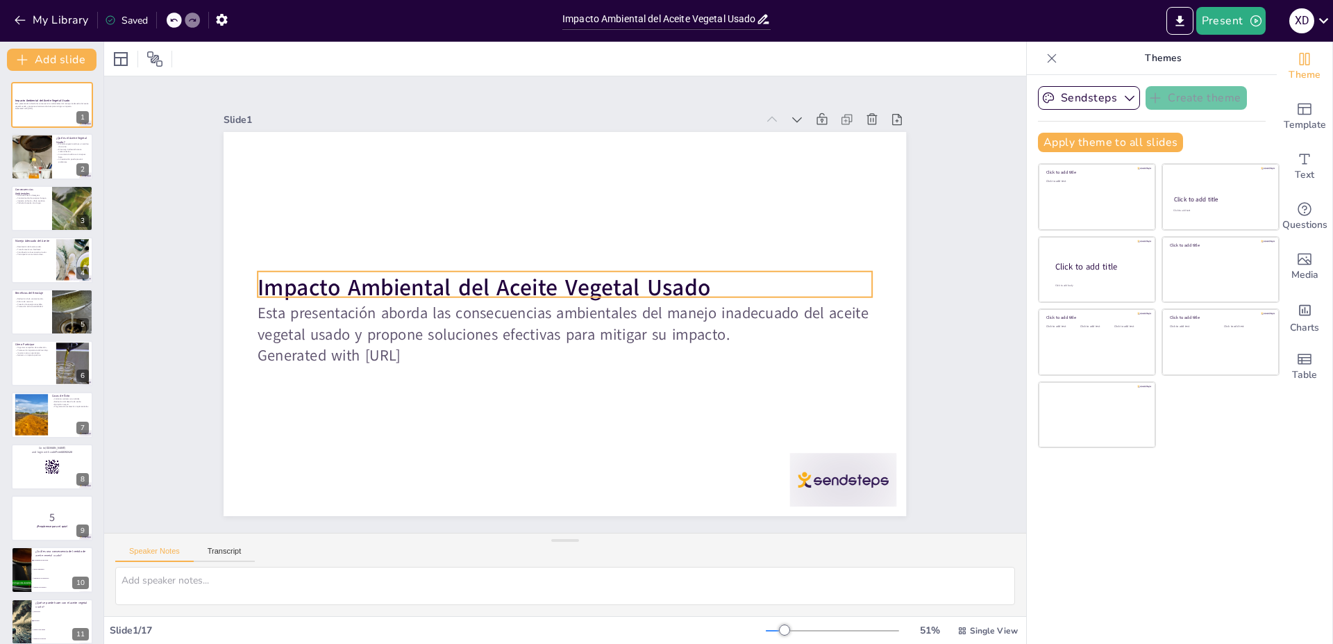
checkbox input "true"
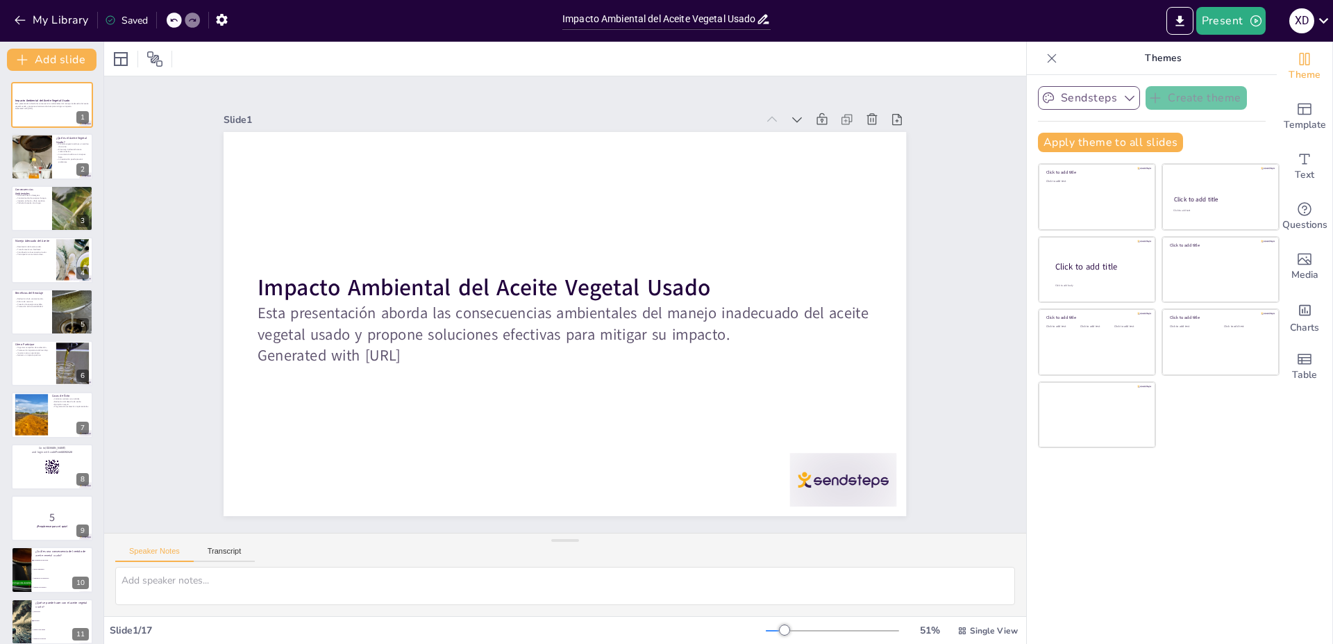
click at [1122, 94] on icon "button" at bounding box center [1129, 98] width 14 height 14
click at [1177, 20] on icon "Export to PowerPoint" at bounding box center [1179, 21] width 15 height 15
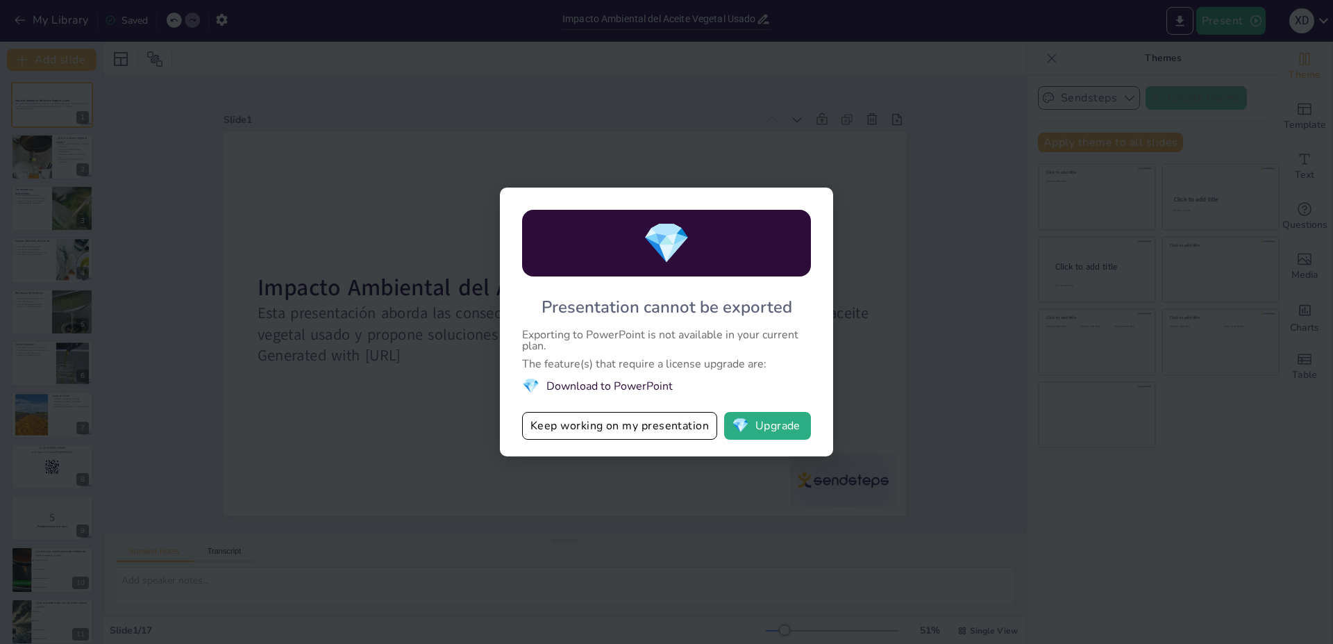
checkbox input "true"
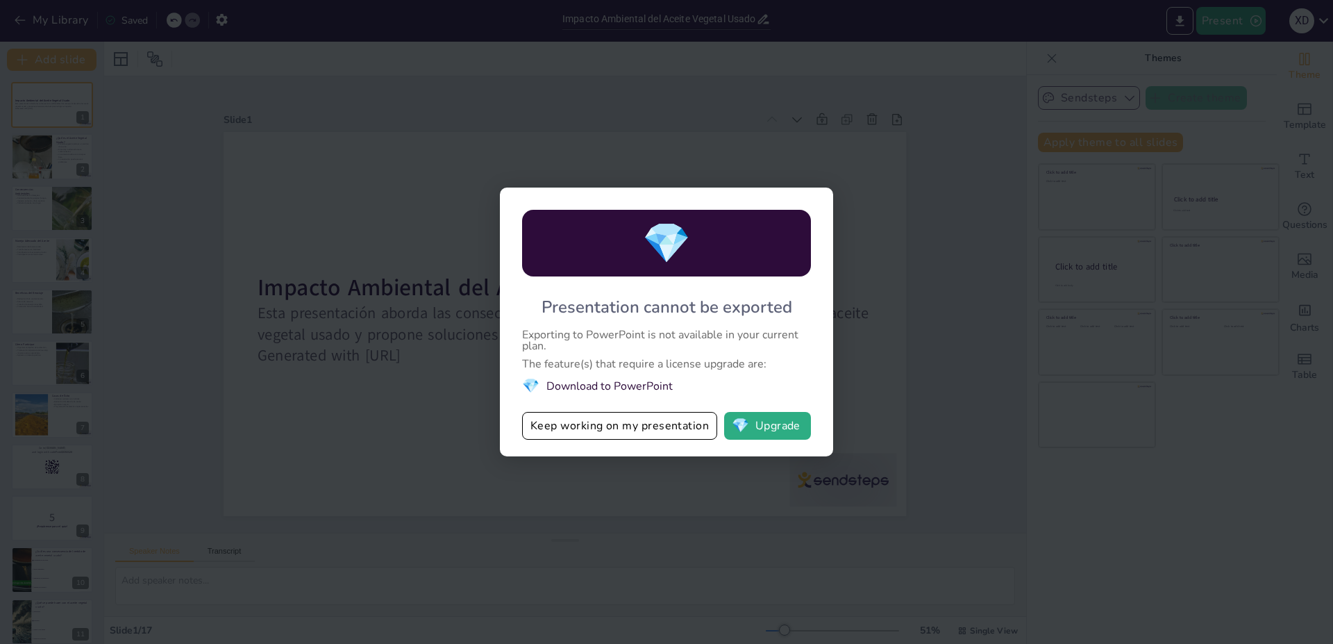
click at [662, 341] on div "Exporting to PowerPoint is not available in your current plan." at bounding box center [666, 340] width 289 height 22
drag, startPoint x: 588, startPoint y: 423, endPoint x: 622, endPoint y: 423, distance: 34.0
click at [622, 423] on button "Keep working on my presentation" at bounding box center [619, 426] width 195 height 28
checkbox input "true"
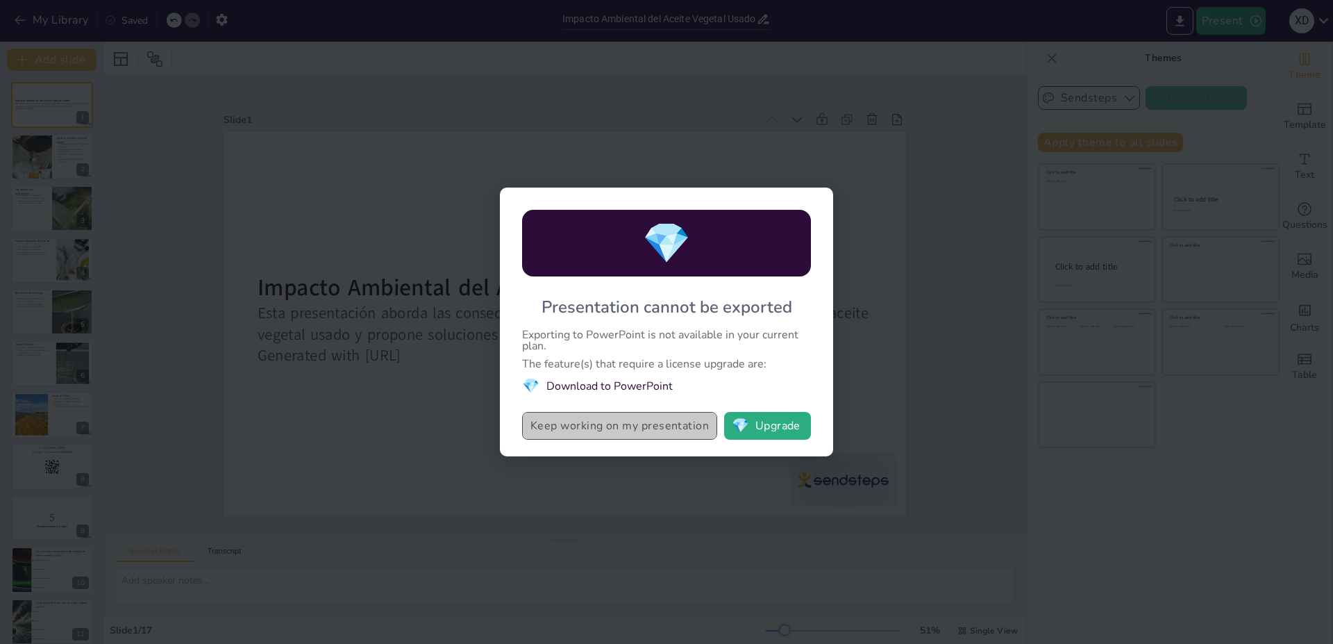
checkbox input "true"
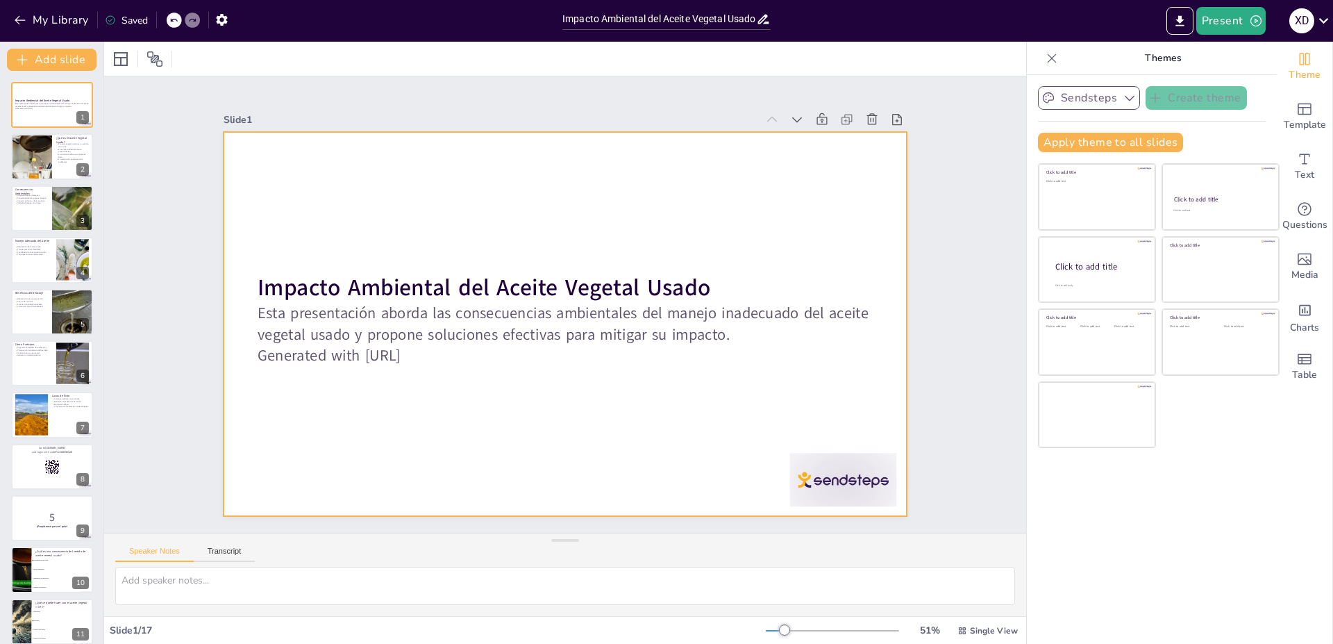
checkbox input "true"
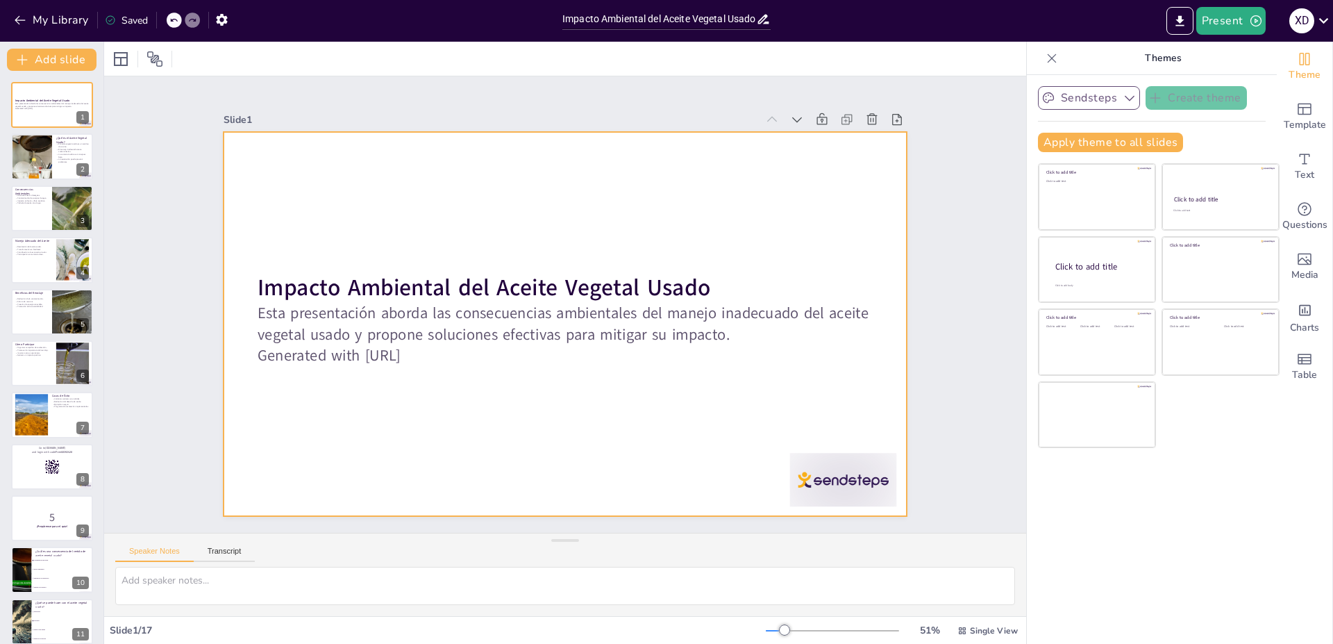
checkbox input "true"
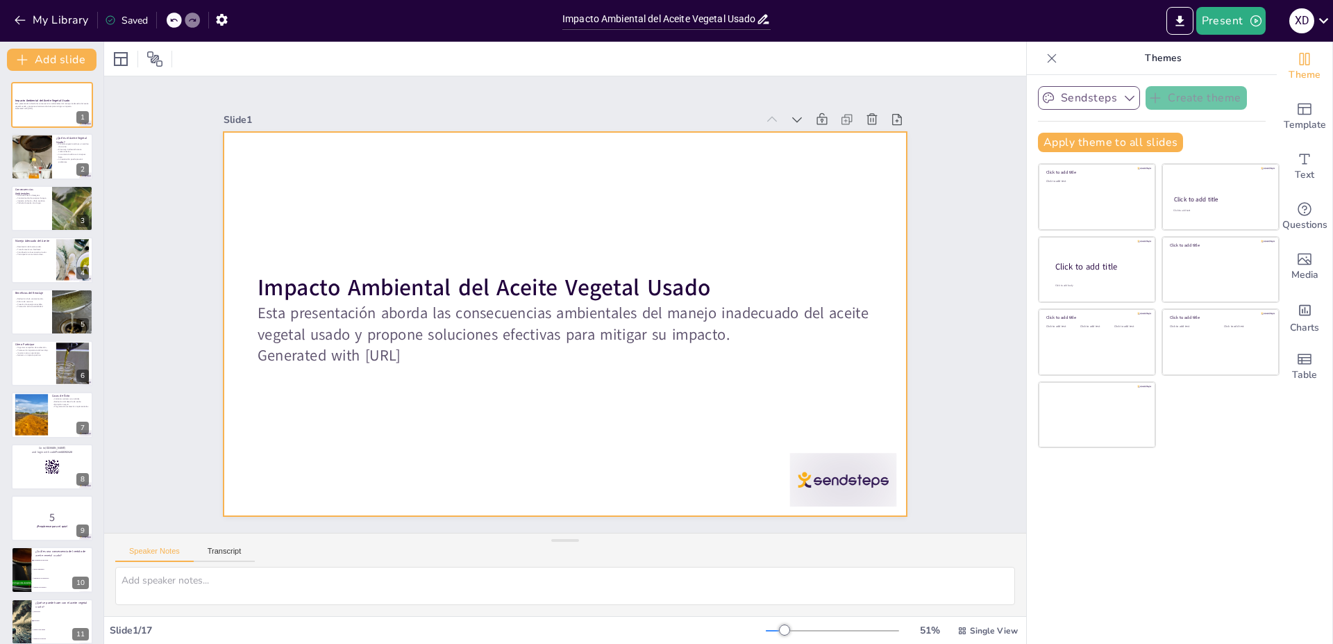
checkbox input "true"
